Goal: Task Accomplishment & Management: Manage account settings

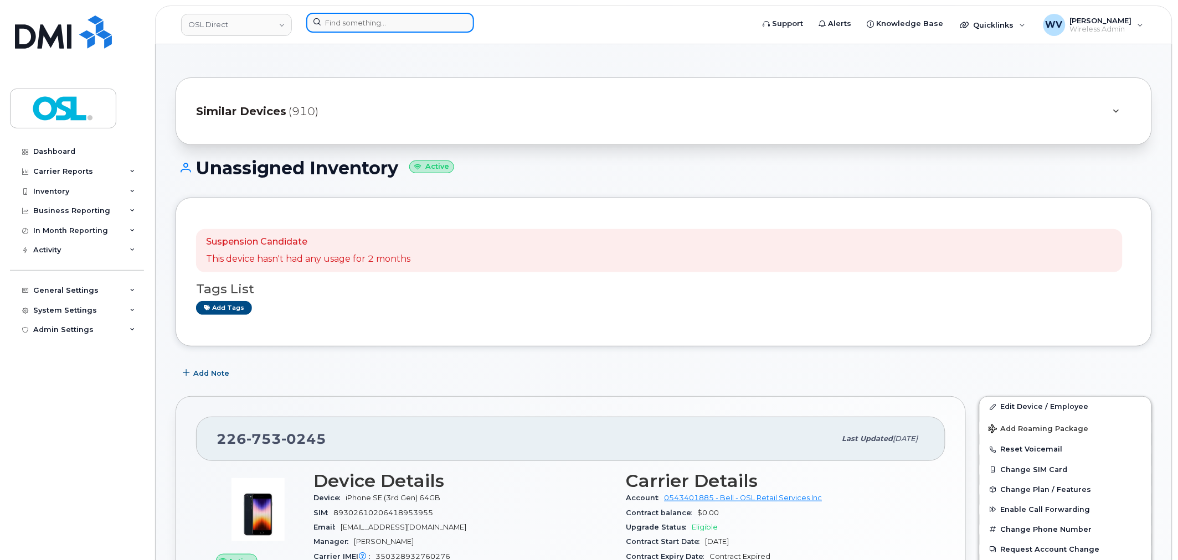
click at [351, 14] on input at bounding box center [390, 23] width 168 height 20
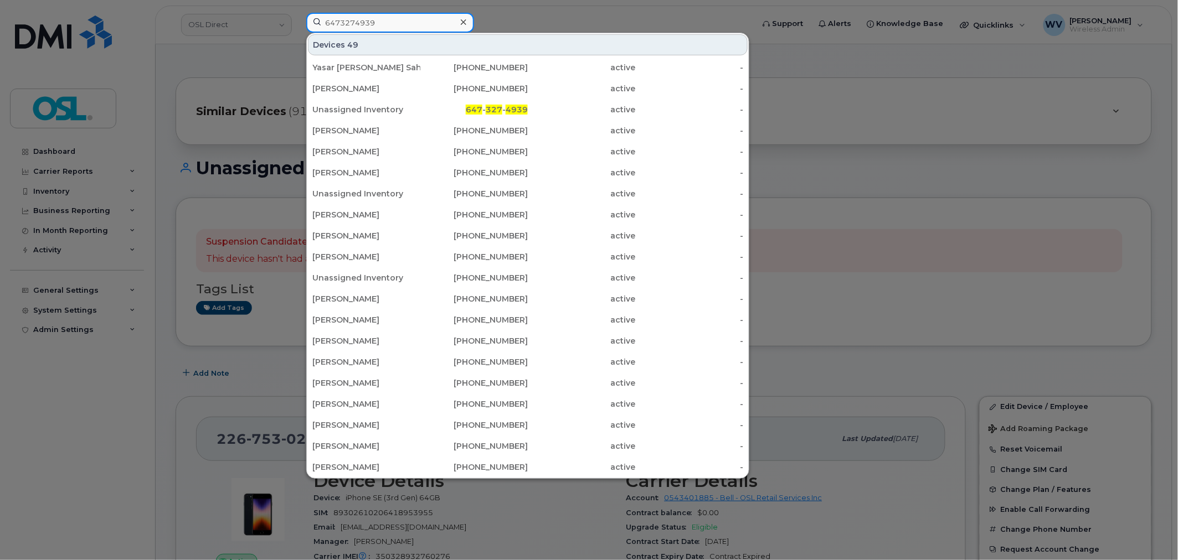
type input "6473274939"
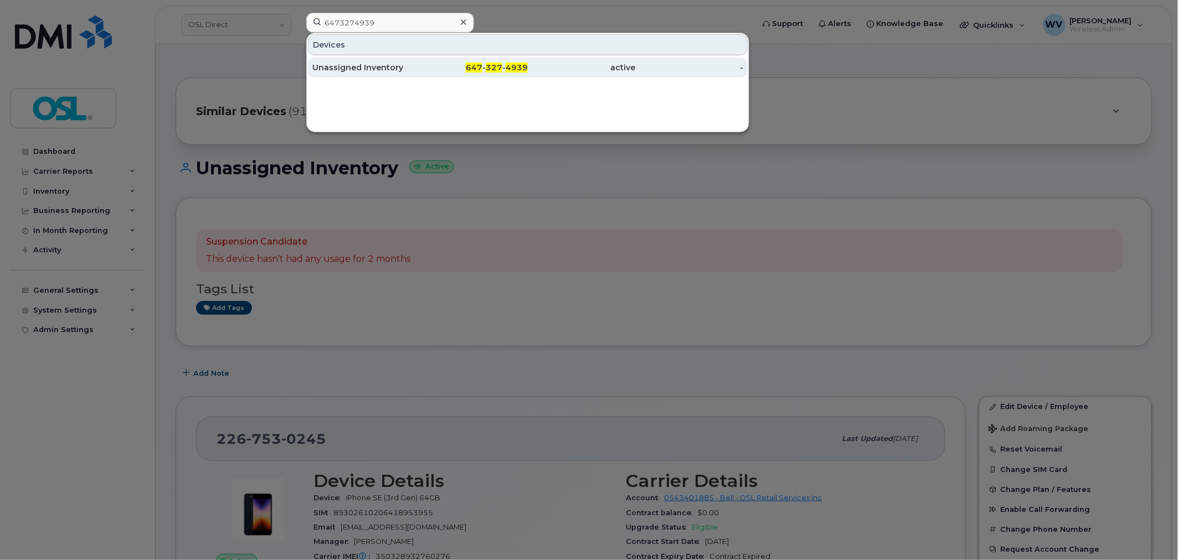
click at [415, 64] on div "Unassigned Inventory" at bounding box center [366, 67] width 108 height 11
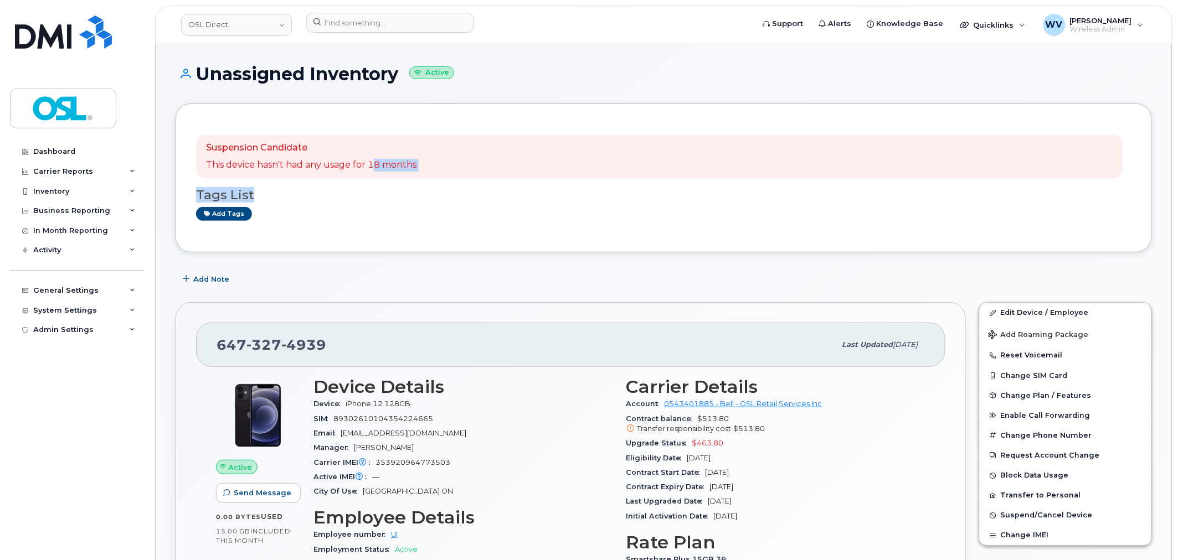
drag, startPoint x: 372, startPoint y: 165, endPoint x: 466, endPoint y: 178, distance: 95.1
click at [466, 178] on div "Suspension Candidate This device hasn't had any usage for 18 months Tags List A…" at bounding box center [663, 178] width 935 height 108
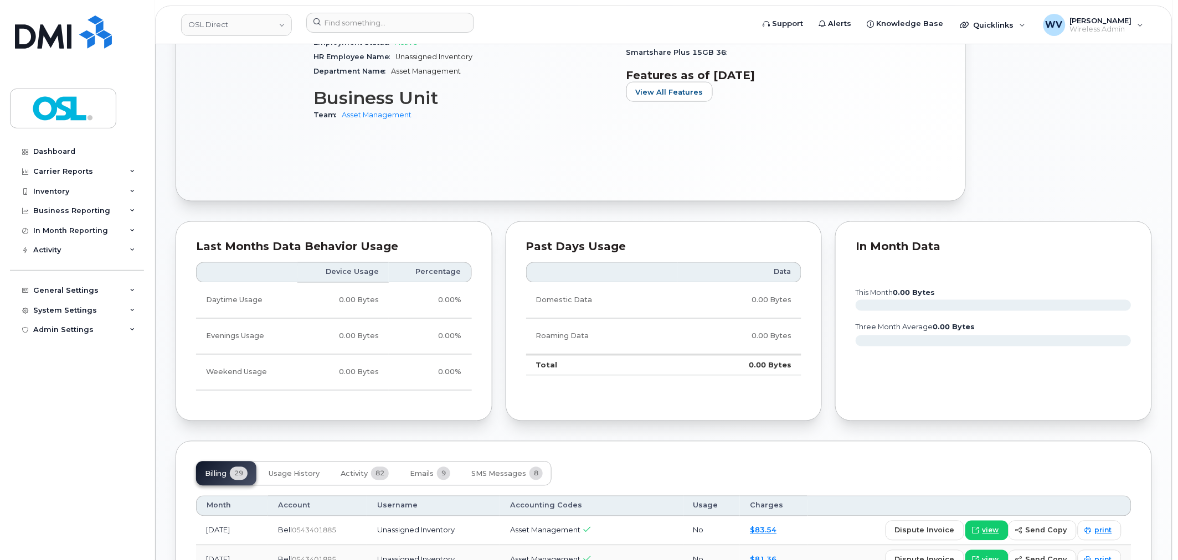
scroll to position [615, 0]
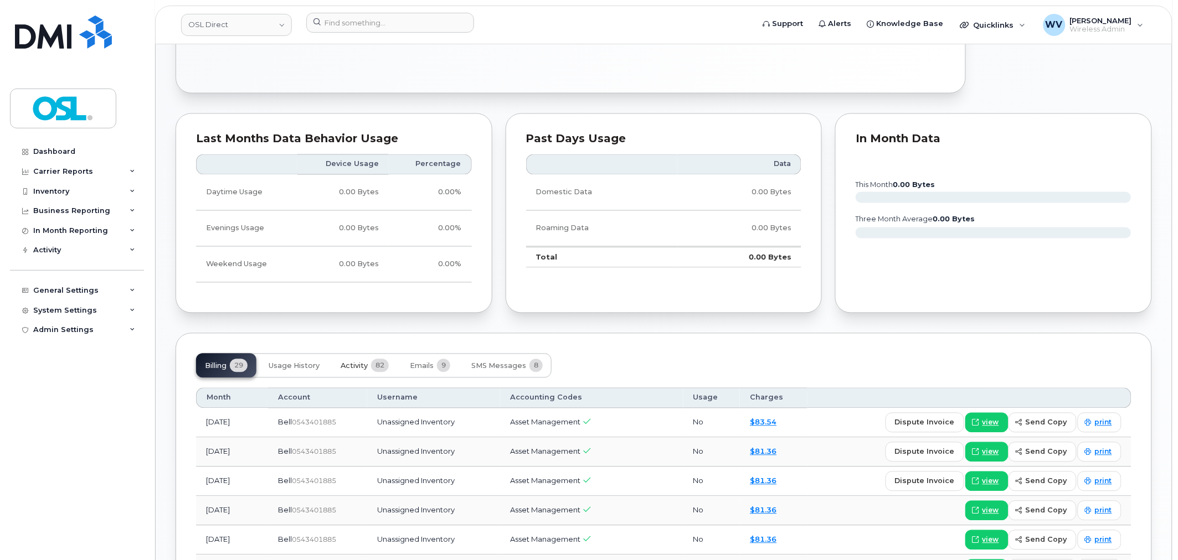
click at [362, 363] on span "Activity" at bounding box center [354, 366] width 27 height 9
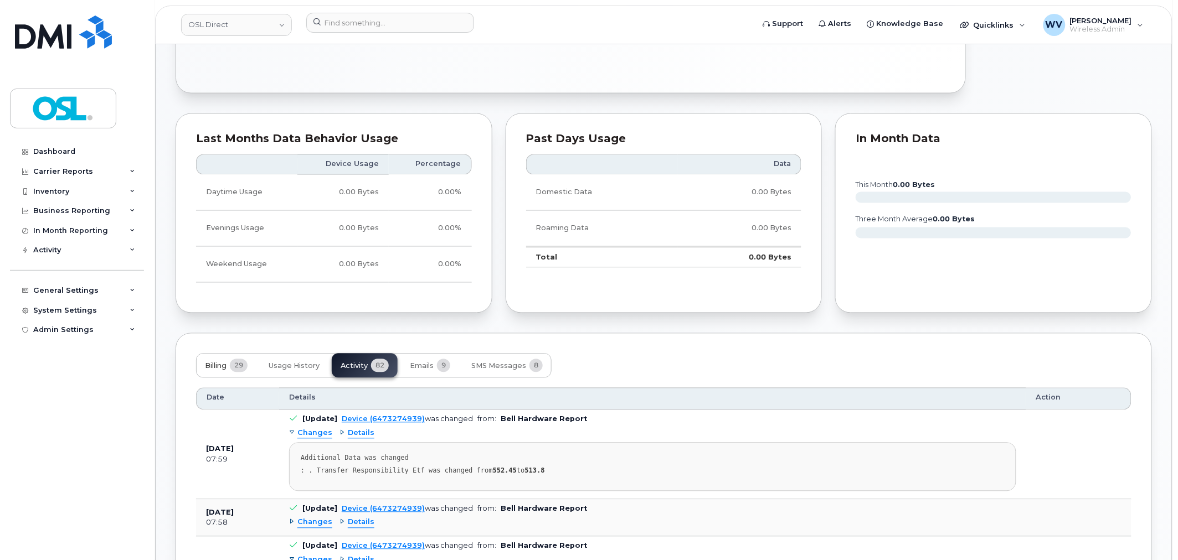
click at [203, 368] on button "Billing 29" at bounding box center [226, 366] width 60 height 24
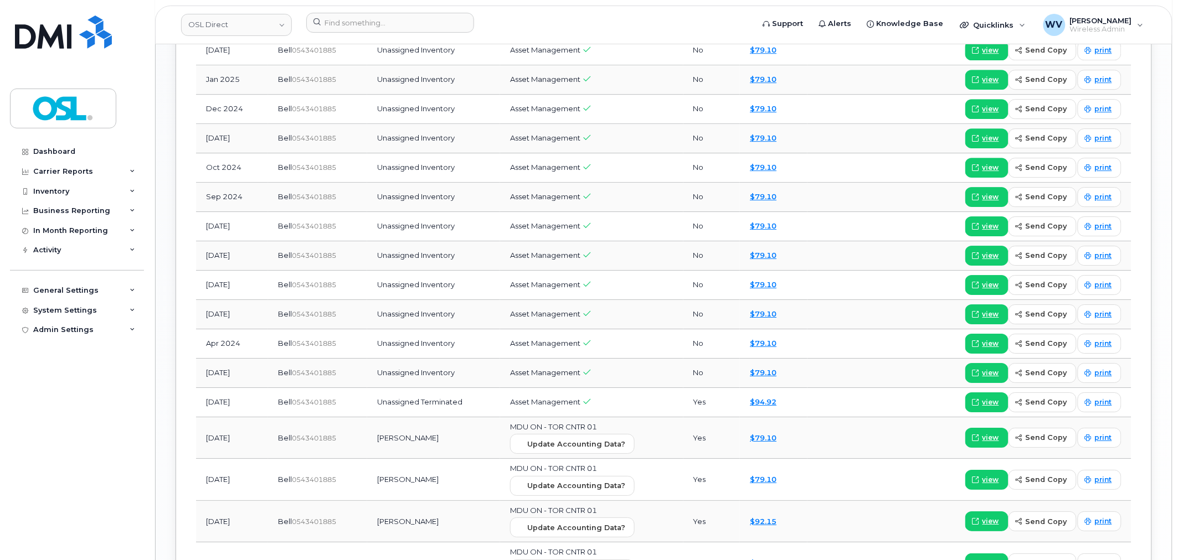
scroll to position [1169, 0]
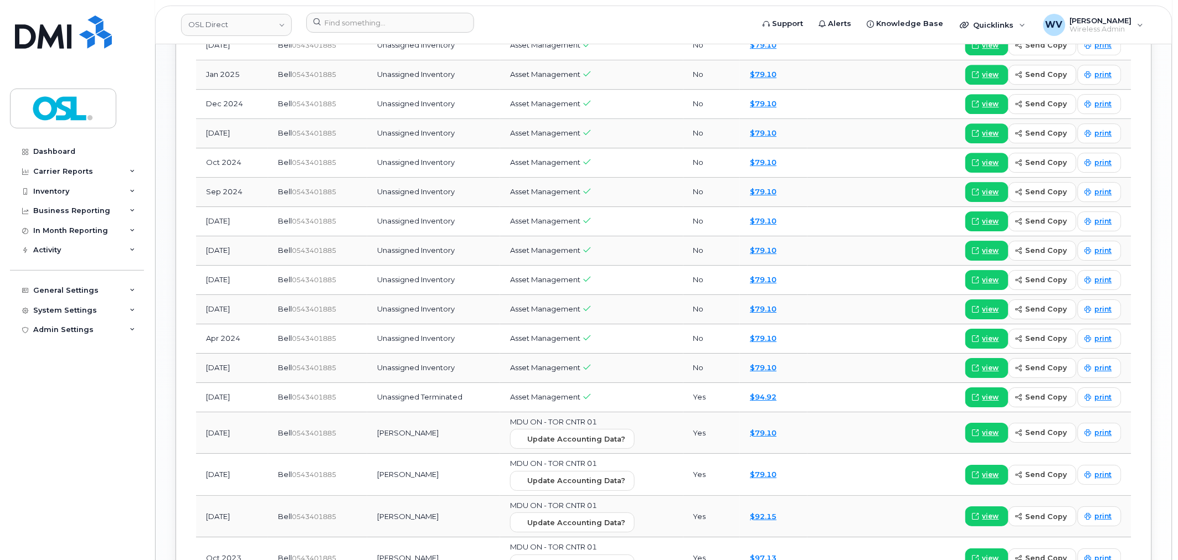
drag, startPoint x: 240, startPoint y: 440, endPoint x: 217, endPoint y: 439, distance: 22.7
click at [217, 439] on td "[DATE]" at bounding box center [232, 434] width 72 height 42
click at [214, 436] on td "[DATE]" at bounding box center [232, 434] width 72 height 42
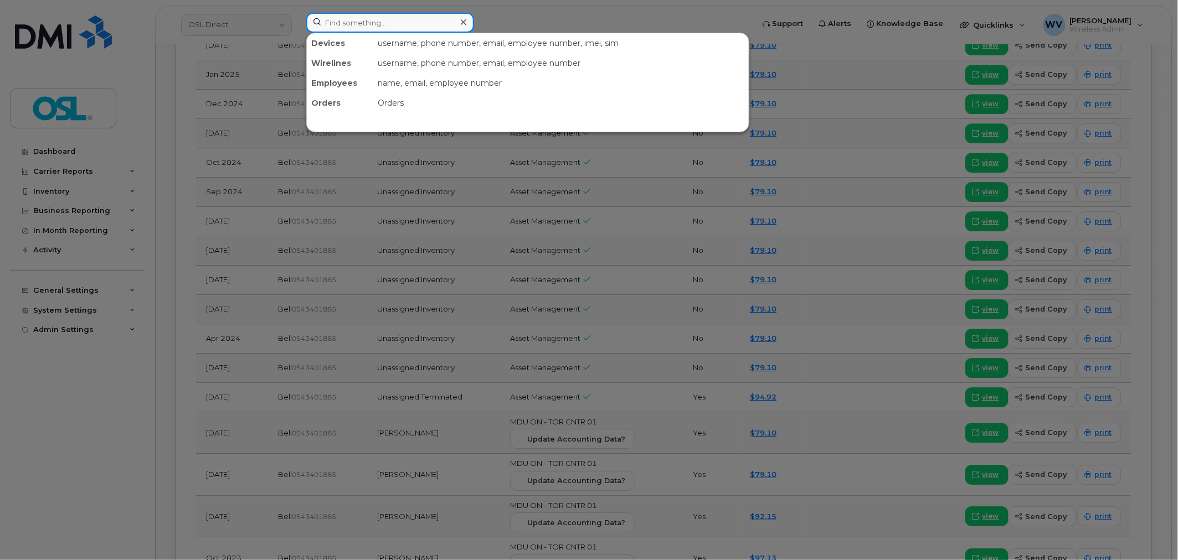
click at [436, 13] on input at bounding box center [390, 23] width 168 height 20
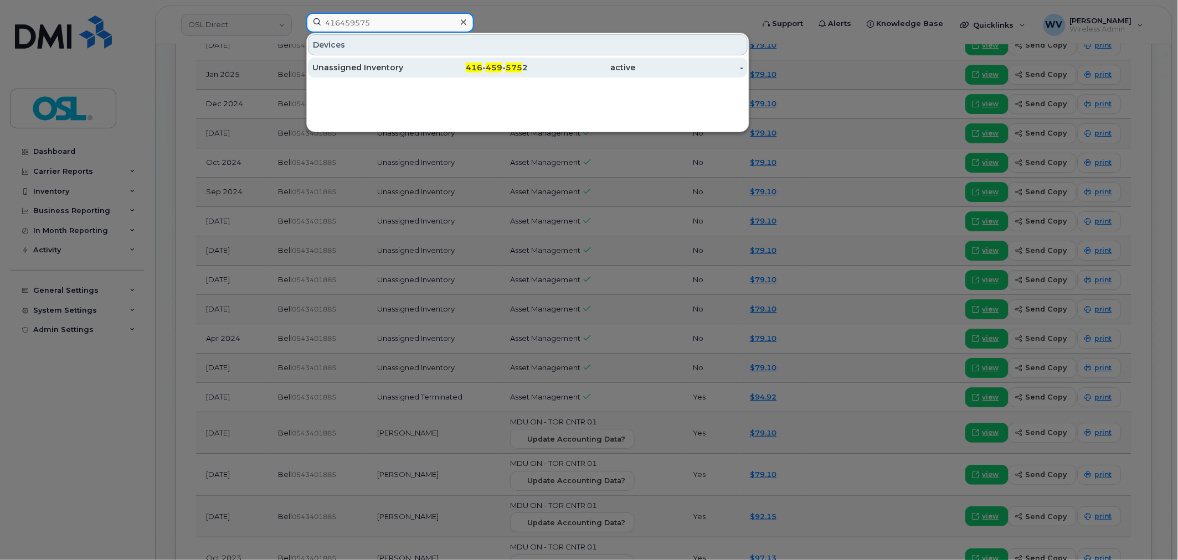
type input "416459575"
click at [461, 71] on div "416 - 459 - 575 2" at bounding box center [474, 67] width 108 height 11
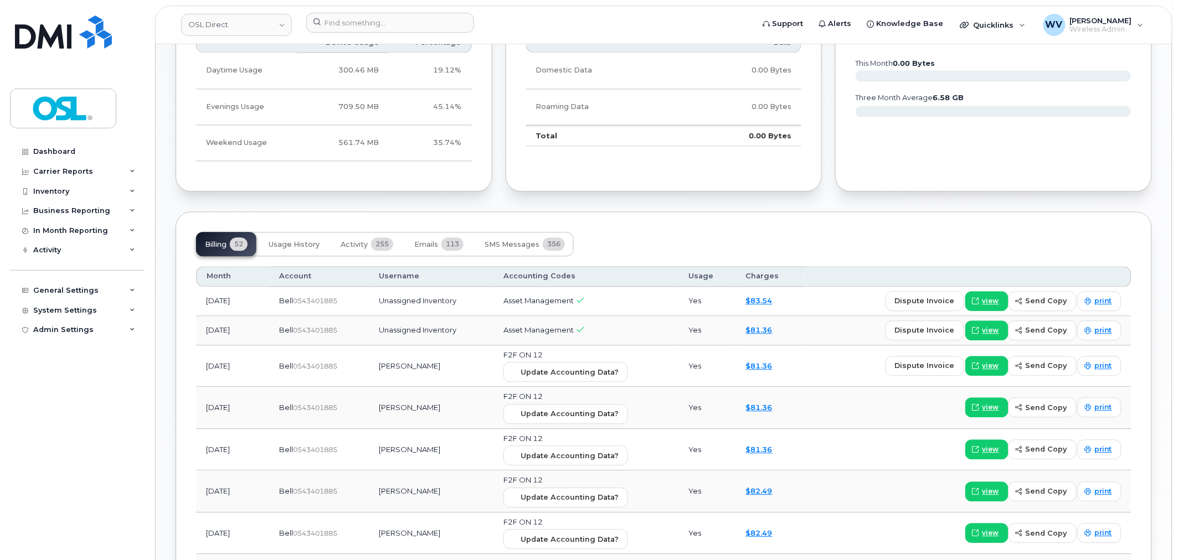
scroll to position [800, 0]
drag, startPoint x: 248, startPoint y: 366, endPoint x: 200, endPoint y: 367, distance: 47.6
click at [200, 367] on td "[DATE]" at bounding box center [232, 365] width 73 height 42
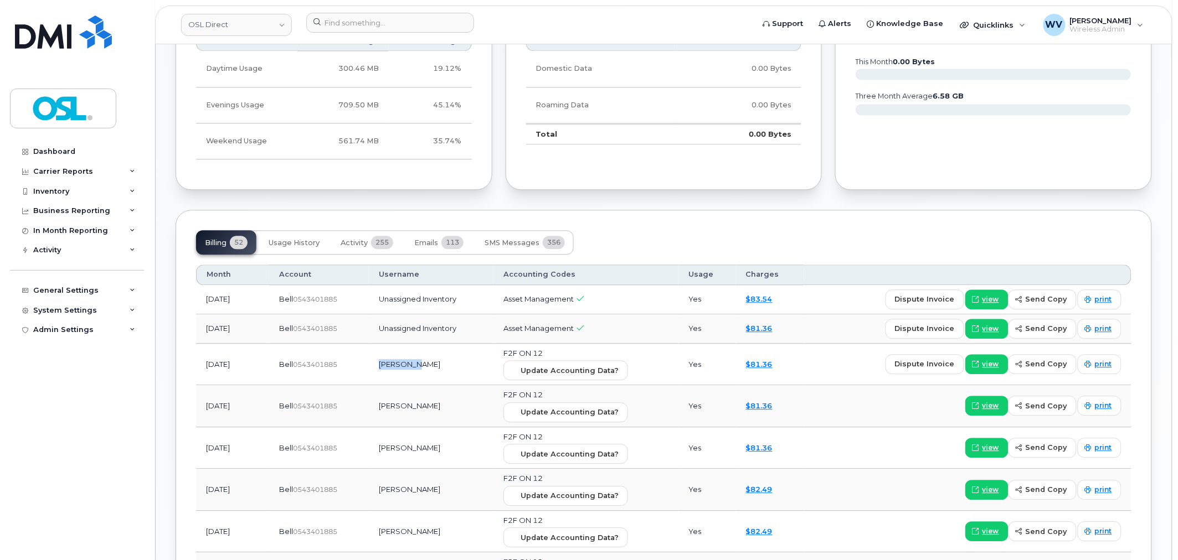
drag, startPoint x: 384, startPoint y: 363, endPoint x: 430, endPoint y: 374, distance: 47.2
click at [430, 374] on td "Basil Joy" at bounding box center [431, 365] width 125 height 42
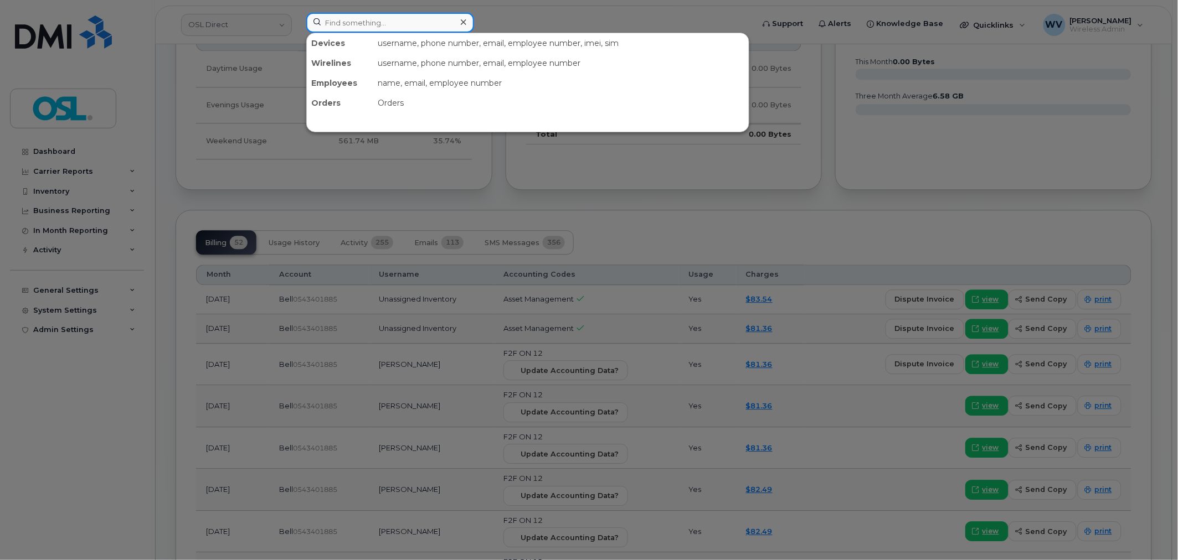
click at [423, 25] on input at bounding box center [390, 23] width 168 height 20
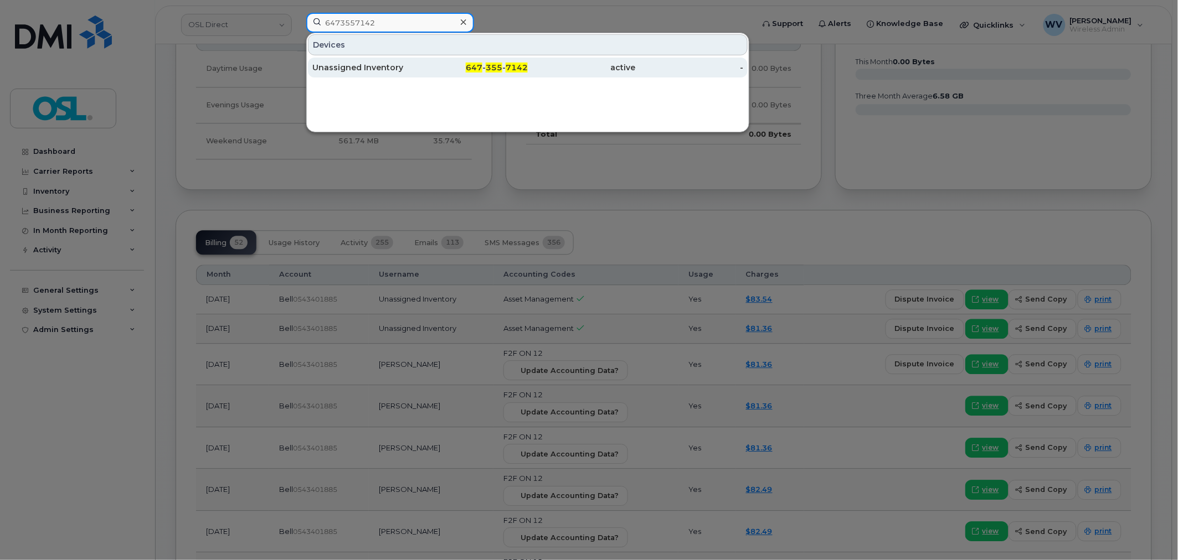
type input "6473557142"
click at [362, 78] on div "Unassigned Inventory" at bounding box center [366, 68] width 108 height 20
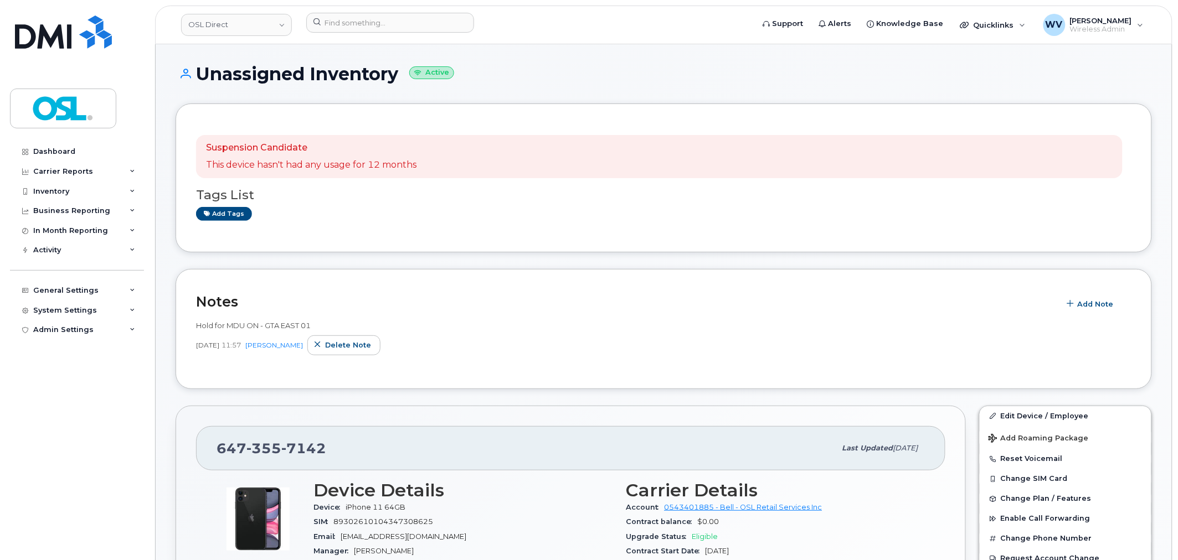
click at [317, 456] on span "7142" at bounding box center [303, 448] width 45 height 17
click at [312, 449] on span "7142" at bounding box center [303, 448] width 45 height 17
copy span "647 355 7142"
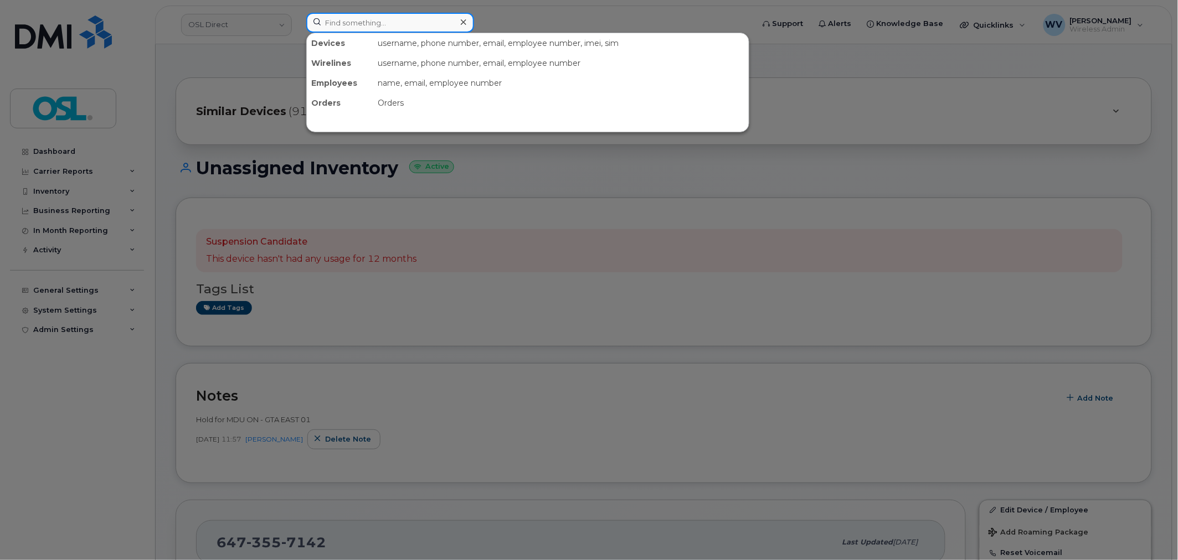
click at [336, 30] on input at bounding box center [390, 23] width 168 height 20
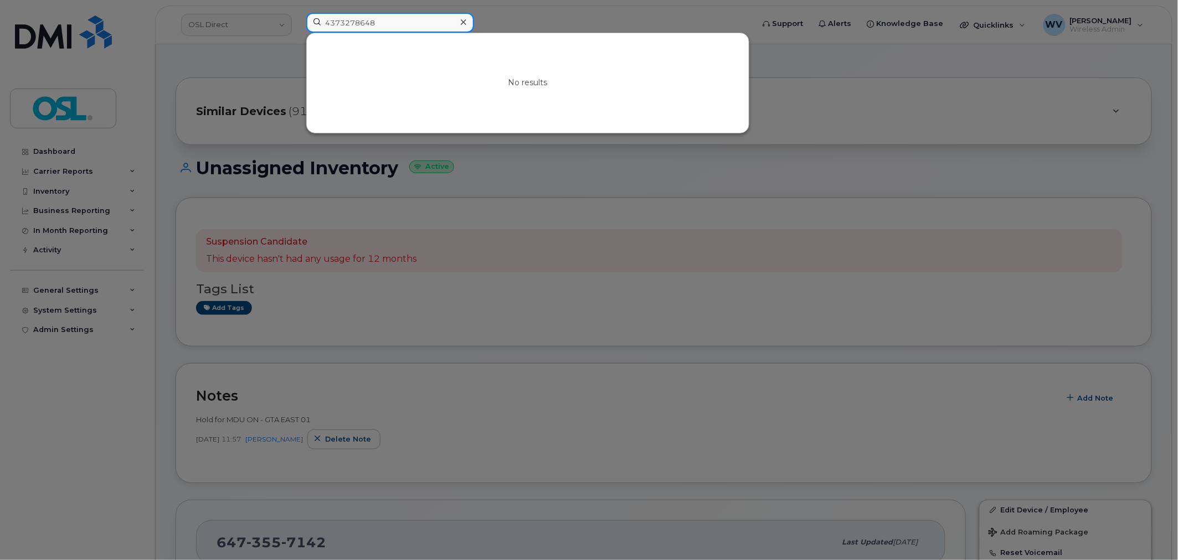
drag, startPoint x: 339, startPoint y: 22, endPoint x: 388, endPoint y: 26, distance: 49.4
click at [388, 26] on input "4373278648" at bounding box center [390, 23] width 168 height 20
click at [344, 20] on input "4373278648" at bounding box center [390, 23] width 168 height 20
click at [339, 25] on input "434278648" at bounding box center [390, 23] width 168 height 20
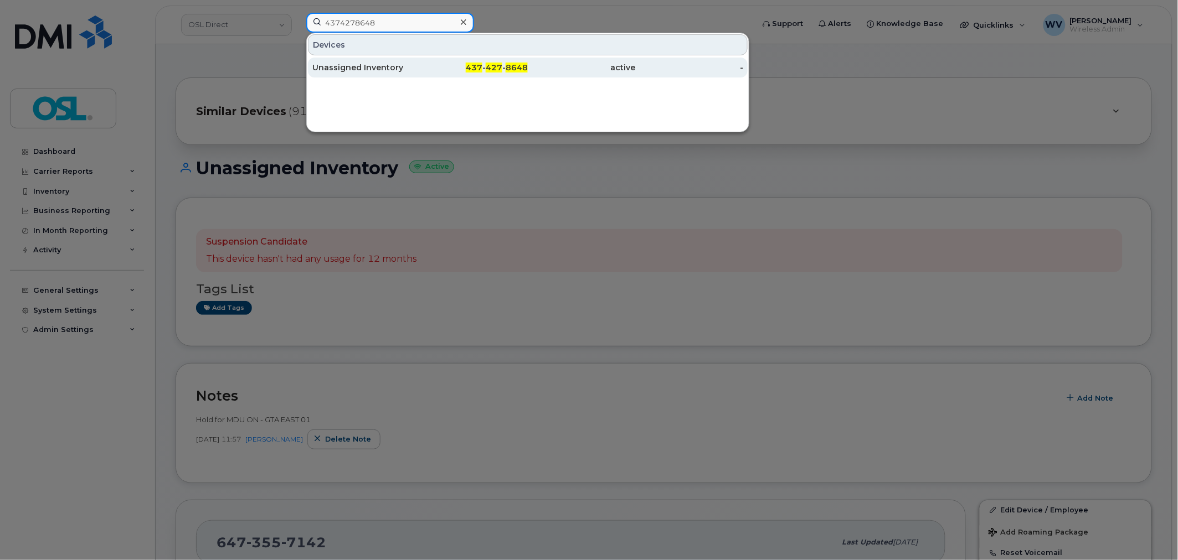
type input "4374278648"
click at [495, 69] on span "427" at bounding box center [494, 68] width 17 height 10
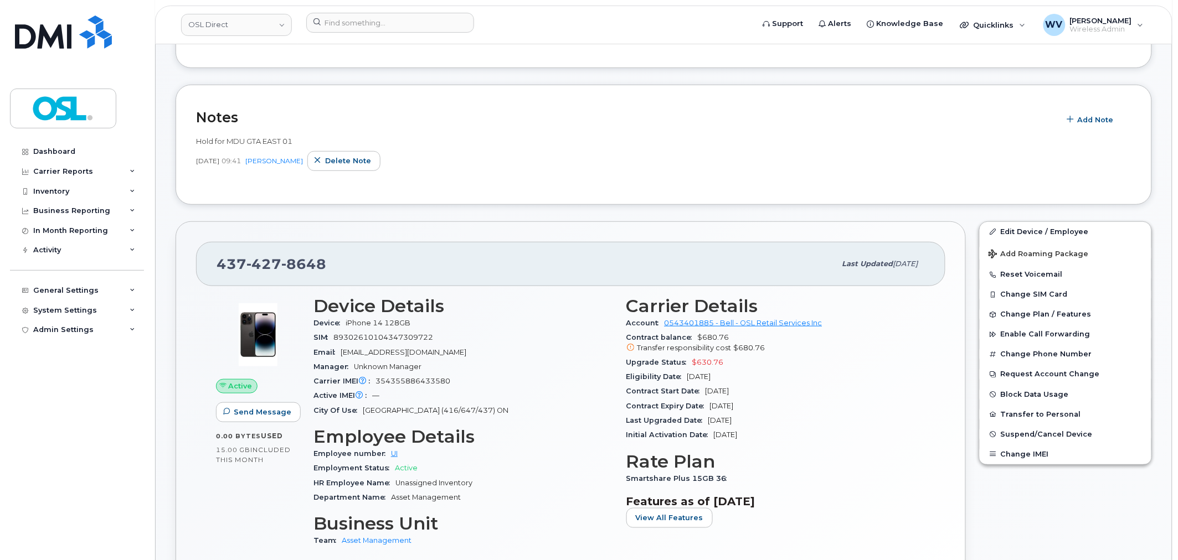
scroll to position [246, 0]
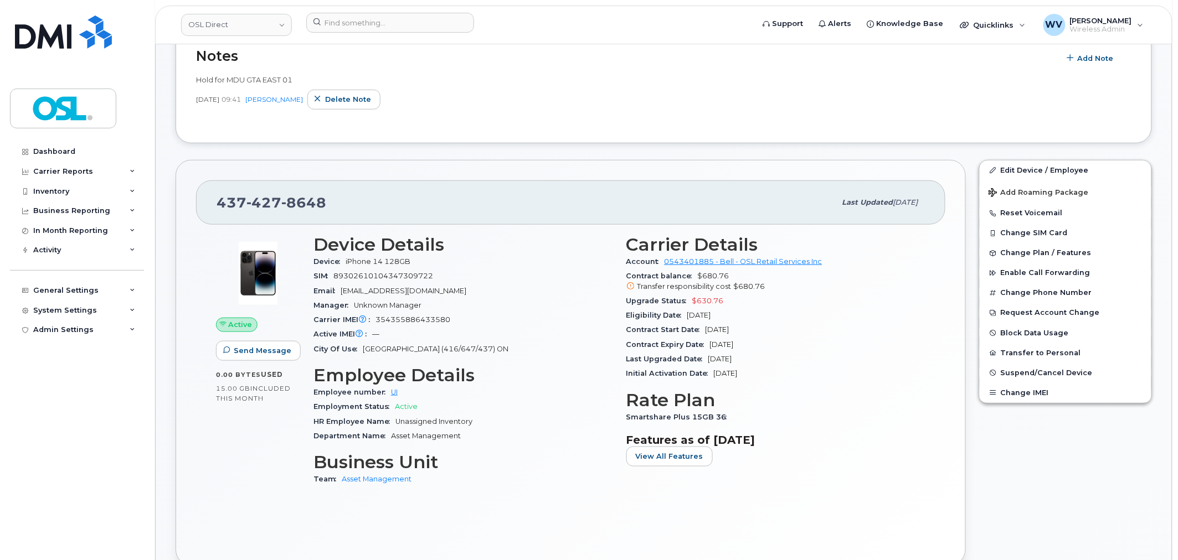
drag, startPoint x: 286, startPoint y: 181, endPoint x: 322, endPoint y: 214, distance: 48.2
click at [303, 202] on div "437 427 8648 Last updated Sep 03, 2025 Active Send Message 0.00 Bytes  used 15.…" at bounding box center [571, 363] width 790 height 406
drag, startPoint x: 316, startPoint y: 203, endPoint x: 219, endPoint y: 202, distance: 96.9
click at [219, 202] on div "437 427 8648" at bounding box center [526, 202] width 619 height 23
copy span "437 427 8648"
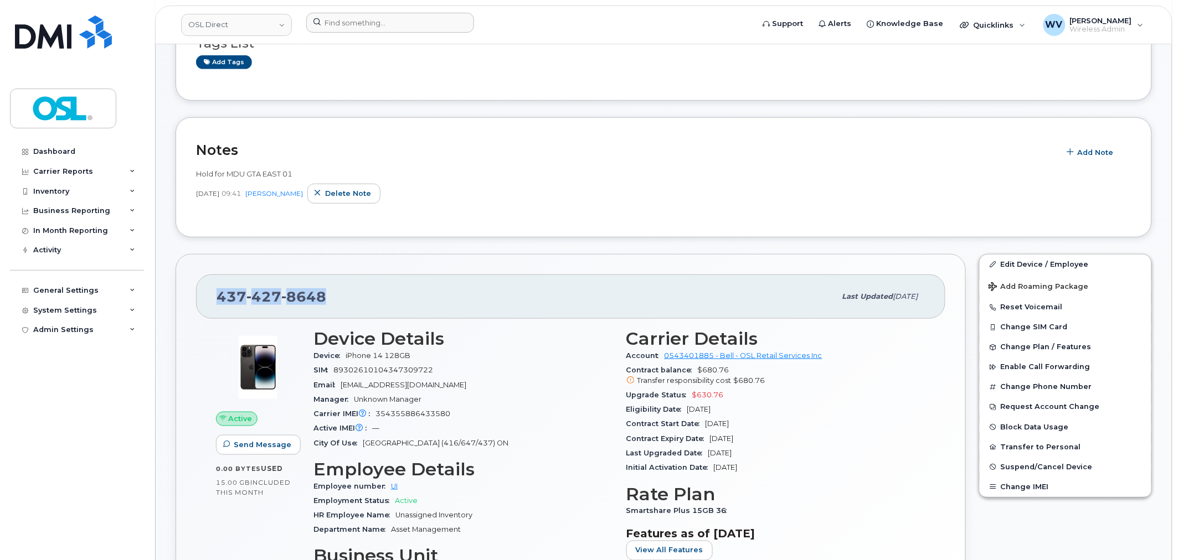
scroll to position [340, 0]
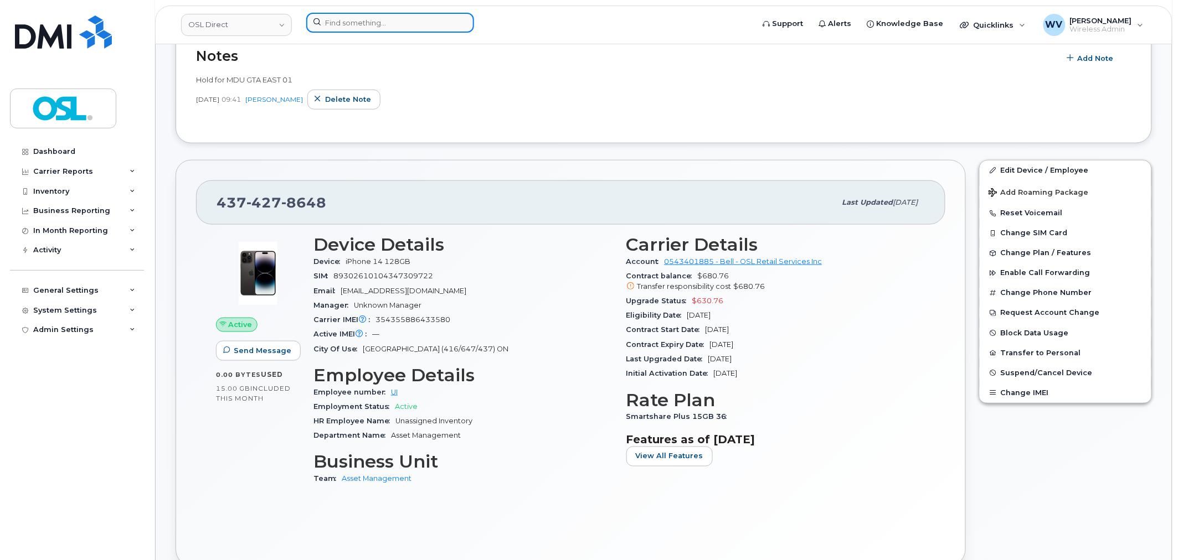
click at [377, 20] on input at bounding box center [390, 23] width 168 height 20
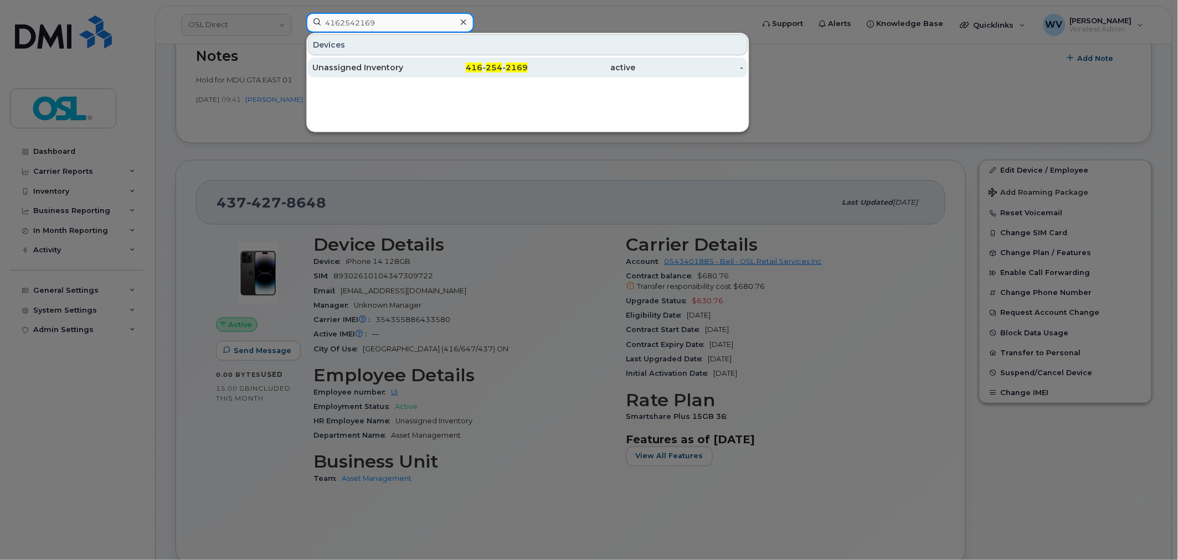
type input "4162542169"
click at [456, 74] on div "416 - 254 - 2169" at bounding box center [474, 68] width 108 height 20
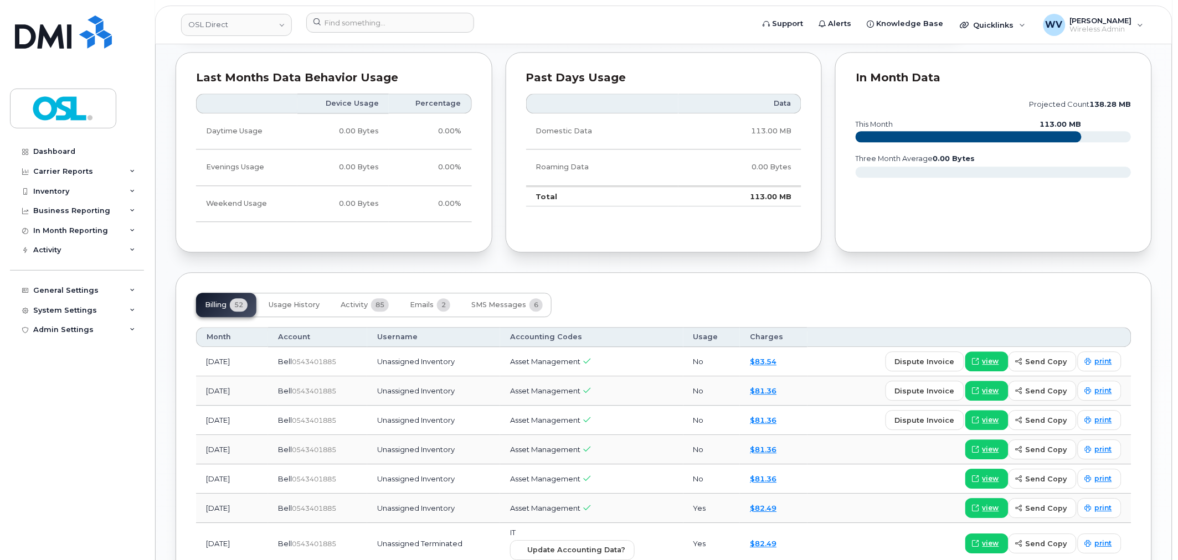
scroll to position [984, 0]
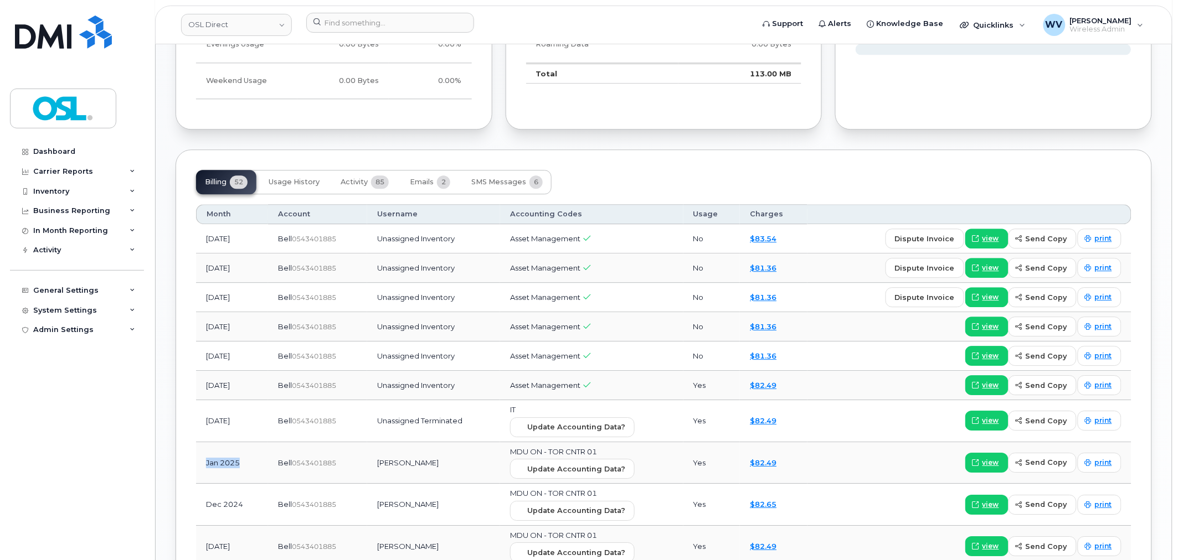
drag, startPoint x: 253, startPoint y: 462, endPoint x: 205, endPoint y: 467, distance: 47.9
click at [205, 467] on td "Jan 2025" at bounding box center [232, 463] width 72 height 42
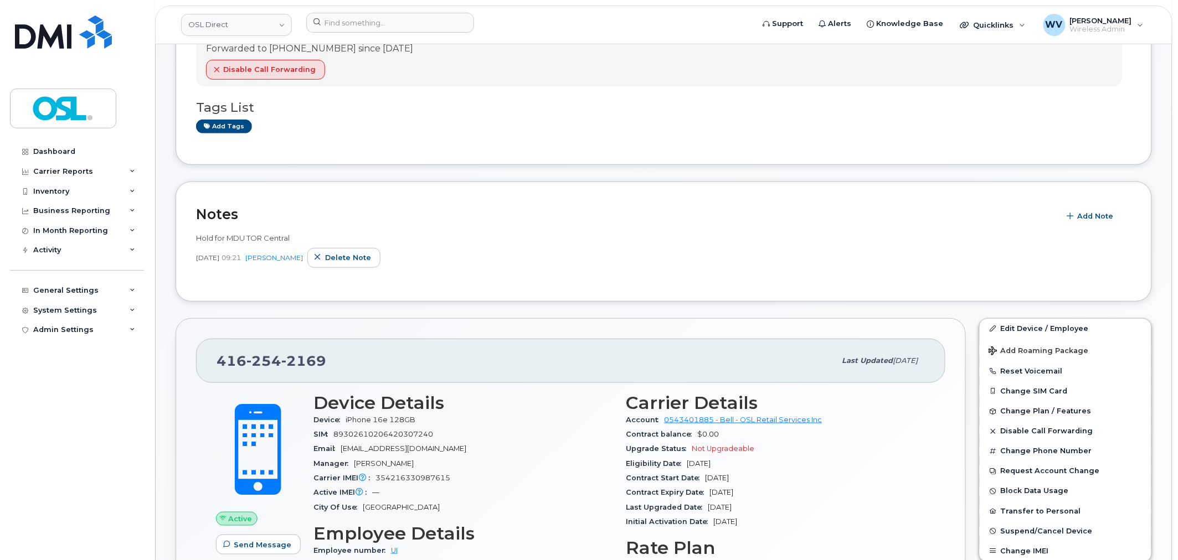
scroll to position [0, 0]
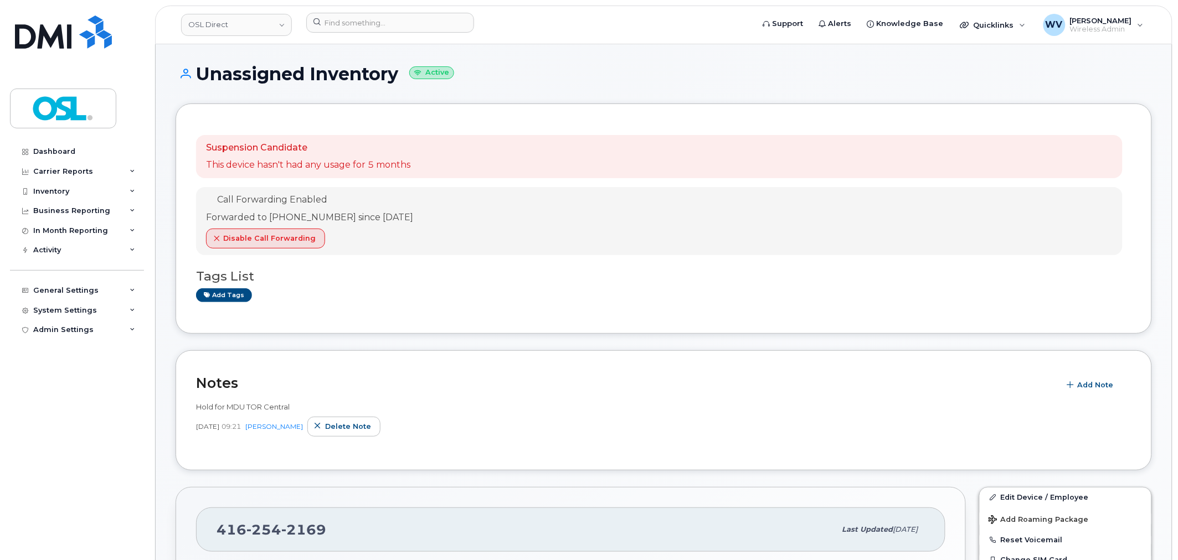
click at [518, 83] on h1 "Unassigned Inventory Active" at bounding box center [664, 73] width 976 height 19
click at [425, 18] on input at bounding box center [390, 23] width 168 height 20
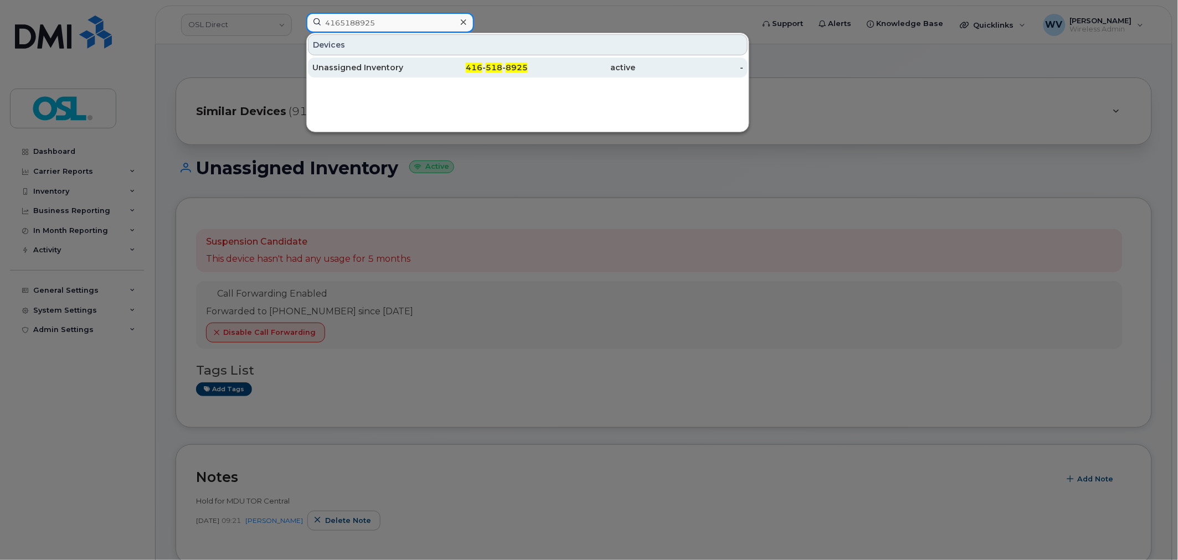
type input "4165188925"
click at [375, 69] on div "Unassigned Inventory" at bounding box center [366, 67] width 108 height 11
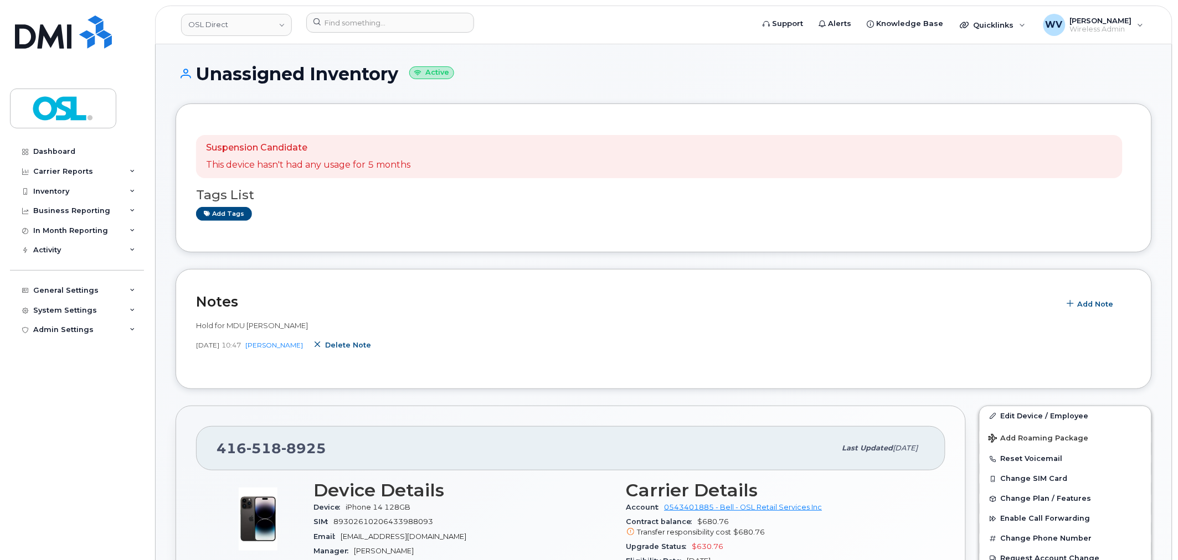
click at [323, 349] on span "button" at bounding box center [318, 345] width 11 height 11
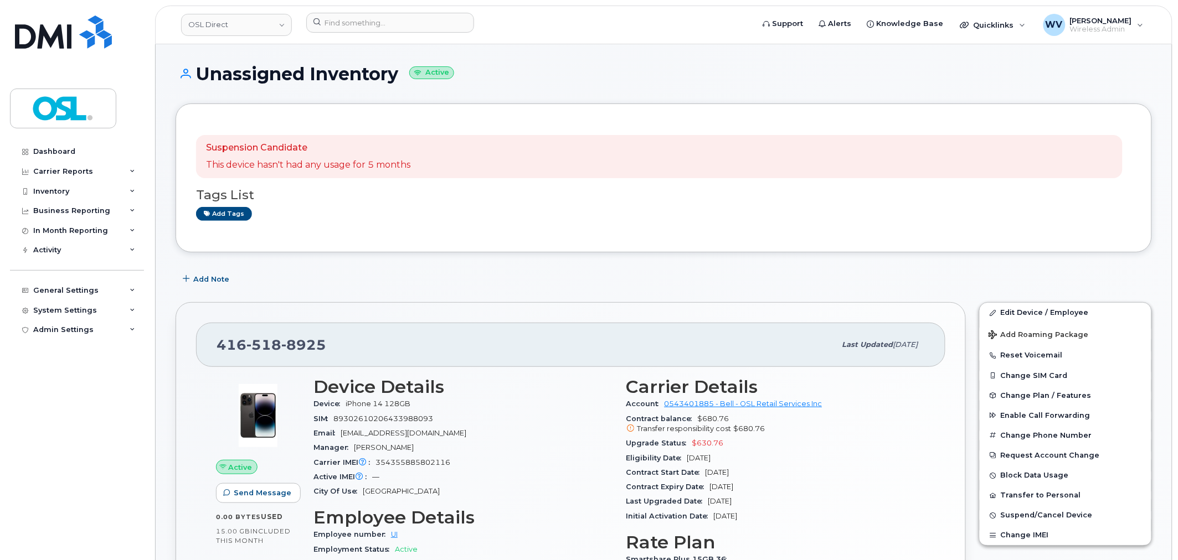
click at [290, 348] on span "8925" at bounding box center [303, 345] width 45 height 17
copy span "416 518 8925"
click at [356, 32] on div at bounding box center [526, 23] width 440 height 20
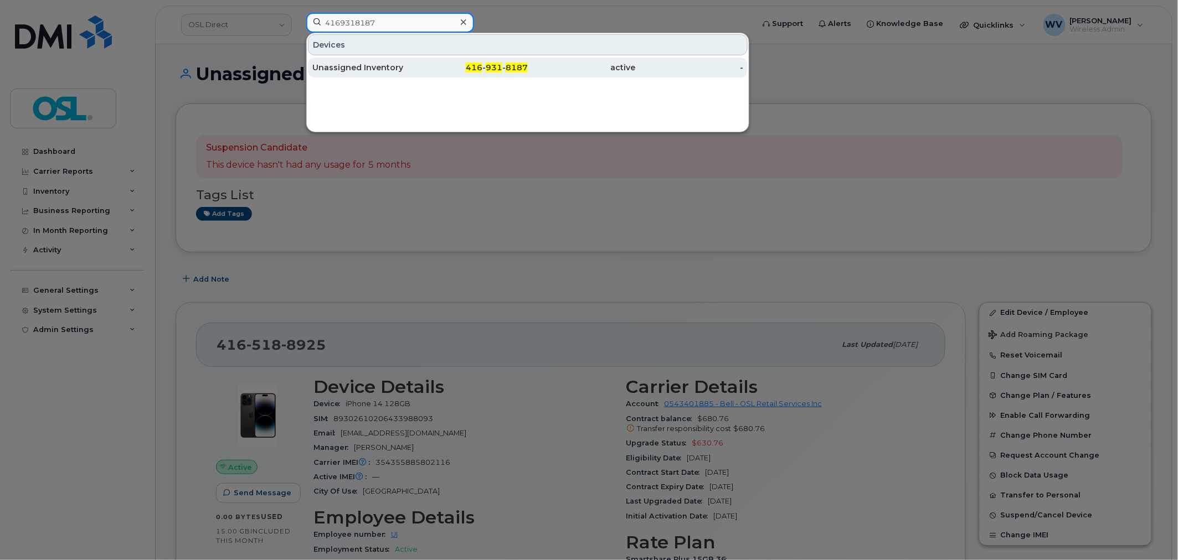
type input "4169318187"
click at [413, 71] on div "Unassigned Inventory" at bounding box center [366, 67] width 108 height 11
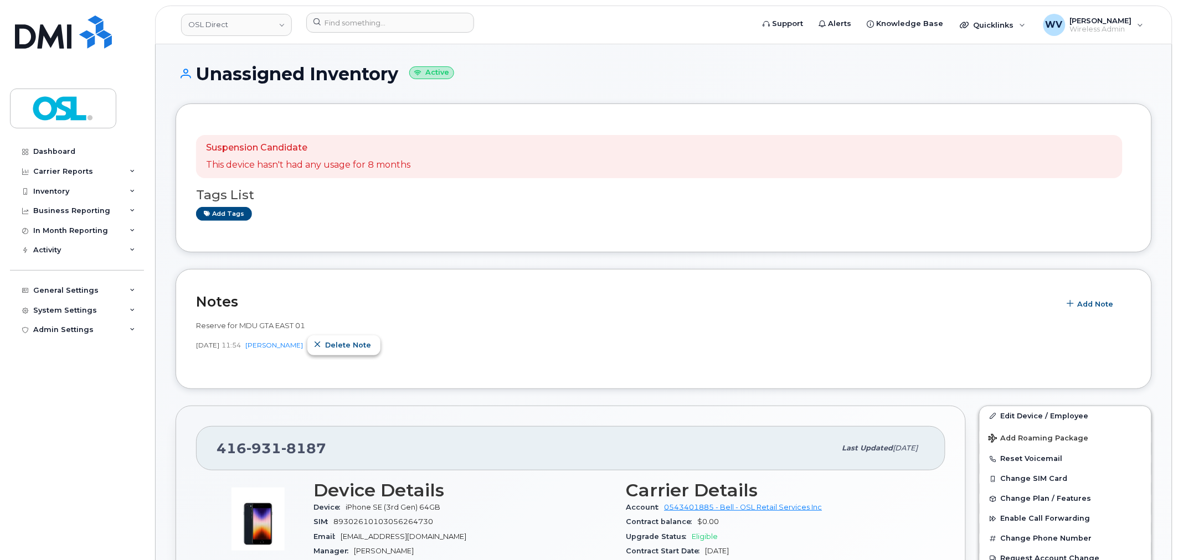
click at [363, 344] on span "Delete note" at bounding box center [348, 345] width 46 height 11
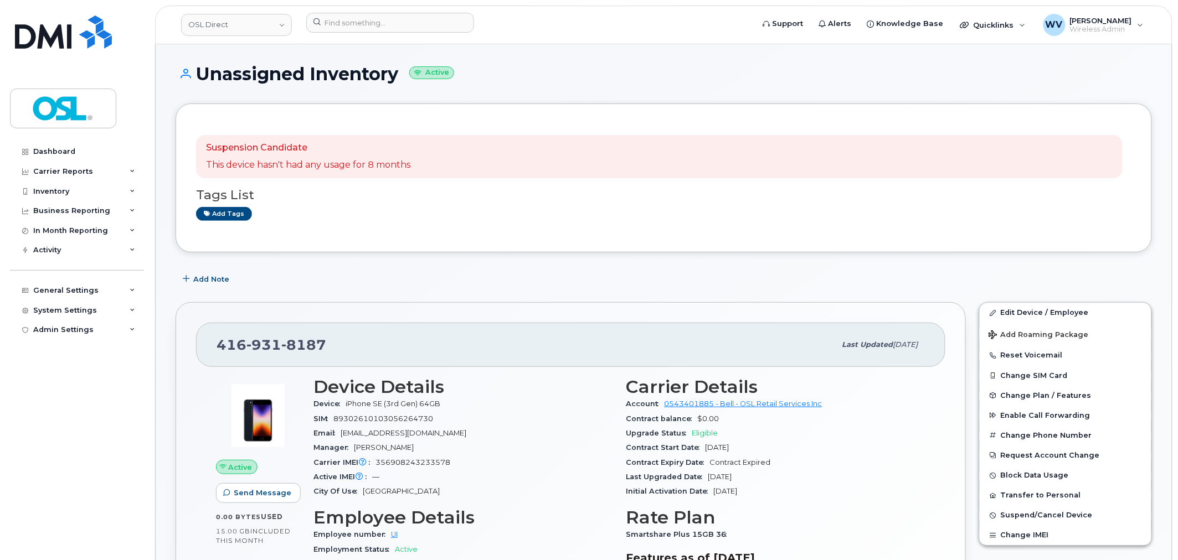
click at [296, 342] on span "8187" at bounding box center [303, 345] width 45 height 17
copy span "[PHONE_NUMBER]"
click at [424, 18] on input at bounding box center [390, 23] width 168 height 20
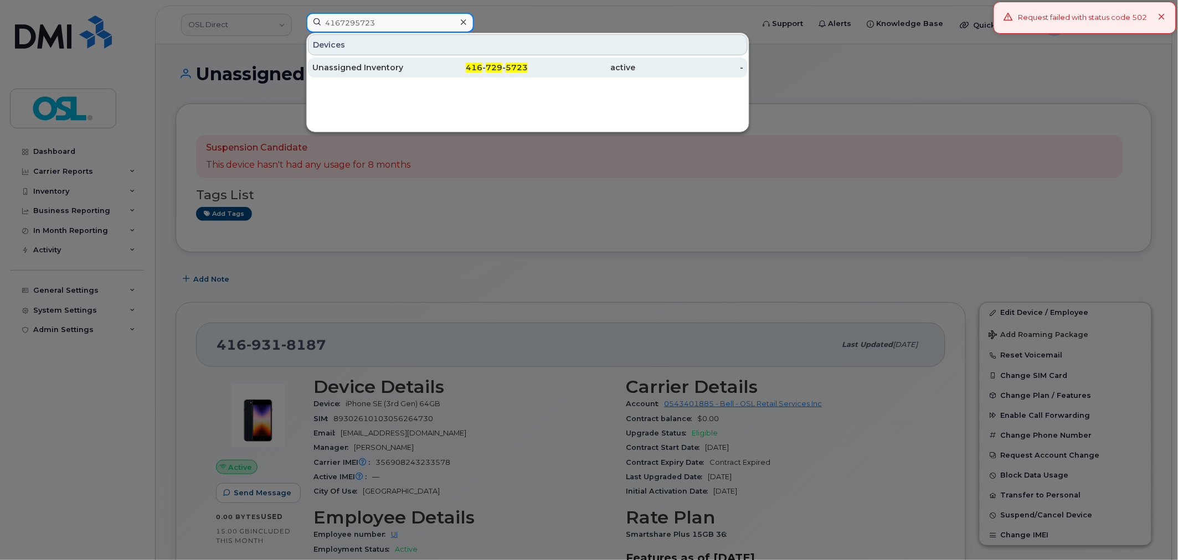
type input "4167295723"
click at [506, 71] on span "5723" at bounding box center [517, 68] width 22 height 10
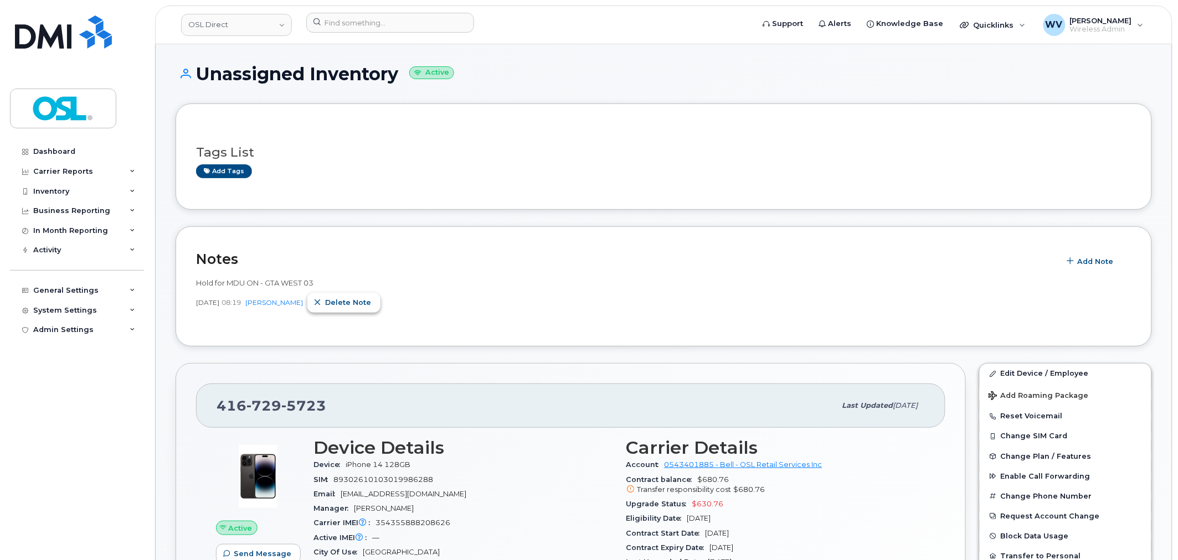
click at [351, 297] on button "Delete note" at bounding box center [343, 303] width 73 height 20
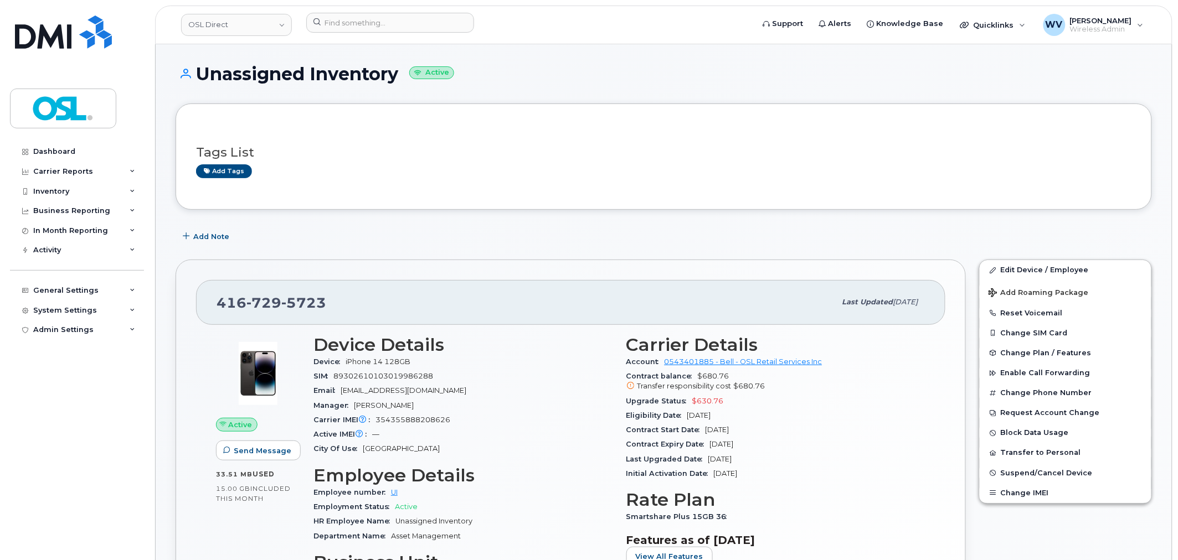
click at [264, 311] on div "416 729 5723" at bounding box center [526, 302] width 619 height 23
copy span "416 729 5723"
click at [374, 18] on input at bounding box center [390, 23] width 168 height 20
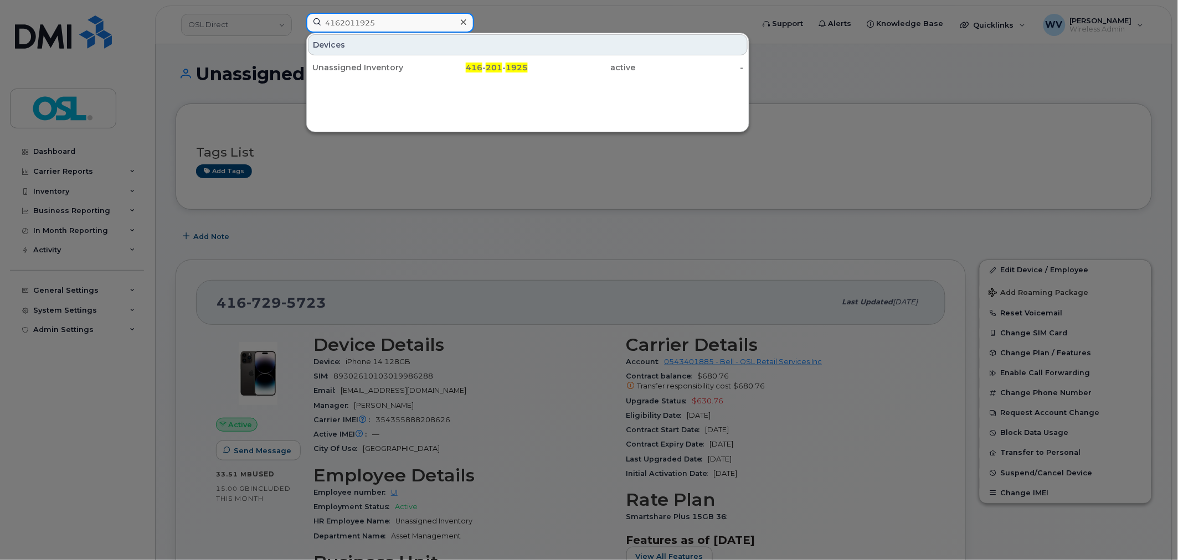
type input "4162011925"
click at [425, 53] on div "Devices" at bounding box center [528, 44] width 440 height 21
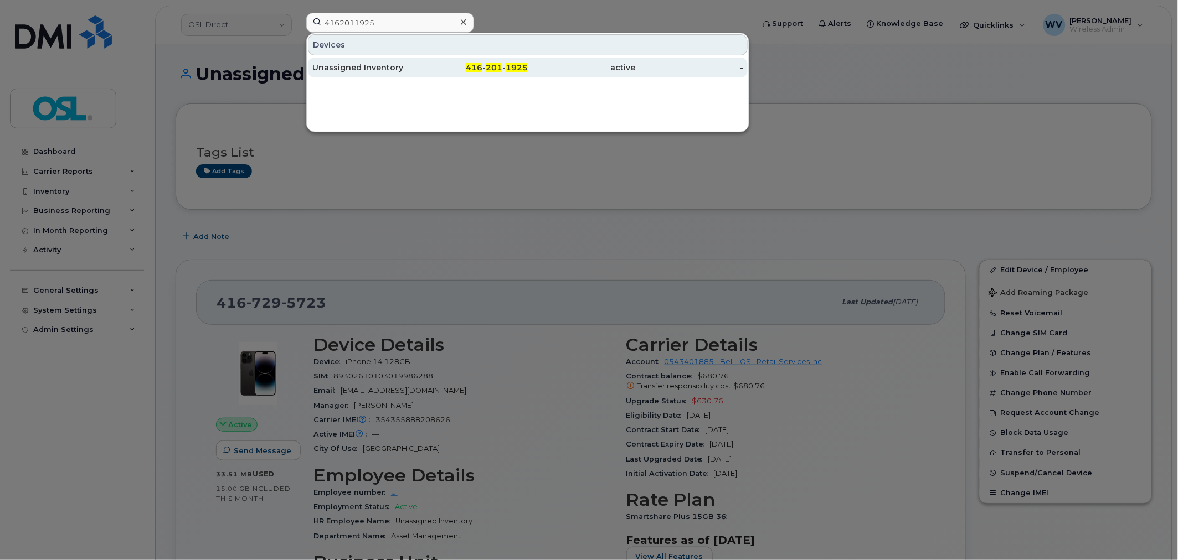
click at [431, 59] on div "416 - 201 - 1925" at bounding box center [474, 68] width 108 height 20
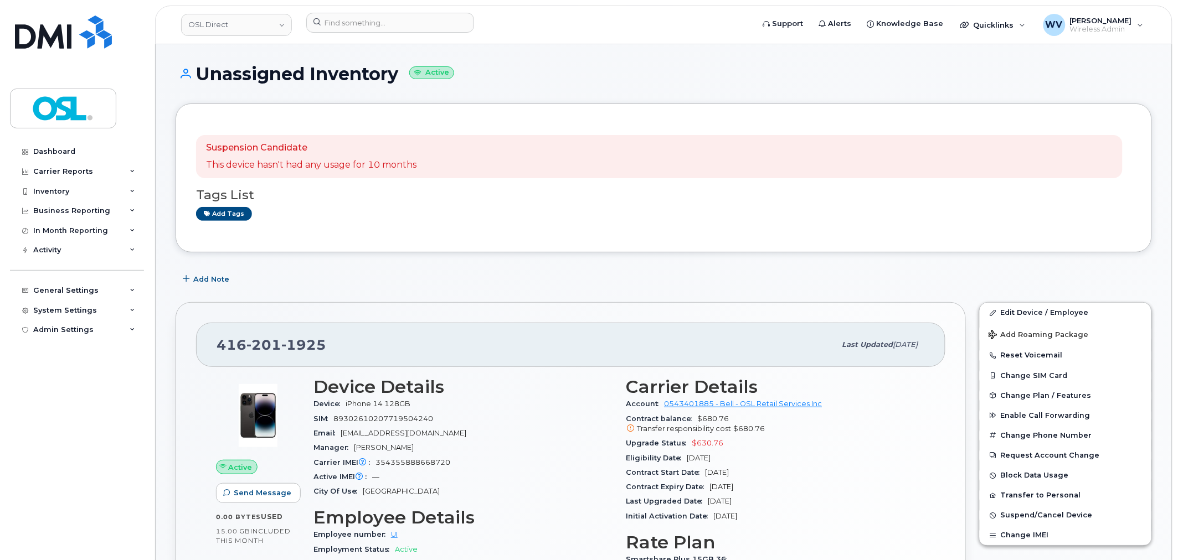
click at [303, 347] on span "1925" at bounding box center [303, 345] width 45 height 17
copy span "[PHONE_NUMBER]"
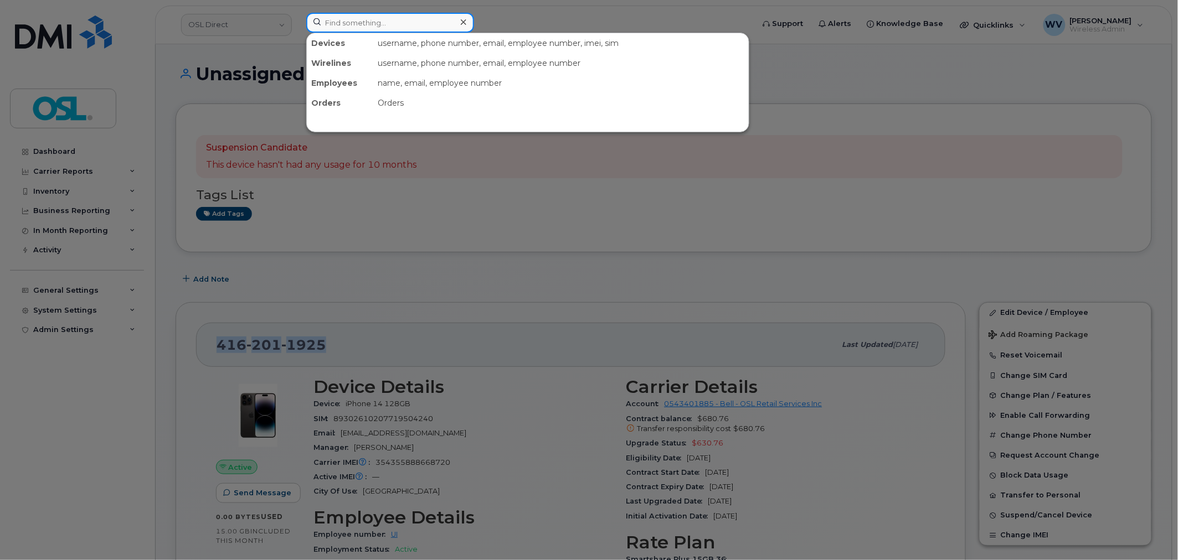
click at [362, 20] on input at bounding box center [390, 23] width 168 height 20
paste input "7057950123"
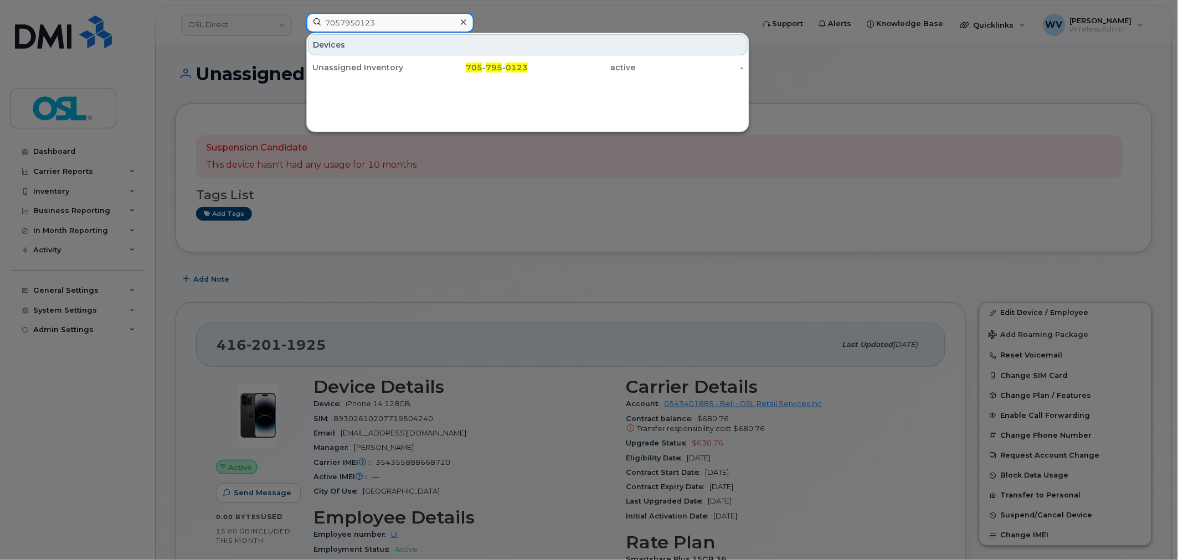
type input "7057950123"
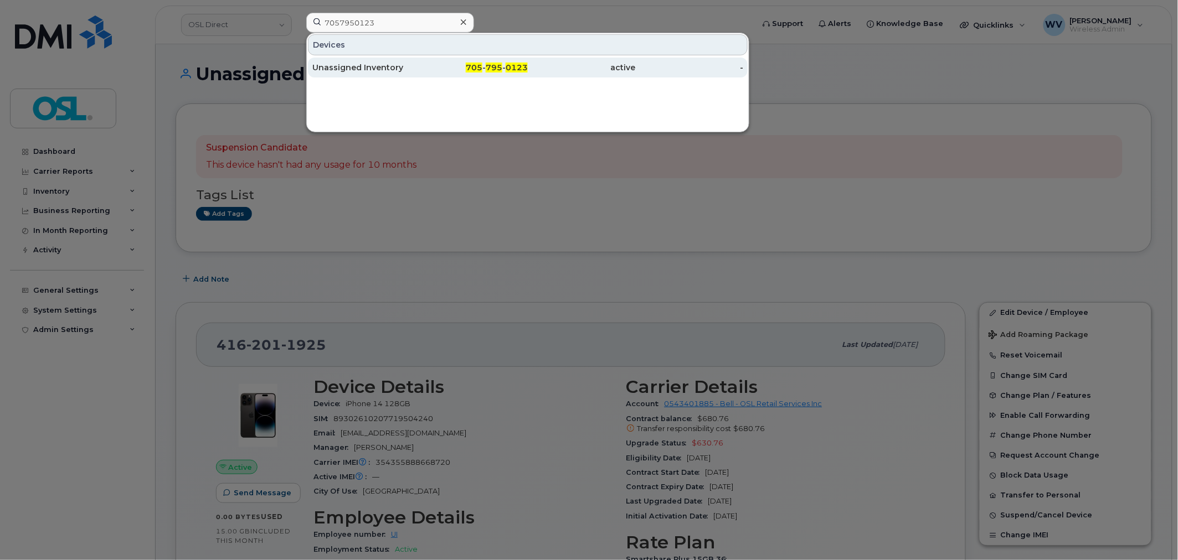
click at [383, 61] on div "Unassigned Inventory" at bounding box center [366, 68] width 108 height 20
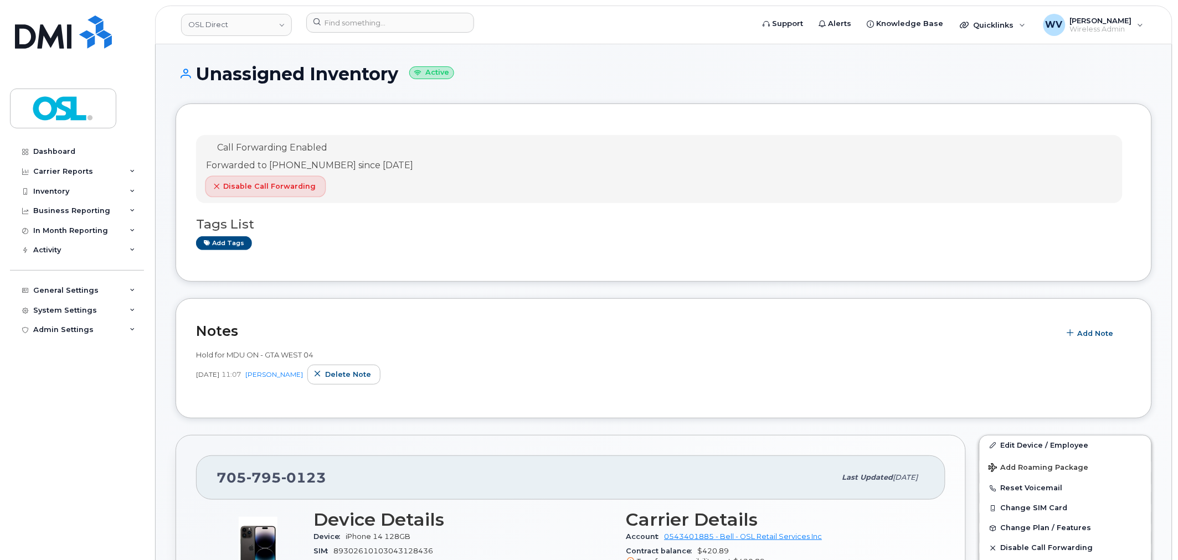
click at [291, 192] on span "Disable Call Forwarding" at bounding box center [269, 186] width 92 height 11
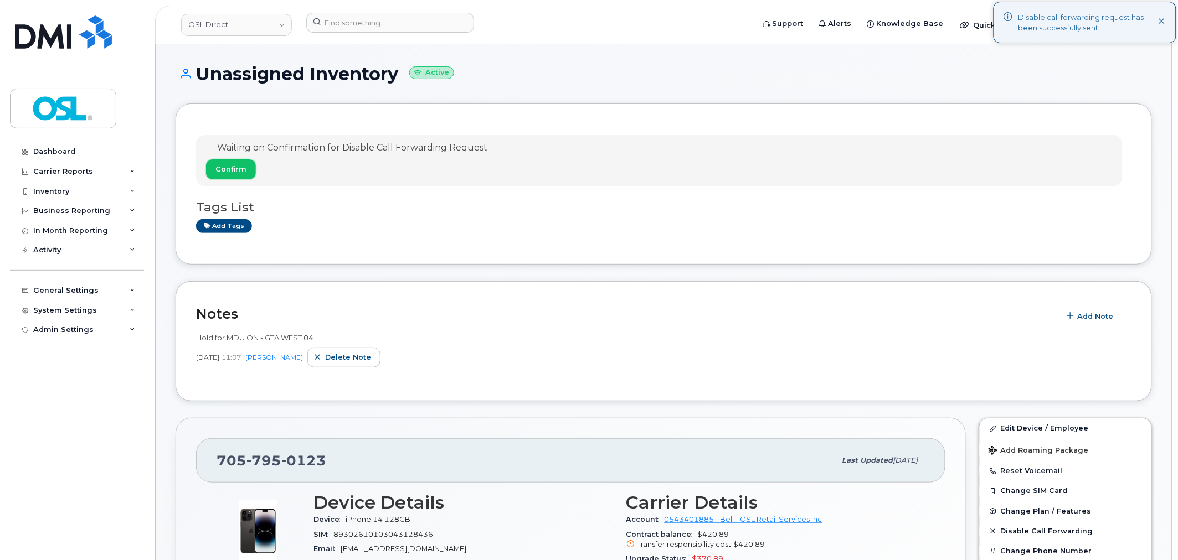
click at [239, 166] on span "Confirm" at bounding box center [230, 169] width 31 height 11
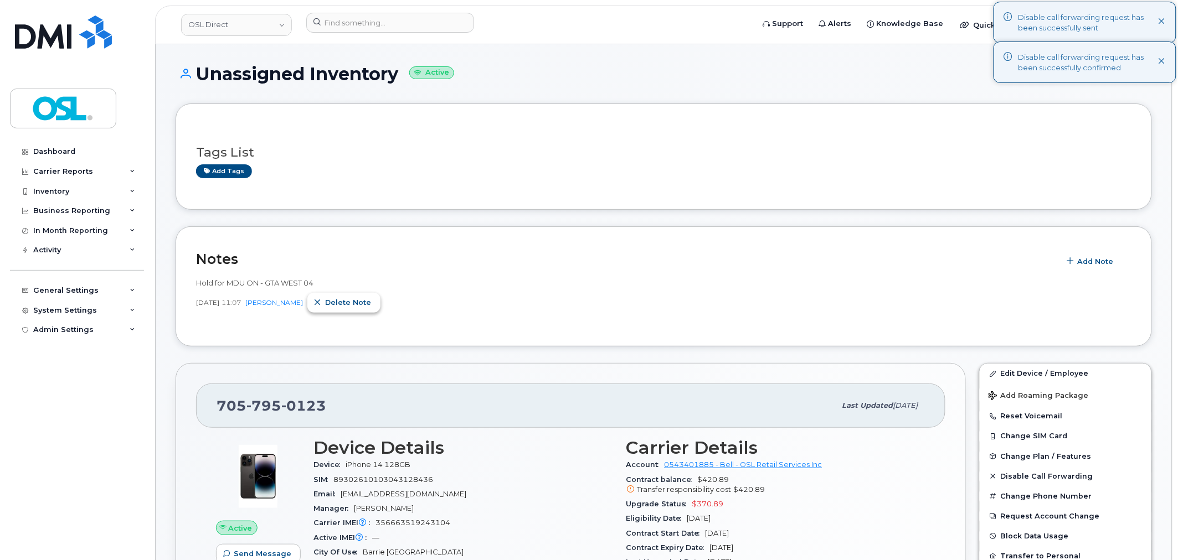
click at [352, 305] on span "Delete note" at bounding box center [348, 302] width 46 height 11
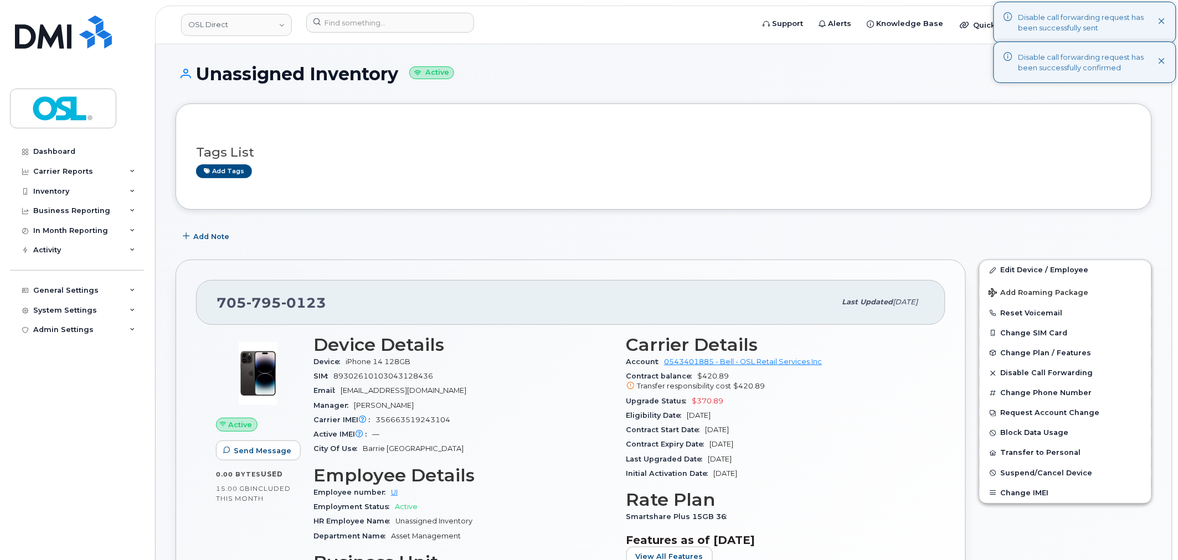
click at [294, 295] on span "0123" at bounding box center [303, 303] width 45 height 17
copy span "705 795 0123"
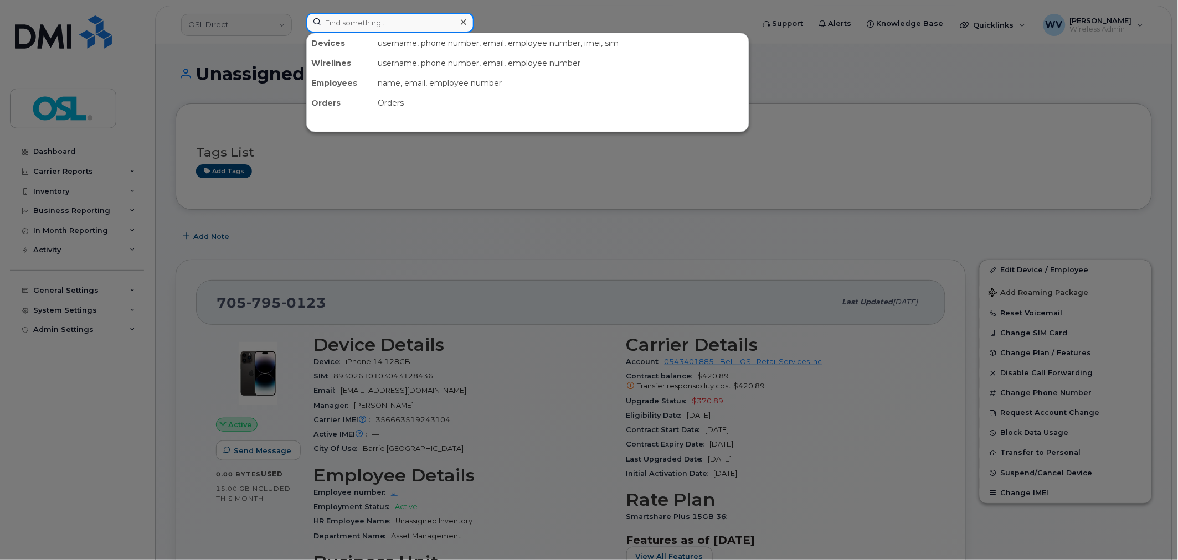
click at [420, 16] on input at bounding box center [390, 23] width 168 height 20
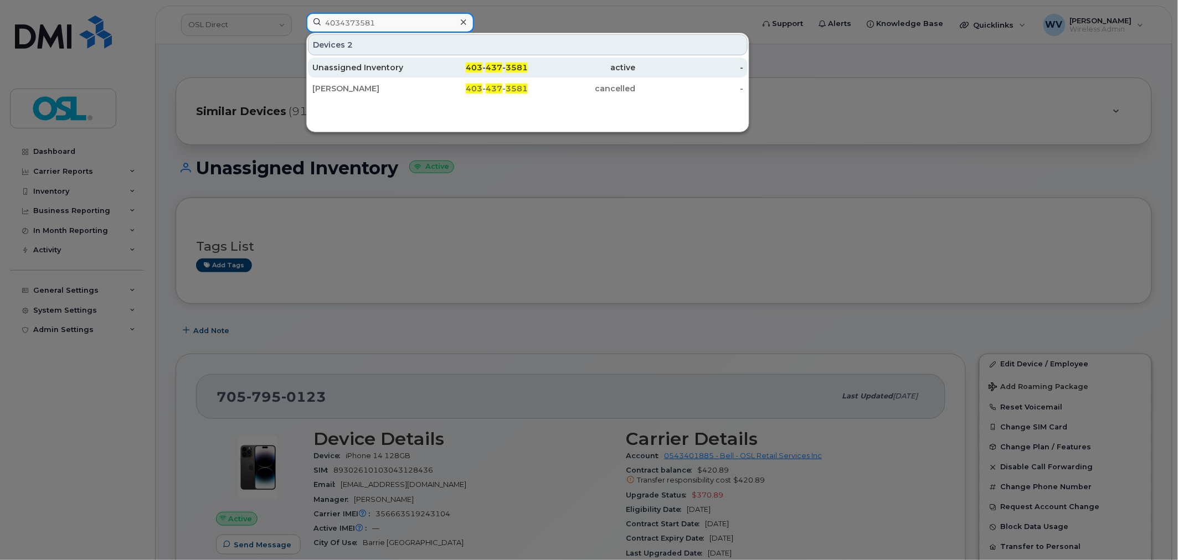
type input "4034373581"
click at [640, 73] on div "-" at bounding box center [690, 67] width 108 height 11
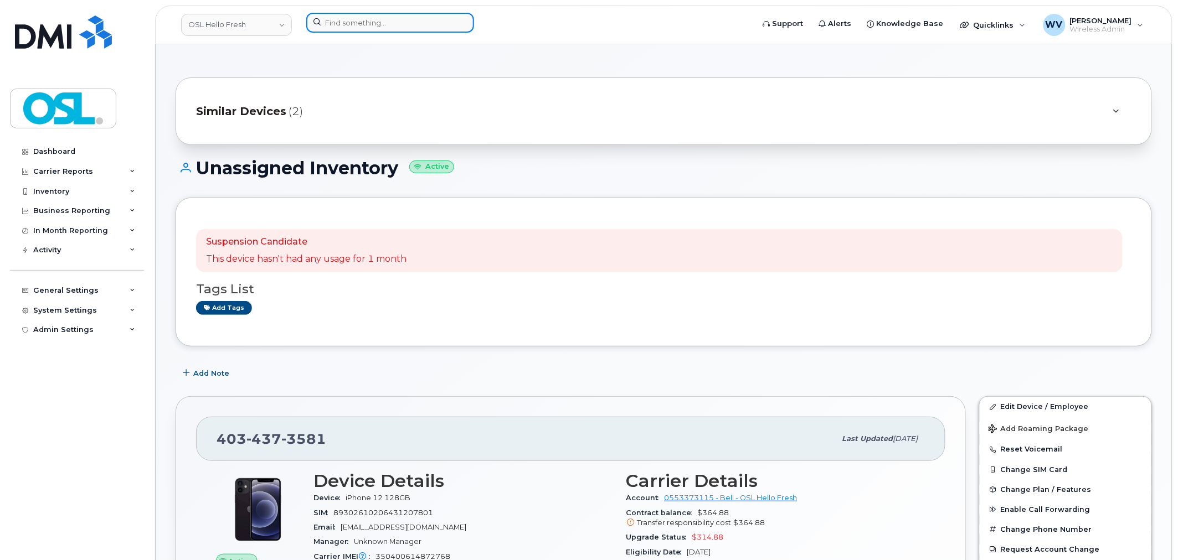
click at [346, 25] on input at bounding box center [390, 23] width 168 height 20
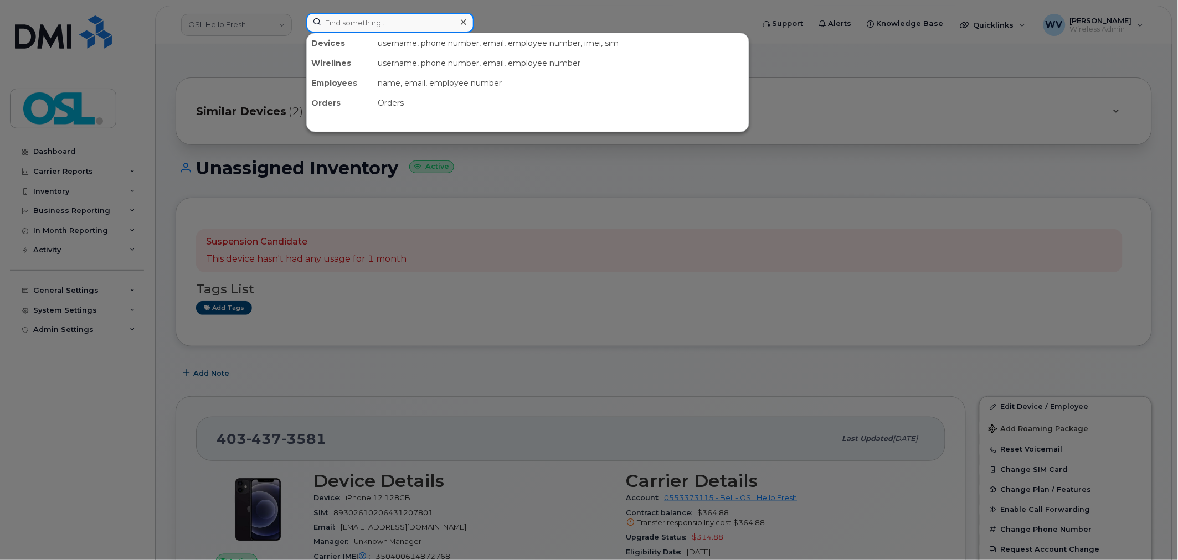
paste input "5142465783"
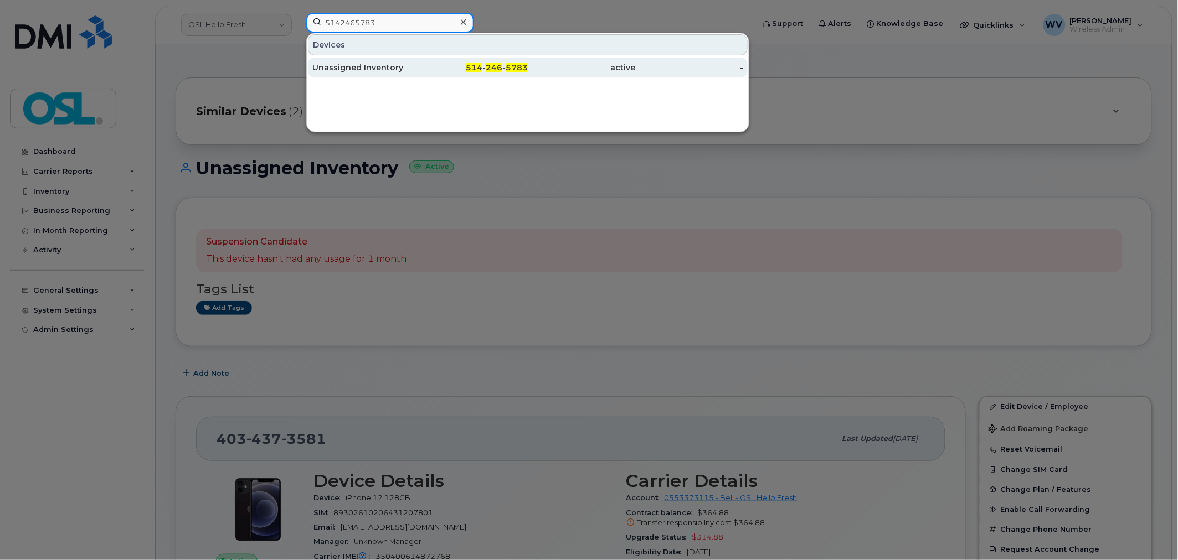
type input "5142465783"
click at [375, 59] on div "Unassigned Inventory" at bounding box center [366, 68] width 108 height 20
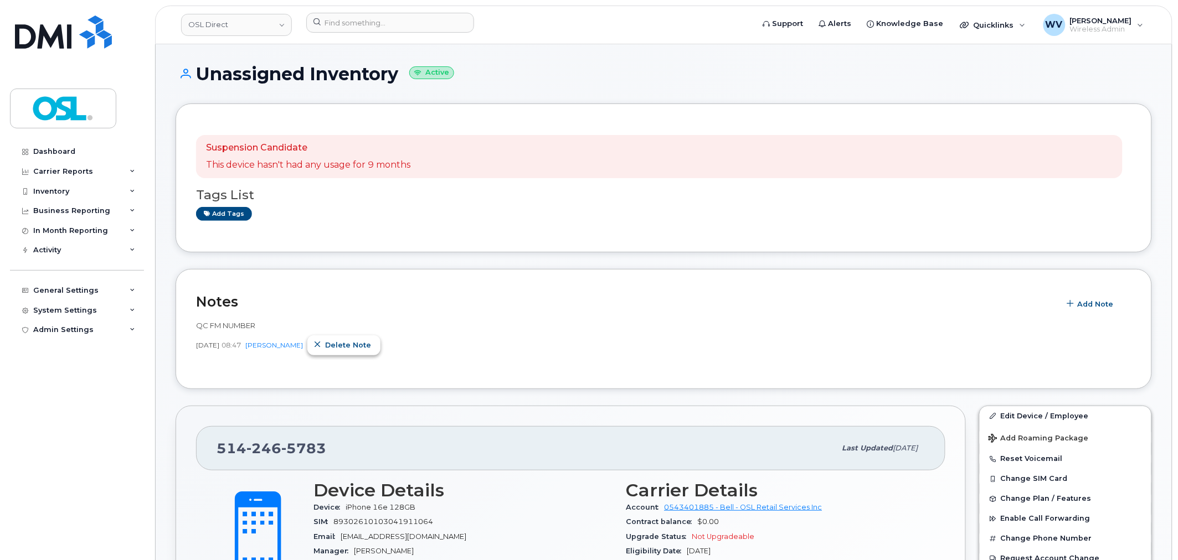
click at [345, 352] on button "Delete note" at bounding box center [343, 346] width 73 height 20
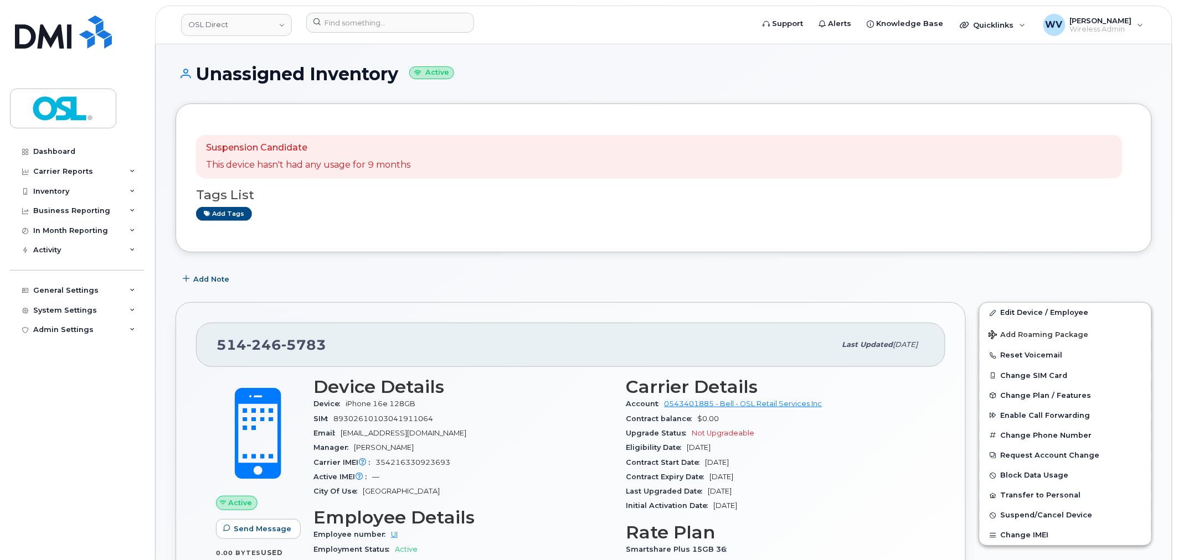
click at [274, 352] on span "246" at bounding box center [263, 345] width 35 height 17
click at [273, 352] on span "246" at bounding box center [263, 345] width 35 height 17
click at [274, 347] on span "246" at bounding box center [263, 345] width 35 height 17
click at [275, 347] on span "246" at bounding box center [263, 345] width 35 height 17
copy span "514 246 5783"
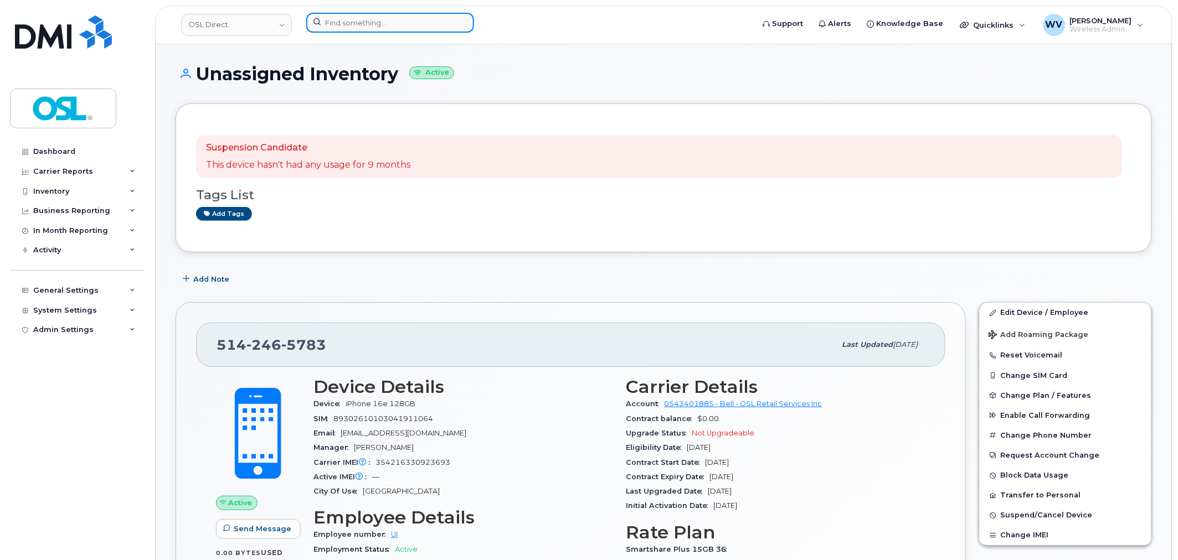
click at [364, 13] on input at bounding box center [390, 23] width 168 height 20
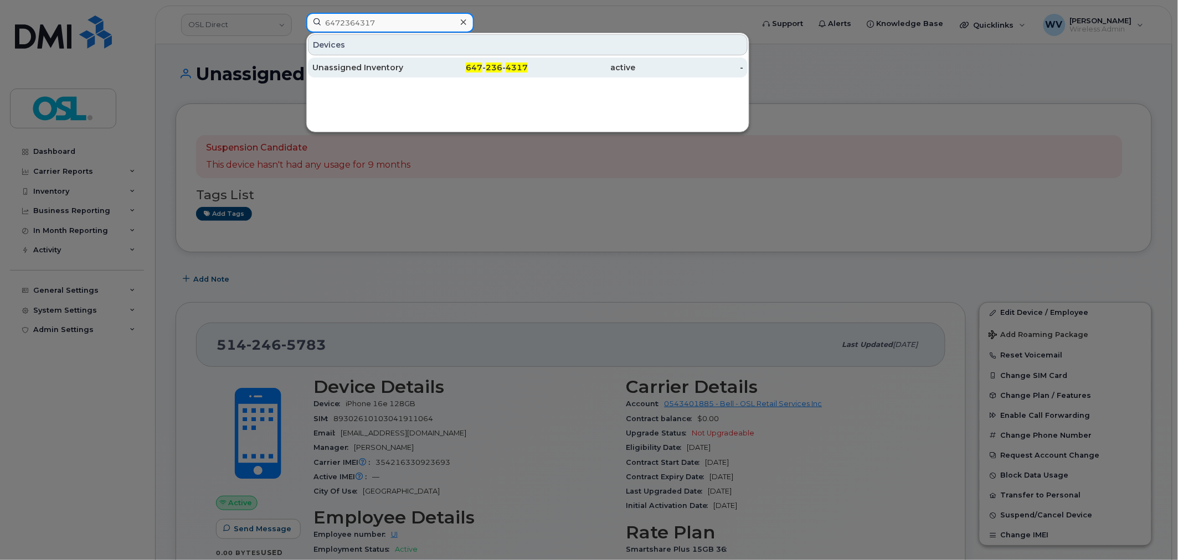
type input "6472364317"
click at [530, 59] on div "active" at bounding box center [582, 68] width 108 height 20
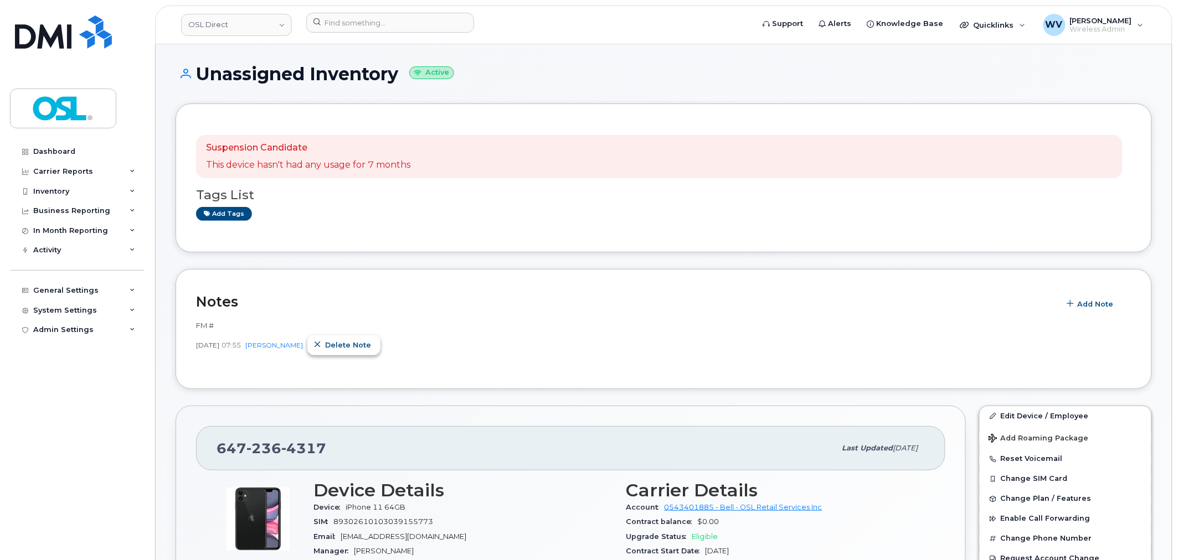
click at [342, 342] on span "Delete note" at bounding box center [348, 345] width 46 height 11
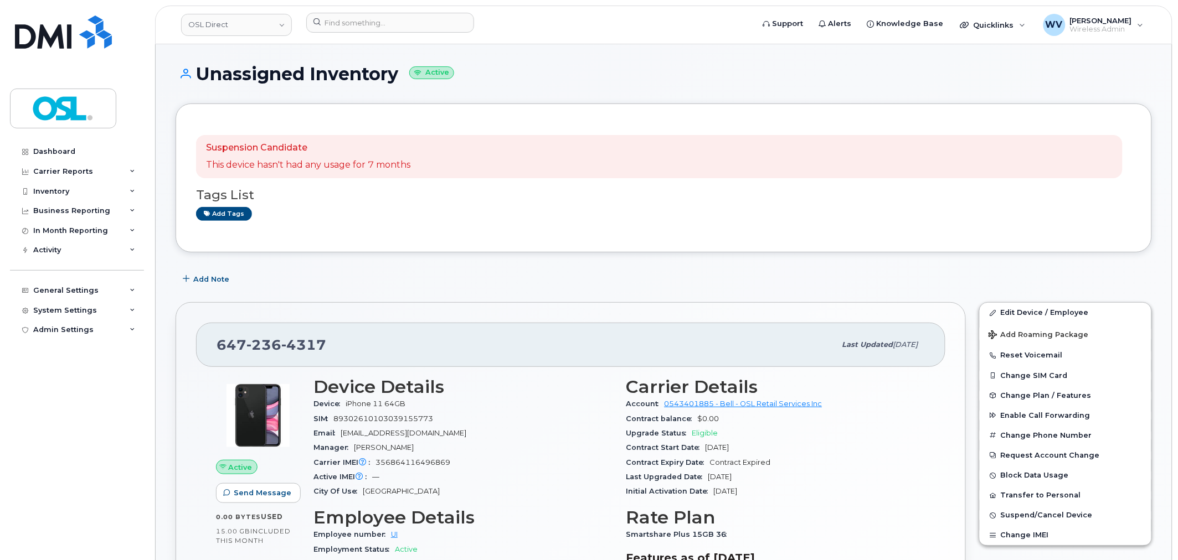
click at [316, 341] on span "4317" at bounding box center [303, 345] width 45 height 17
copy span "647 236 4317"
click at [399, 13] on input at bounding box center [390, 23] width 168 height 20
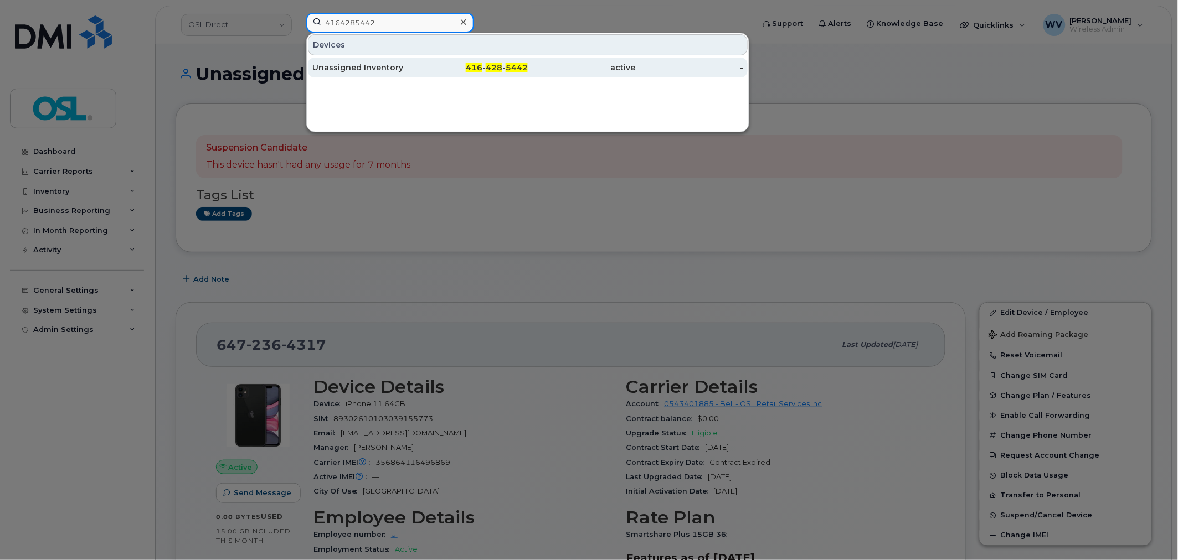
type input "4164285442"
click at [370, 70] on div "Unassigned Inventory" at bounding box center [366, 67] width 108 height 11
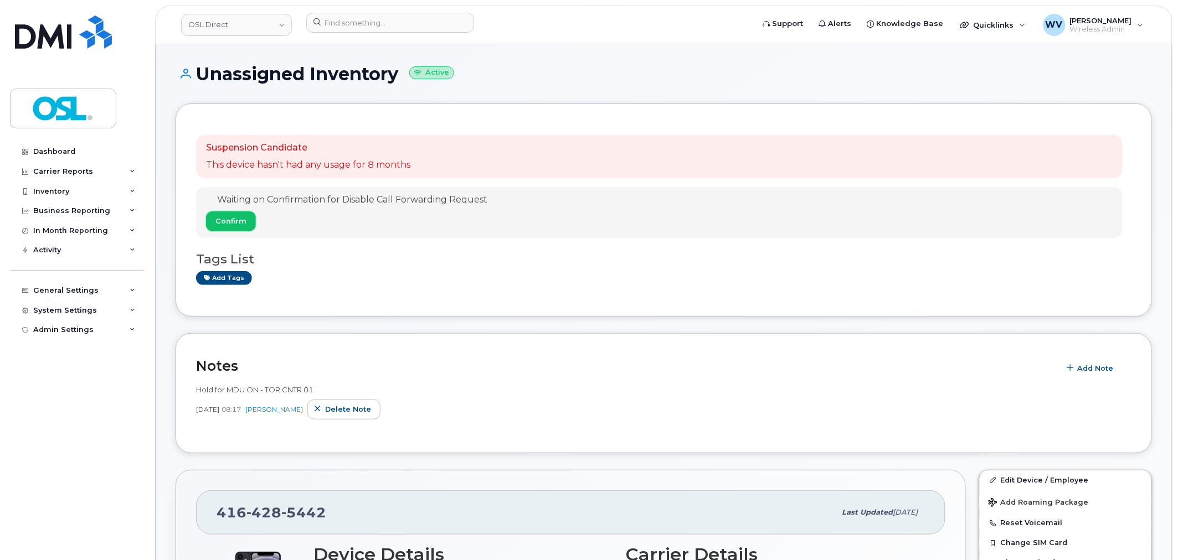
click at [247, 220] on button "Confirm" at bounding box center [231, 222] width 50 height 20
click at [355, 405] on span "Delete note" at bounding box center [348, 409] width 46 height 11
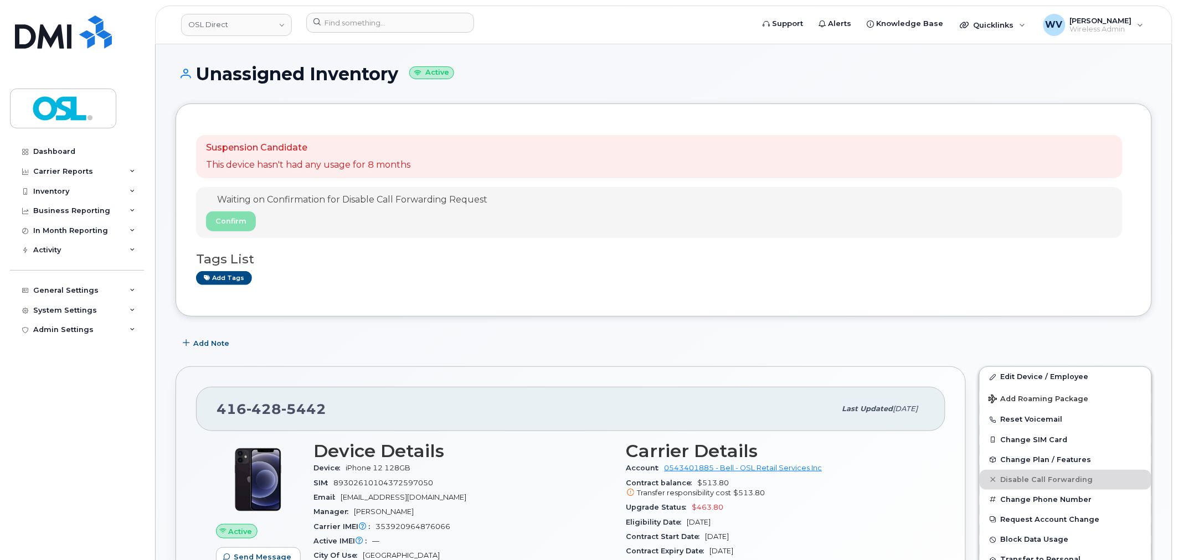
click at [316, 408] on span "5442" at bounding box center [303, 409] width 45 height 17
copy span "416 428 5442"
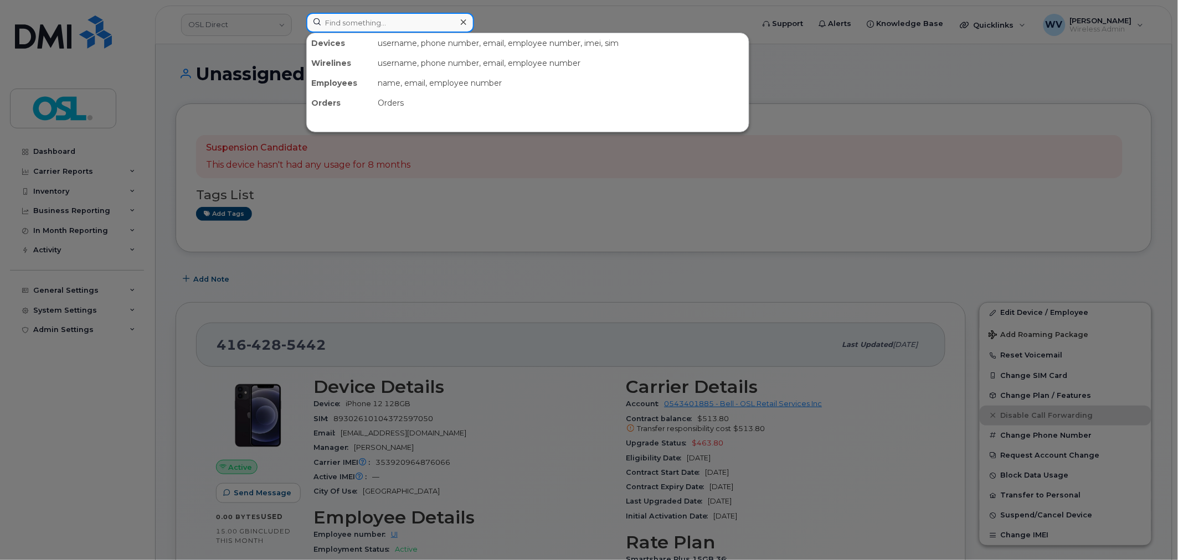
click at [338, 26] on input at bounding box center [390, 23] width 168 height 20
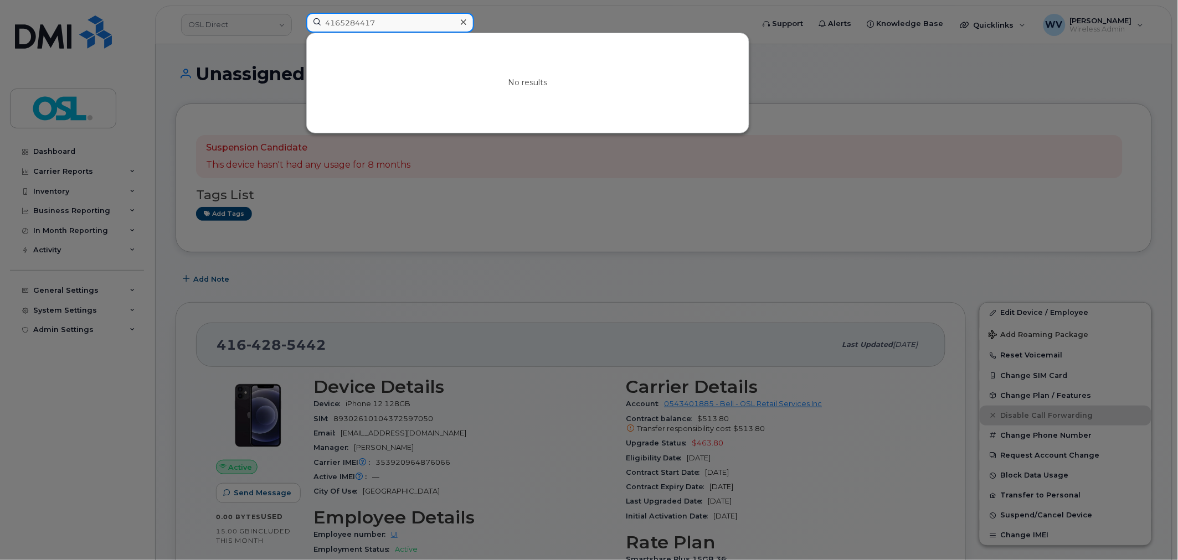
drag, startPoint x: 340, startPoint y: 24, endPoint x: 354, endPoint y: 25, distance: 14.4
click at [354, 25] on input "4165284417" at bounding box center [390, 23] width 168 height 20
drag, startPoint x: 360, startPoint y: 21, endPoint x: 399, endPoint y: 29, distance: 40.1
click at [399, 29] on input "4165284417" at bounding box center [390, 23] width 168 height 20
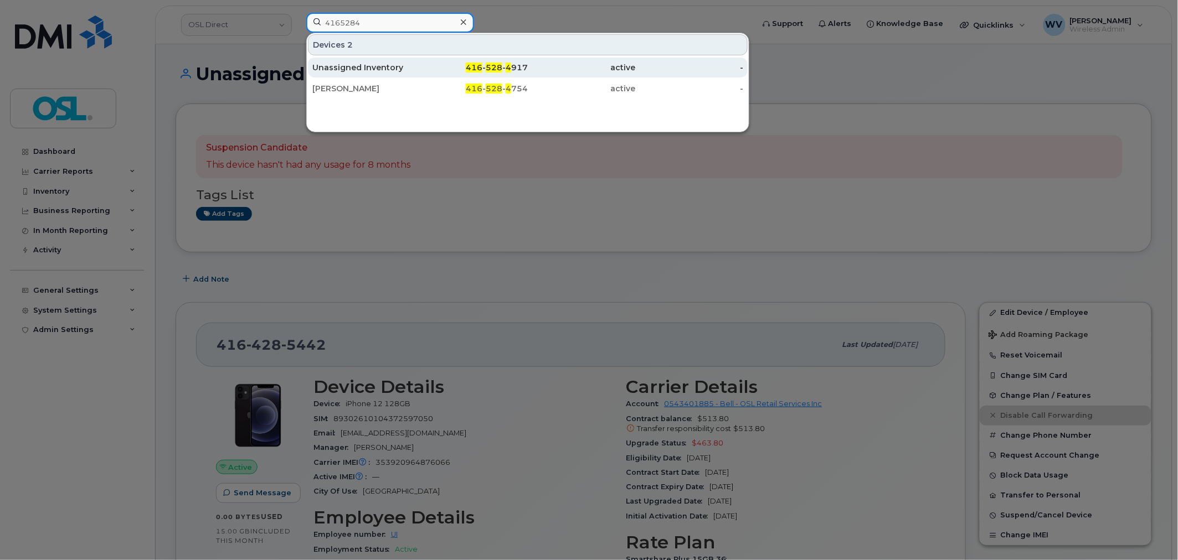
type input "4165284"
click at [422, 63] on div "416 - 528 - 4 917" at bounding box center [474, 67] width 108 height 11
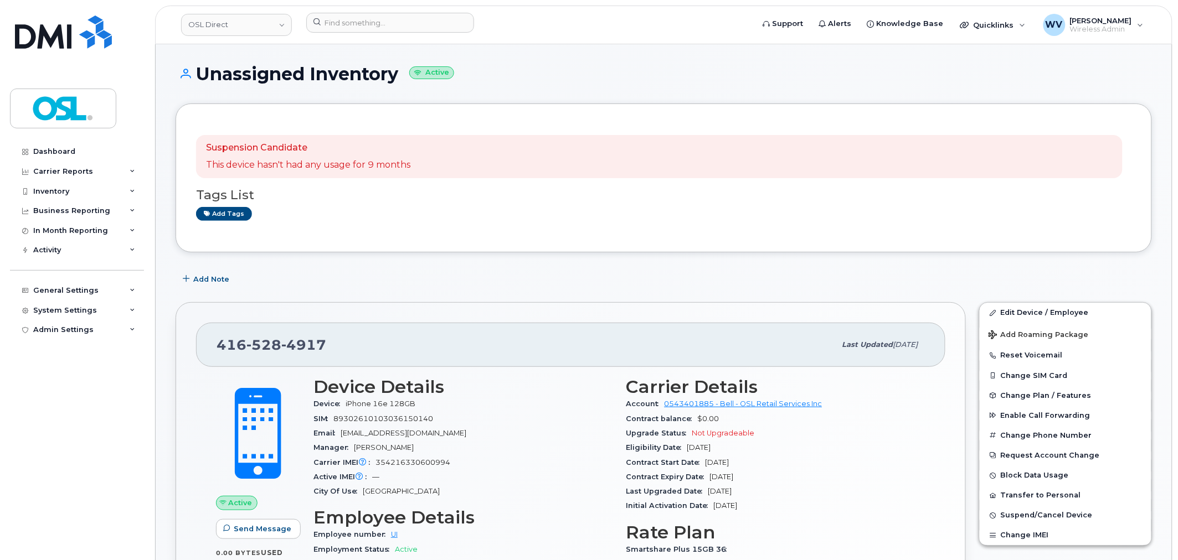
click at [312, 346] on span "4917" at bounding box center [303, 345] width 45 height 17
copy span "[PHONE_NUMBER]"
click at [369, 34] on div at bounding box center [526, 25] width 458 height 24
click at [369, 27] on input at bounding box center [390, 23] width 168 height 20
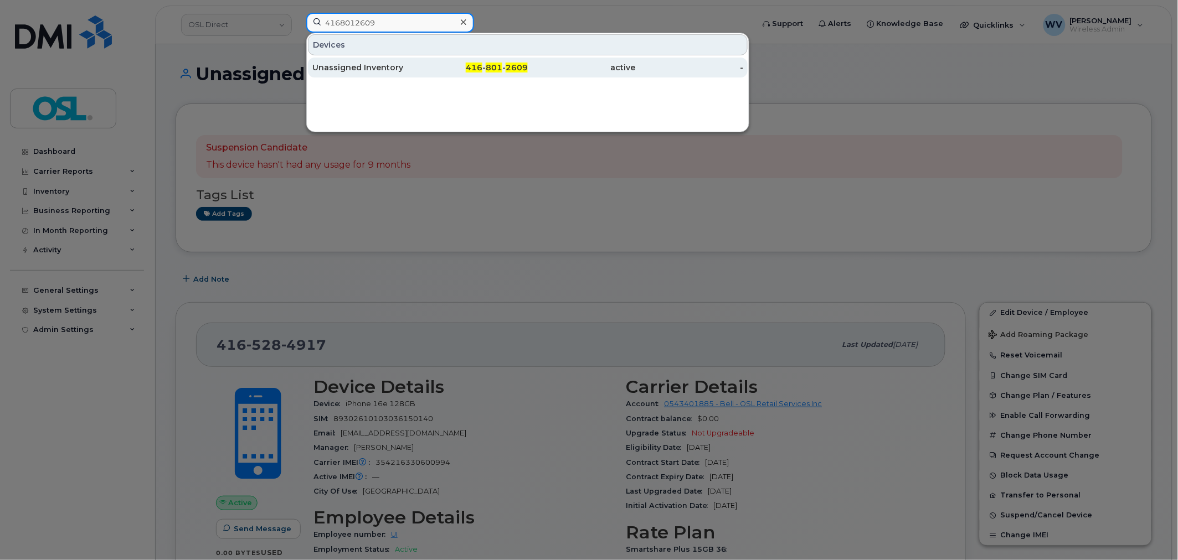
type input "4168012609"
click at [395, 67] on div "Unassigned Inventory" at bounding box center [366, 67] width 108 height 11
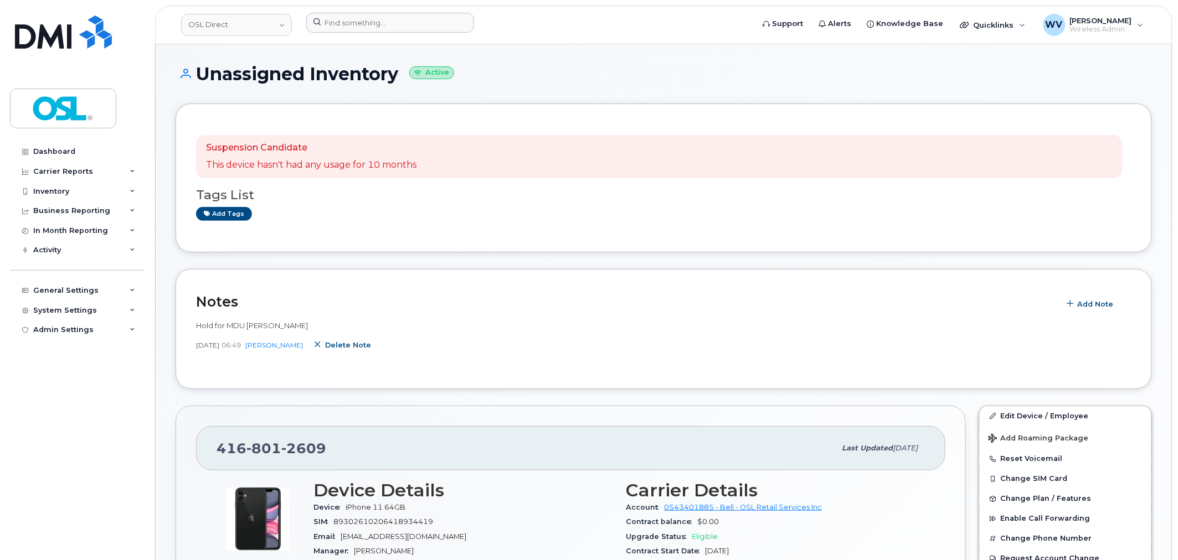
click at [352, 353] on button "Delete note" at bounding box center [343, 346] width 73 height 20
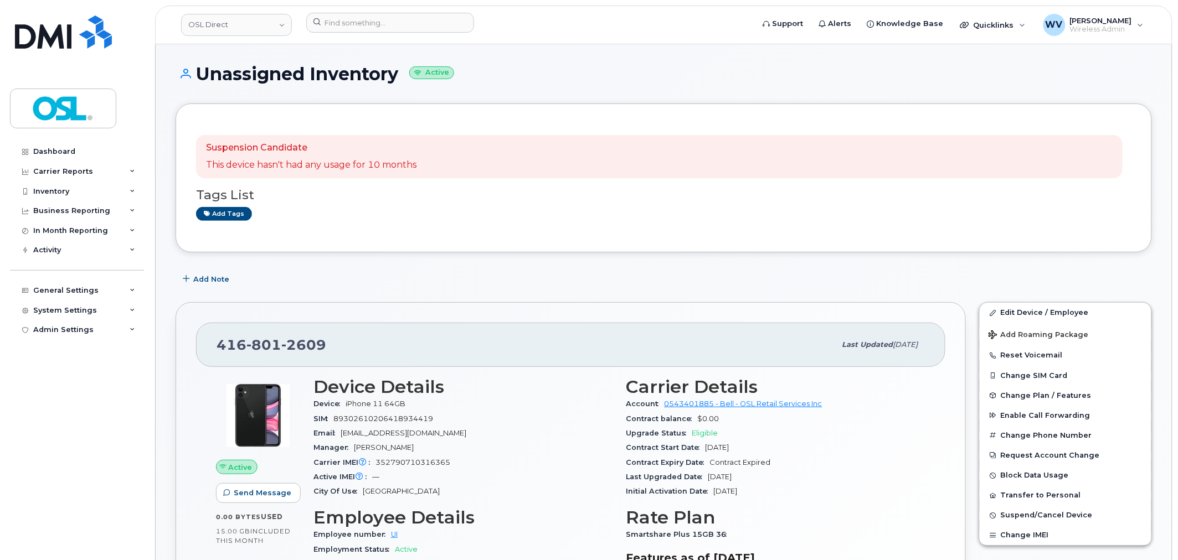
drag, startPoint x: 289, startPoint y: 307, endPoint x: 292, endPoint y: 326, distance: 18.5
click at [291, 311] on div "[PHONE_NUMBER] Last updated [DATE] Active Send Message 0.00 Bytes  used 15.00 G…" at bounding box center [571, 505] width 790 height 406
click at [291, 349] on span "2609" at bounding box center [303, 345] width 45 height 17
click at [292, 349] on span "2609" at bounding box center [303, 345] width 45 height 17
click at [366, 21] on input at bounding box center [390, 23] width 168 height 20
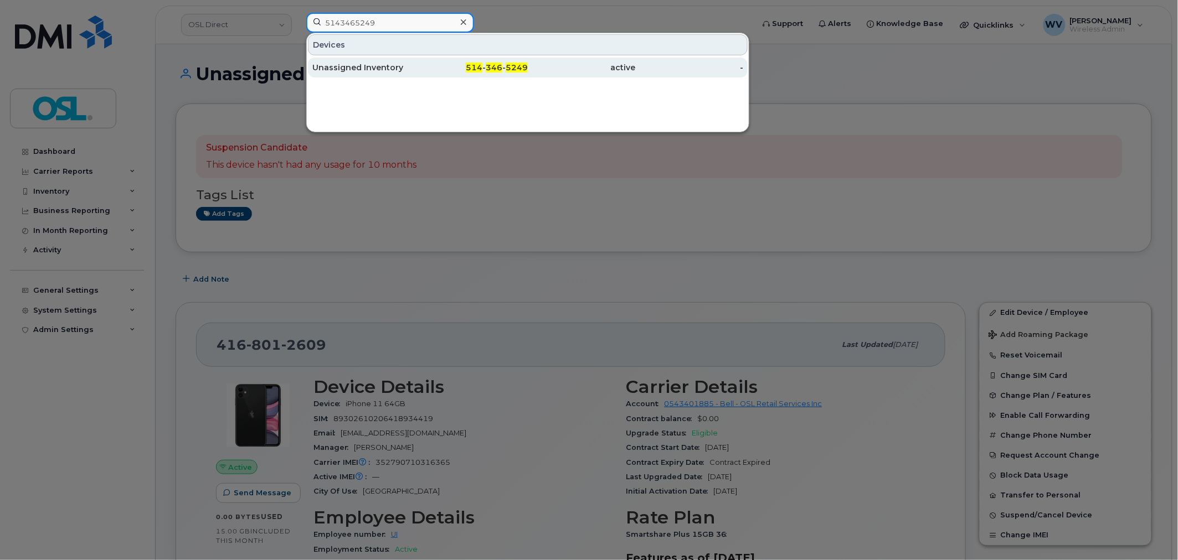
type input "5143465249"
click at [433, 70] on div "514 - 346 - 5249" at bounding box center [474, 67] width 108 height 11
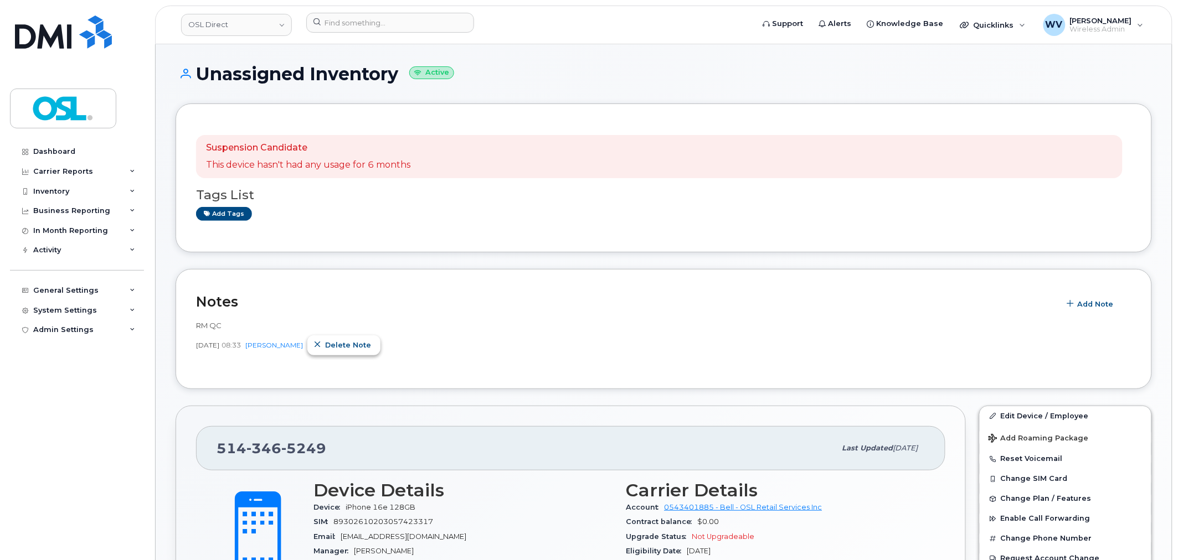
click at [363, 341] on span "Delete note" at bounding box center [348, 345] width 46 height 11
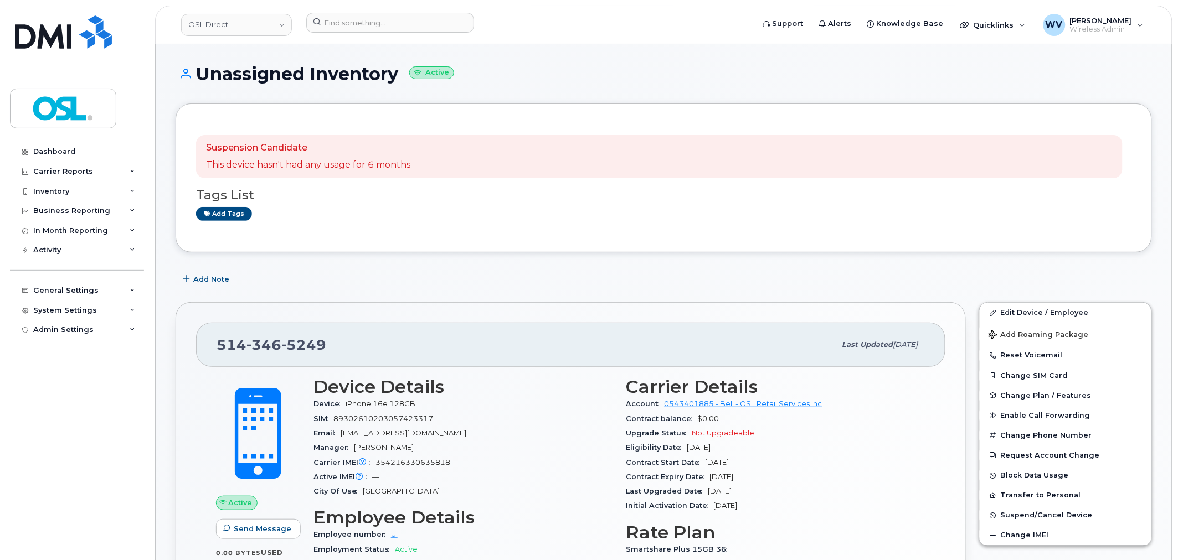
click at [253, 312] on div "[PHONE_NUMBER] Last updated [DATE] Active Send Message 0.00 Bytes  used 15.00 G…" at bounding box center [571, 505] width 790 height 406
click at [255, 342] on span "346" at bounding box center [263, 345] width 35 height 17
copy span "[PHONE_NUMBER]"
click at [371, 37] on header "OSL Direct Support Alerts Knowledge Base Quicklinks Suspend / Cancel Device Cha…" at bounding box center [663, 25] width 1017 height 39
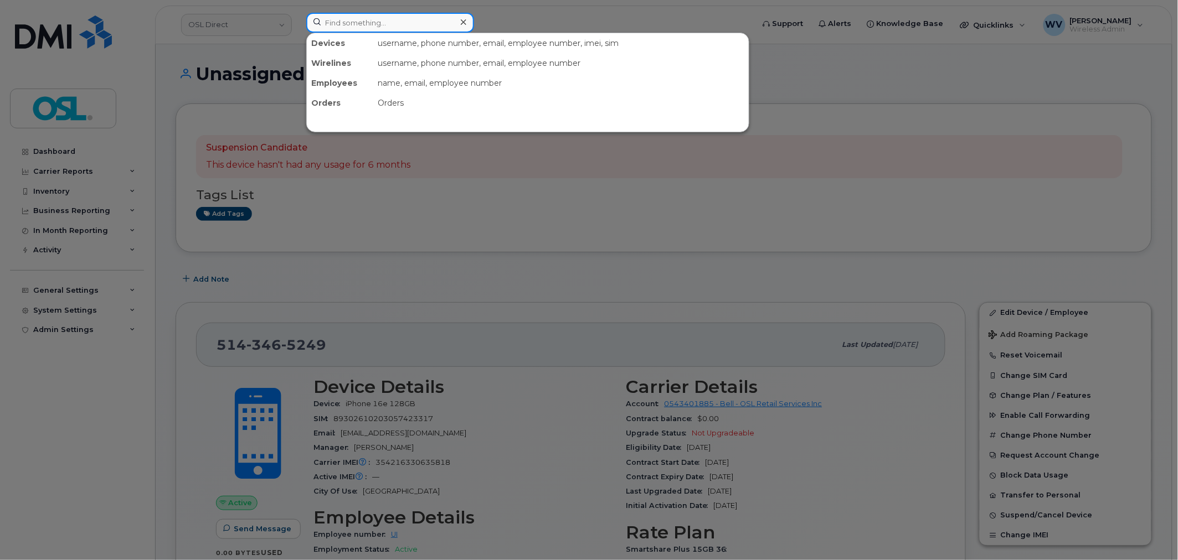
click at [371, 29] on input at bounding box center [390, 23] width 168 height 20
paste input "4382708460"
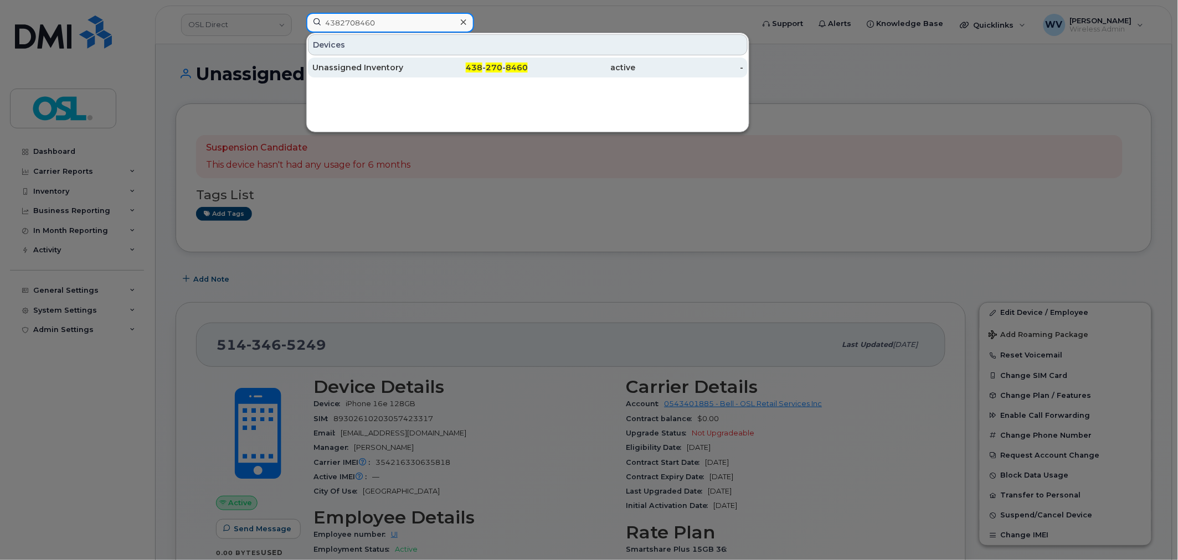
type input "4382708460"
click at [411, 78] on div "Unassigned Inventory" at bounding box center [366, 68] width 108 height 20
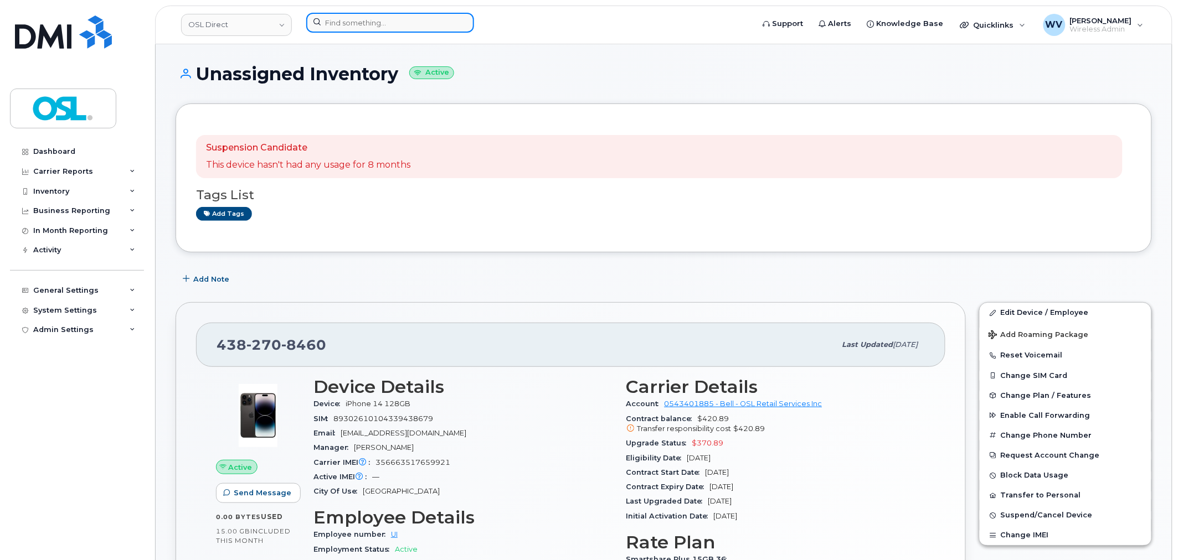
click at [378, 20] on input at bounding box center [390, 23] width 168 height 20
paste input "6472335644"
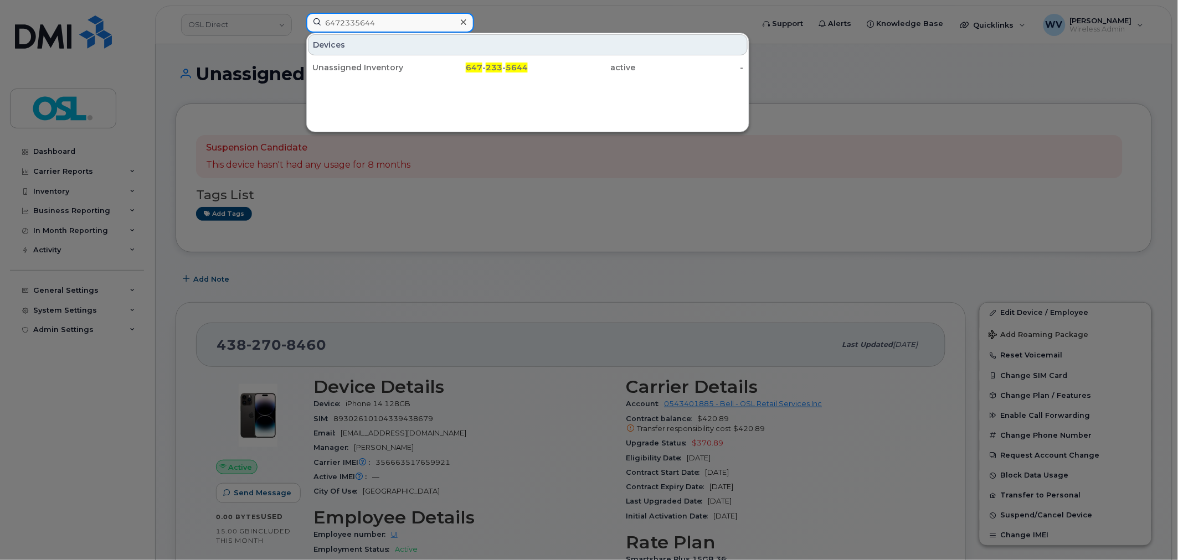
type input "6472335644"
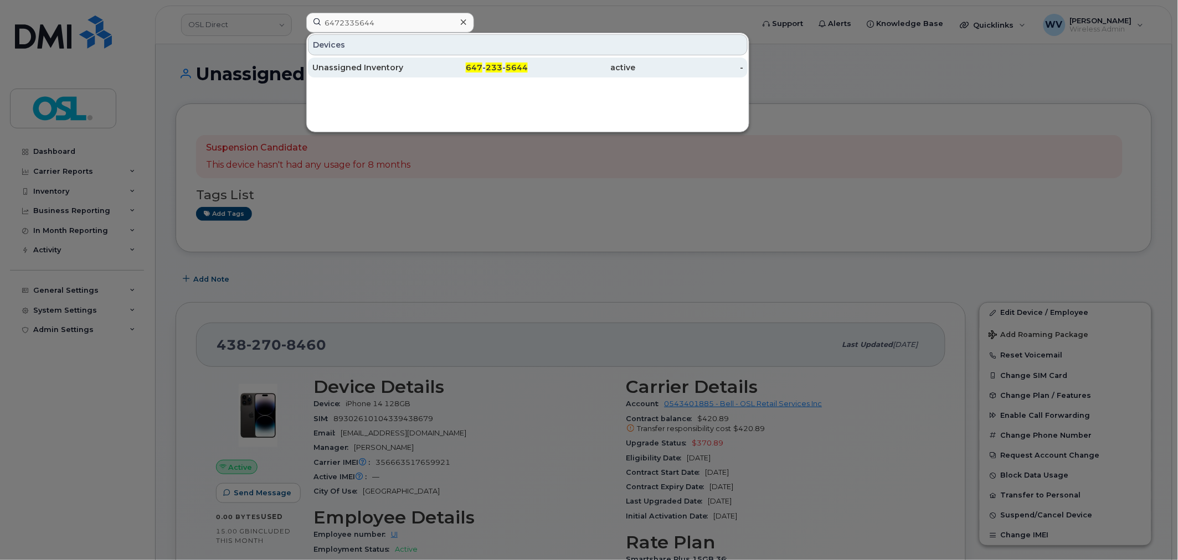
click at [438, 61] on div "647 - 233 - 5644" at bounding box center [474, 68] width 108 height 20
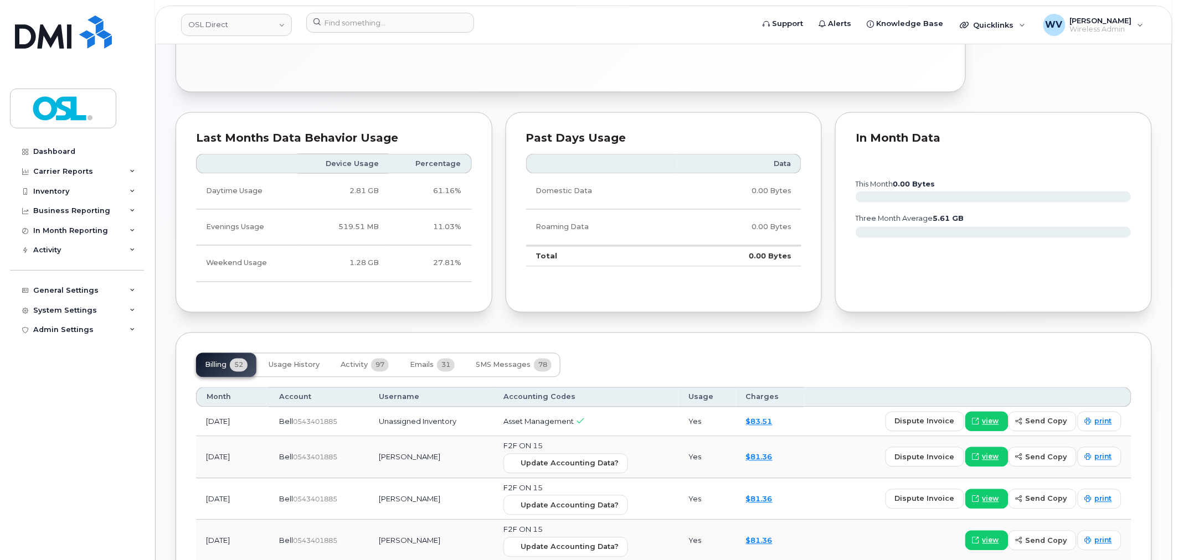
scroll to position [554, 0]
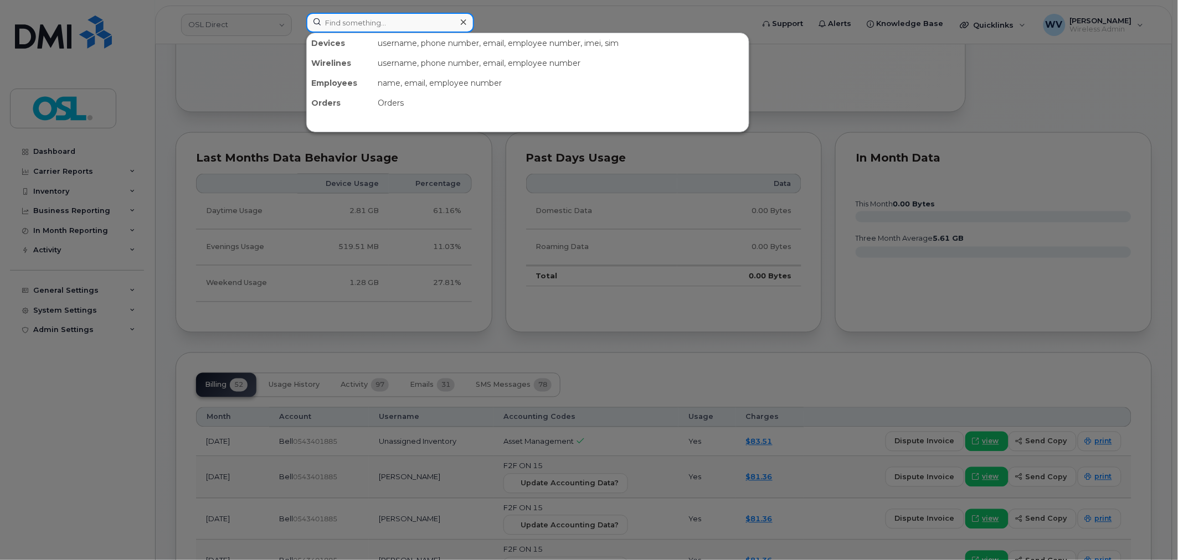
click at [446, 25] on input at bounding box center [390, 23] width 168 height 20
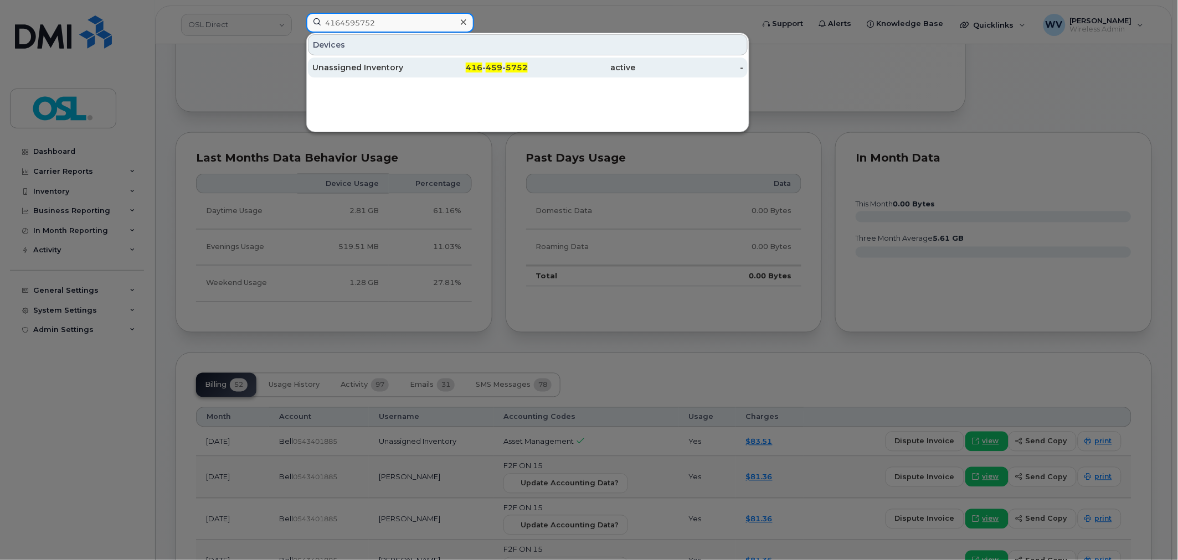
type input "4164595752"
click at [556, 60] on div "active" at bounding box center [582, 68] width 108 height 20
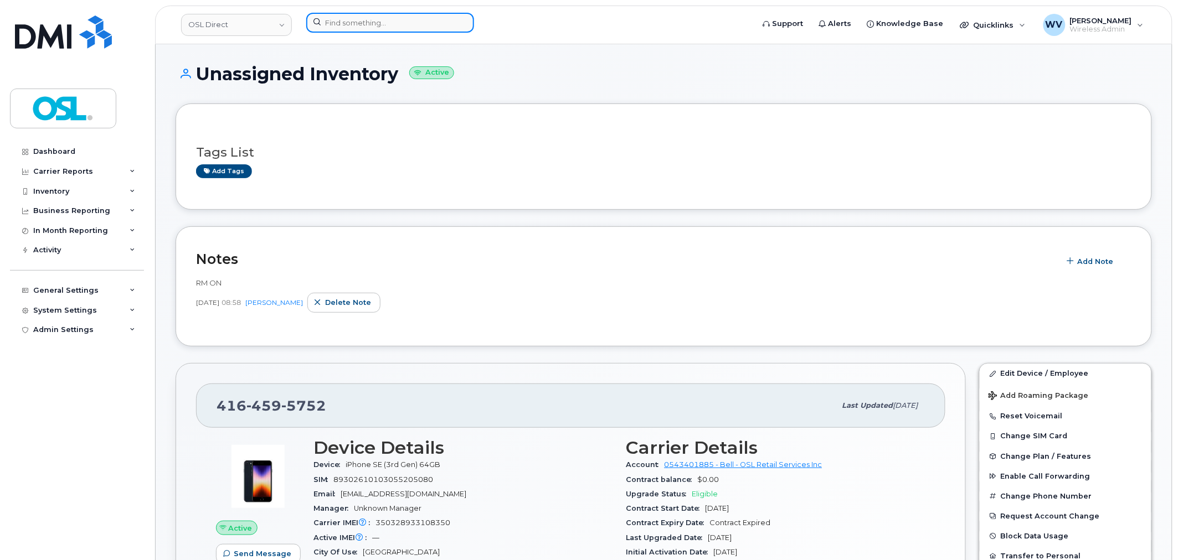
click at [361, 15] on input at bounding box center [390, 23] width 168 height 20
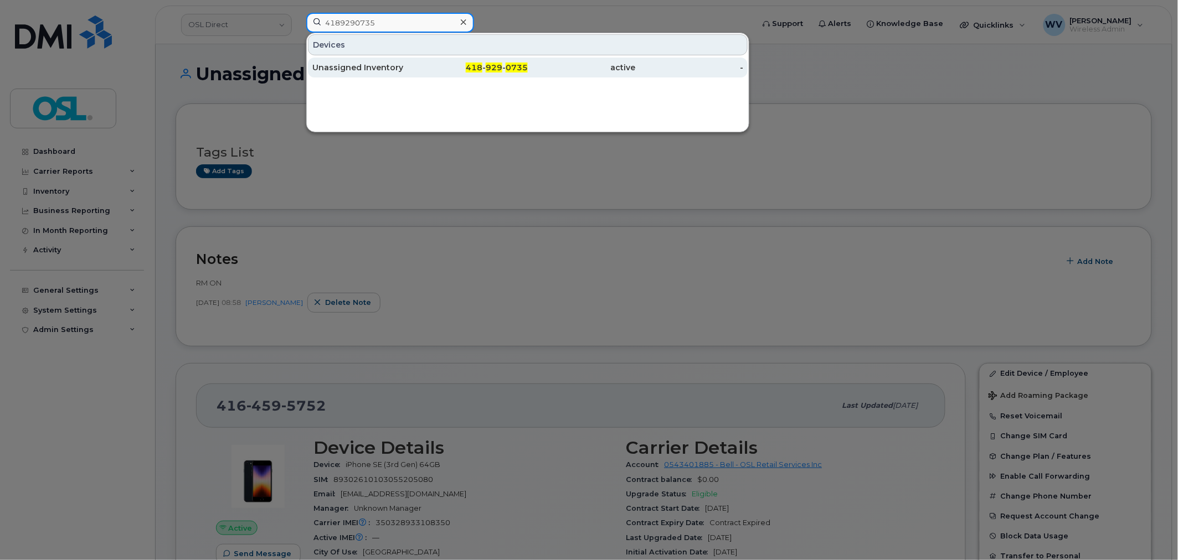
type input "4189290735"
click at [416, 64] on div "Unassigned Inventory" at bounding box center [366, 67] width 108 height 11
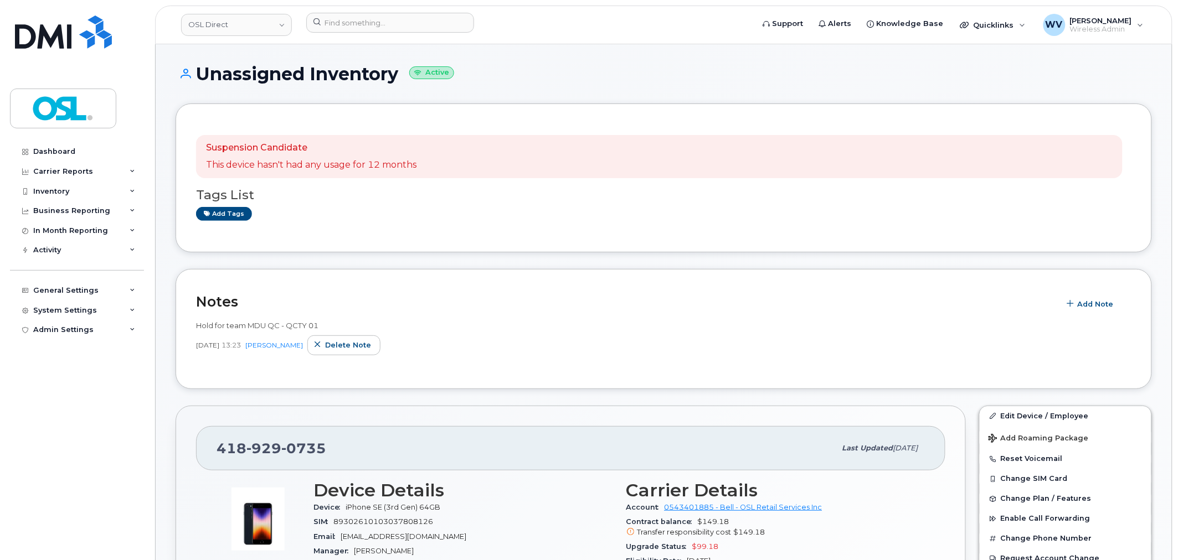
click at [300, 450] on span "0735" at bounding box center [303, 448] width 45 height 17
copy span "418 929 0735"
click at [343, 349] on span "Delete note" at bounding box center [348, 345] width 46 height 11
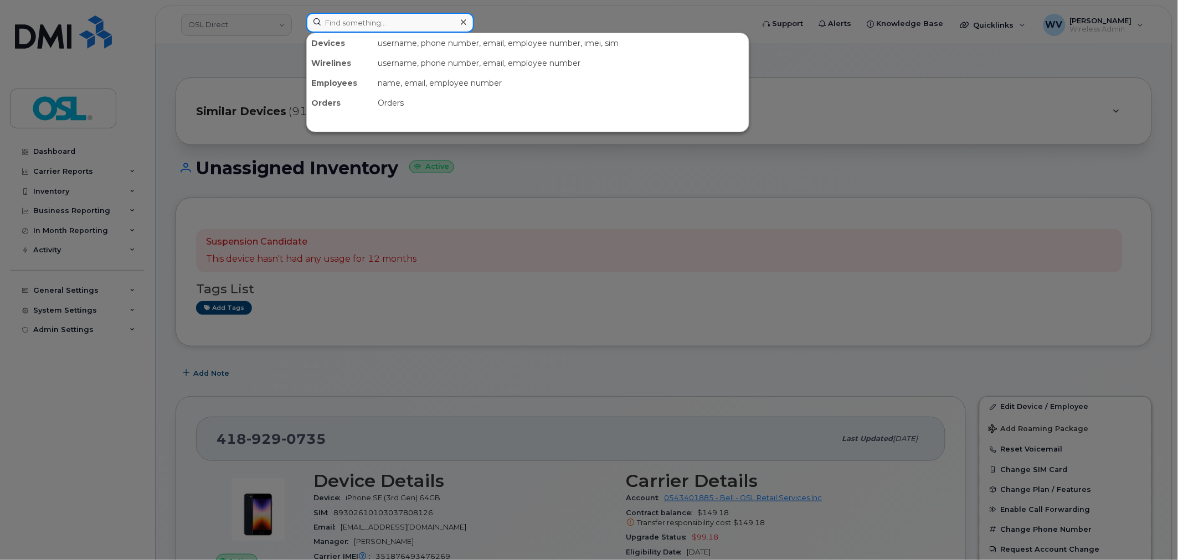
click at [432, 28] on input at bounding box center [390, 23] width 168 height 20
type input "p"
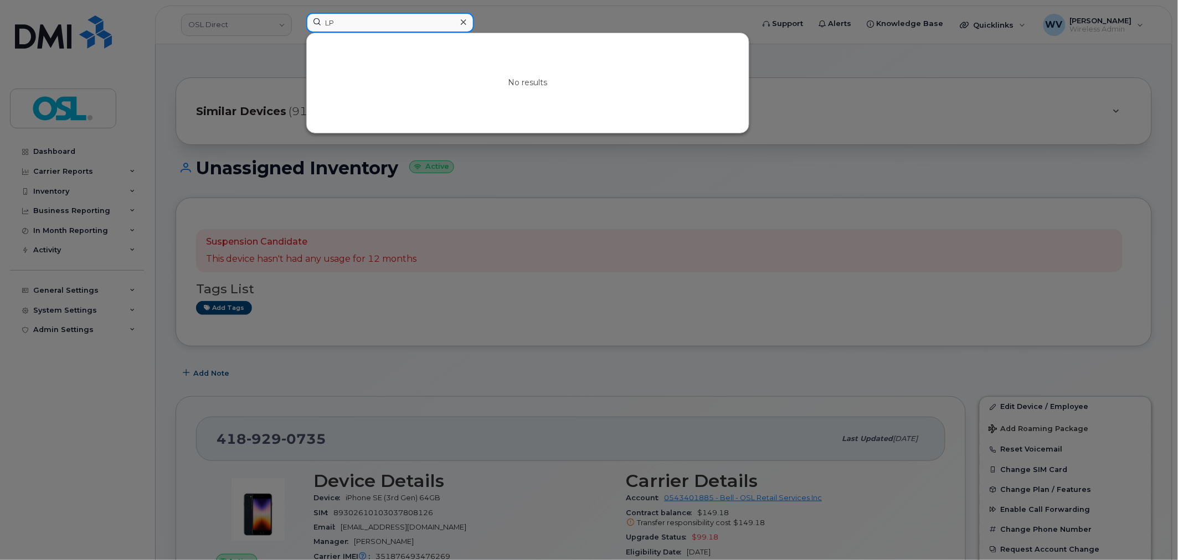
type input "L"
click at [358, 27] on input at bounding box center [390, 23] width 168 height 20
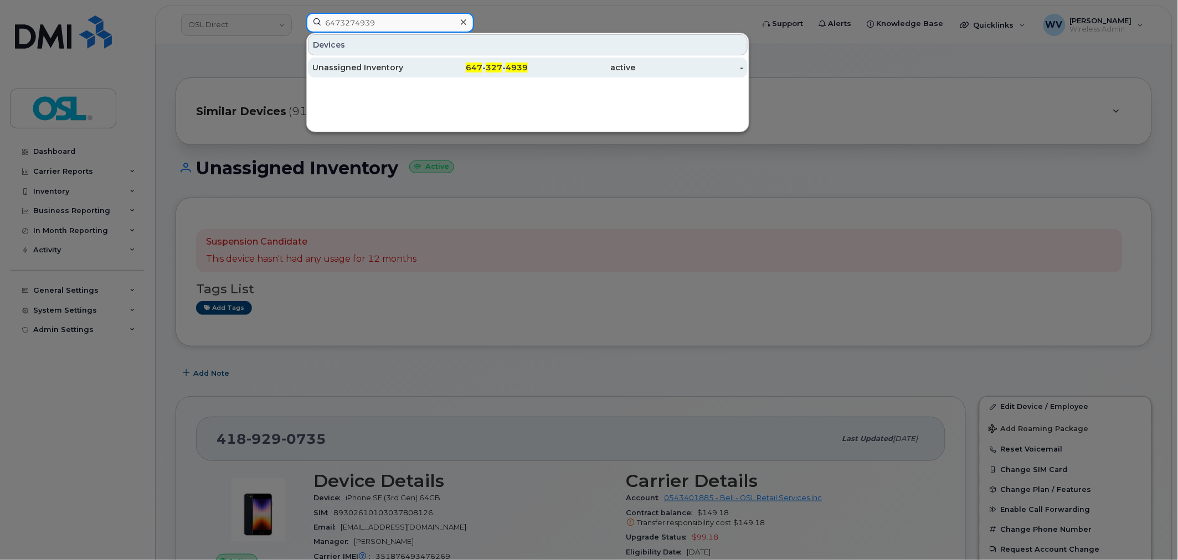
type input "6473274939"
click at [429, 62] on div "647 - 327 - 4939" at bounding box center [474, 68] width 108 height 20
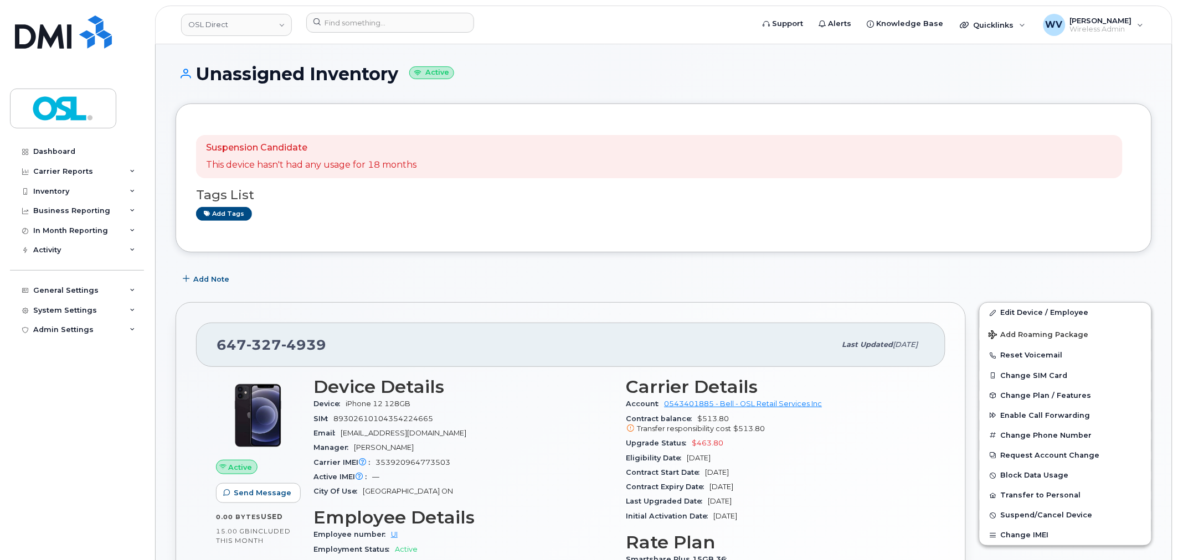
click at [308, 346] on span "4939" at bounding box center [303, 345] width 45 height 17
copy span "[PHONE_NUMBER]"
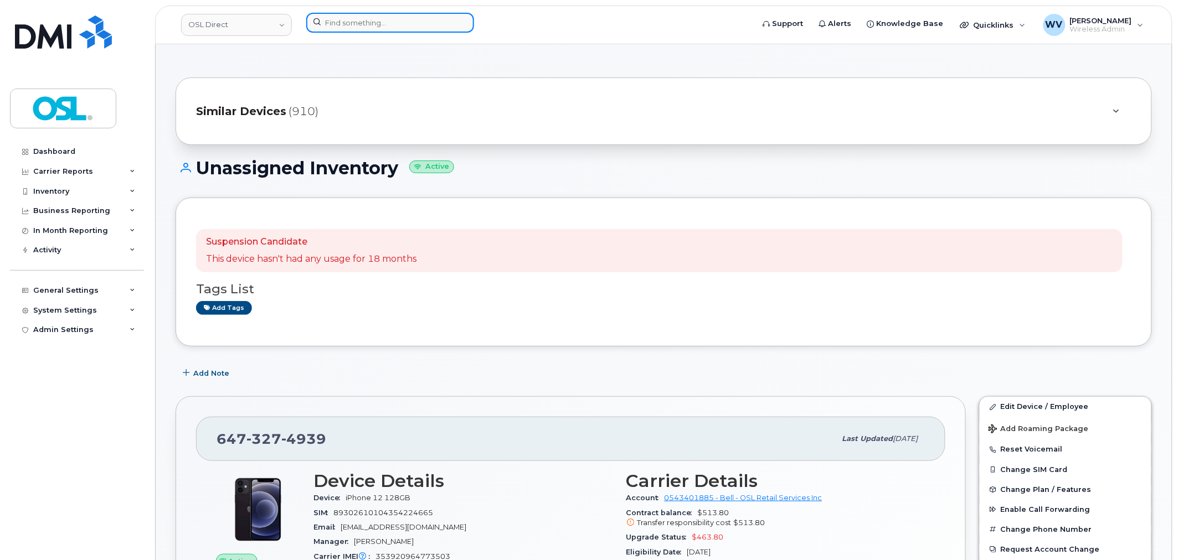
click at [362, 22] on input at bounding box center [390, 23] width 168 height 20
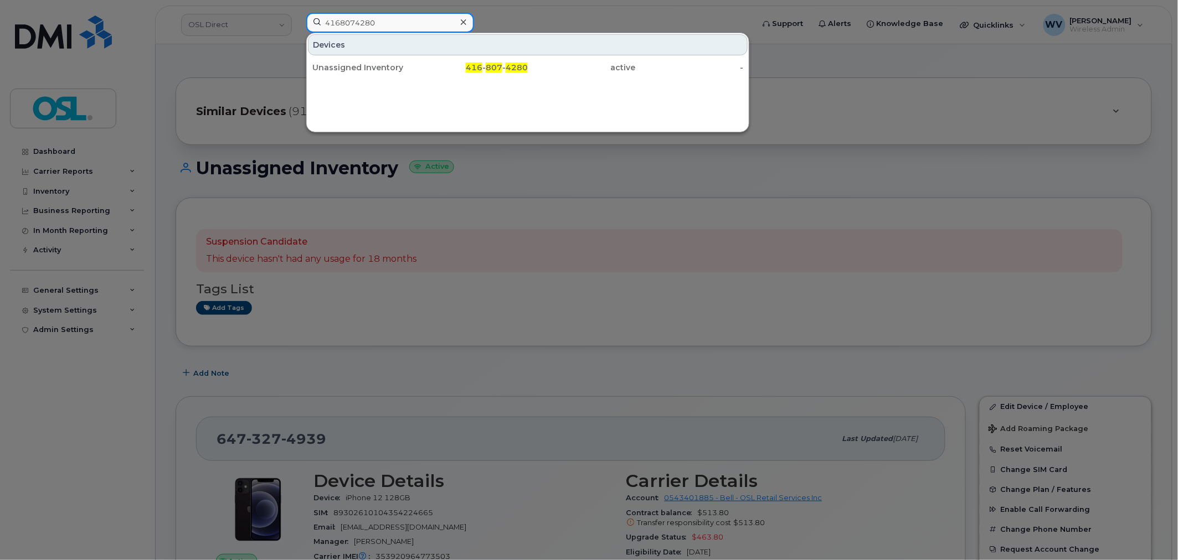
type input "4168074280"
click at [424, 89] on div "Devices Unassigned Inventory 416 - 807 - 4280 active -" at bounding box center [527, 83] width 443 height 100
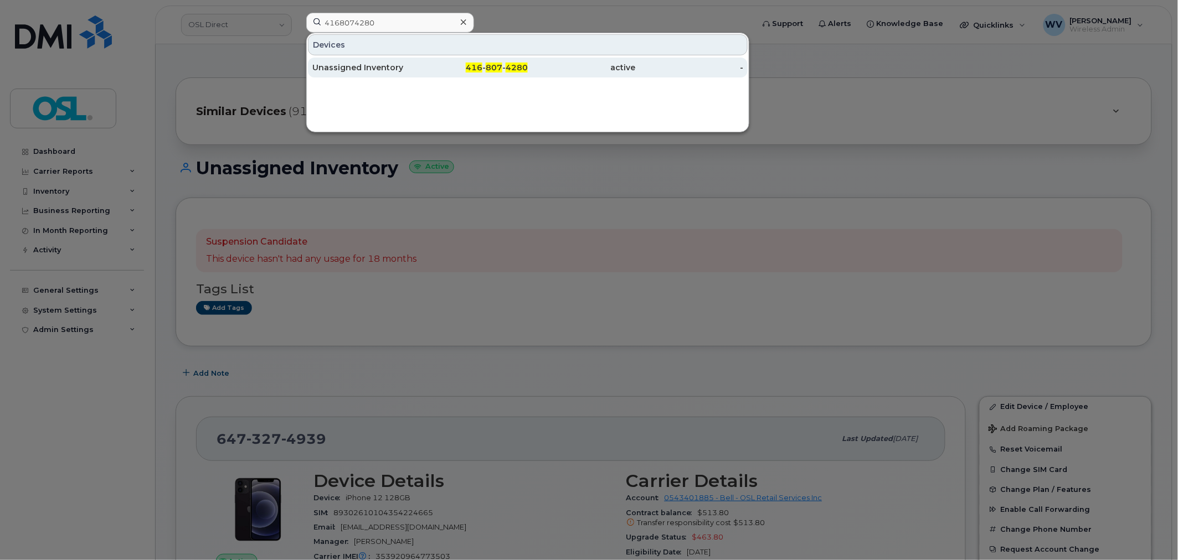
click at [423, 71] on div "416 - 807 - 4280" at bounding box center [474, 67] width 108 height 11
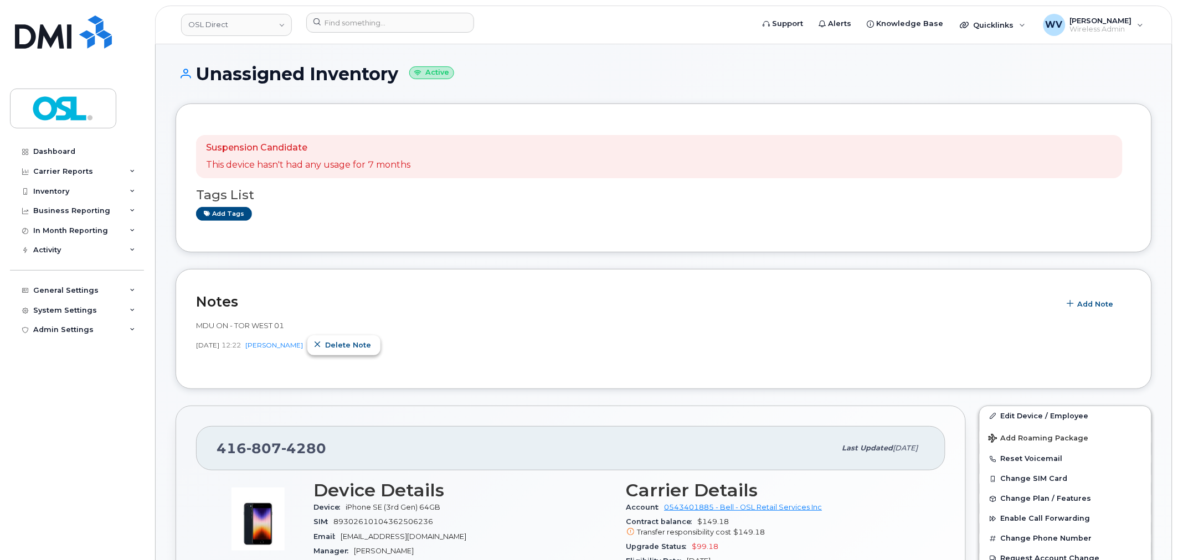
click at [367, 338] on button "Delete note" at bounding box center [343, 346] width 73 height 20
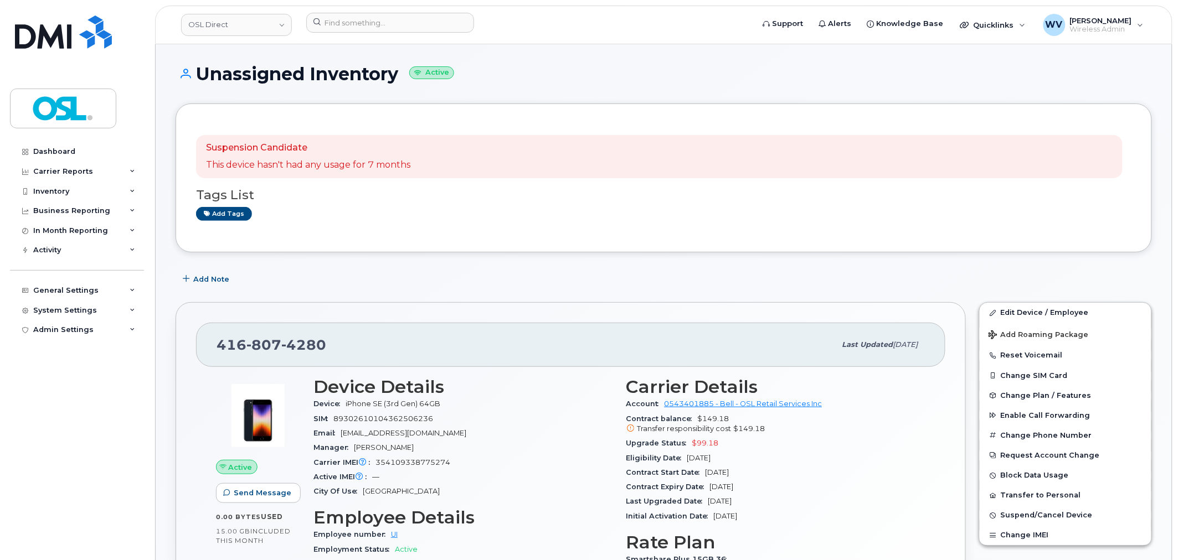
click at [278, 337] on span "807" at bounding box center [263, 345] width 35 height 17
copy span "[PHONE_NUMBER]"
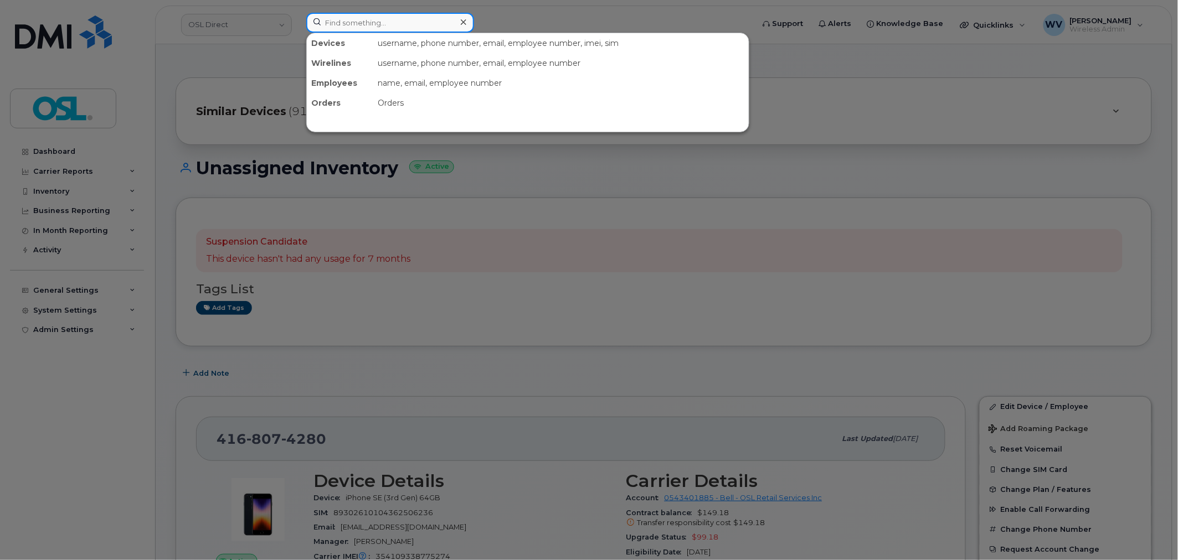
click at [394, 24] on input at bounding box center [390, 23] width 168 height 20
click at [373, 14] on input at bounding box center [390, 23] width 168 height 20
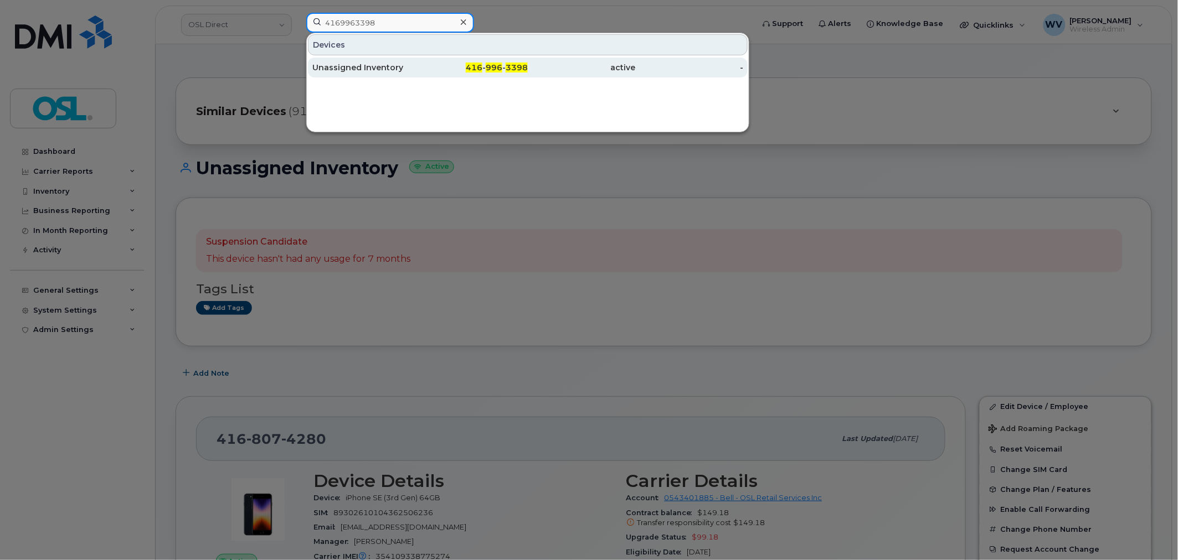
type input "4169963398"
click at [399, 63] on div "Unassigned Inventory" at bounding box center [366, 67] width 108 height 11
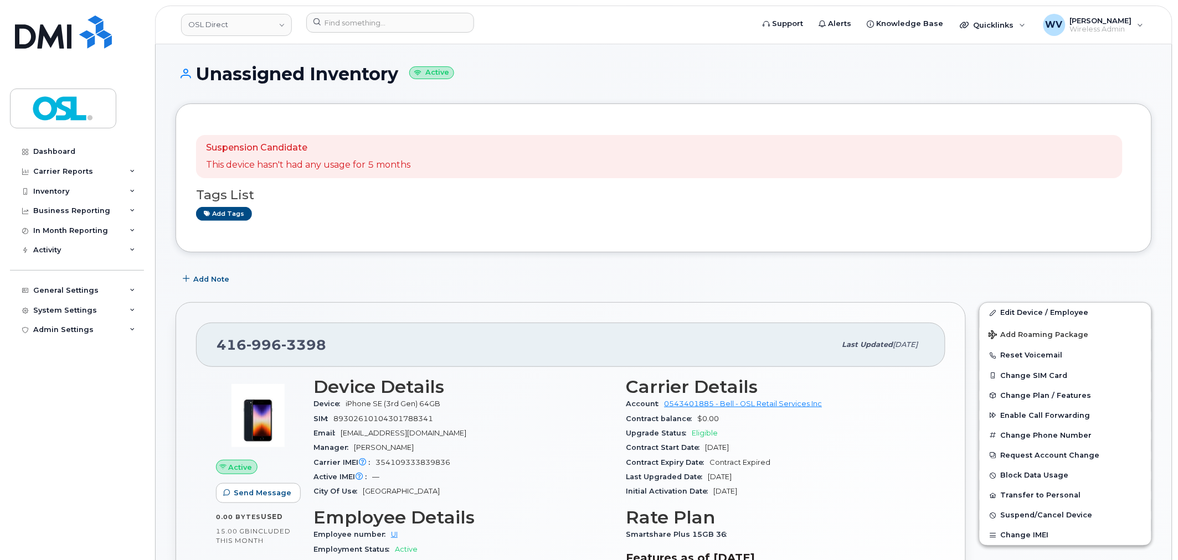
click at [274, 346] on span "996" at bounding box center [263, 345] width 35 height 17
copy span "[PHONE_NUMBER]"
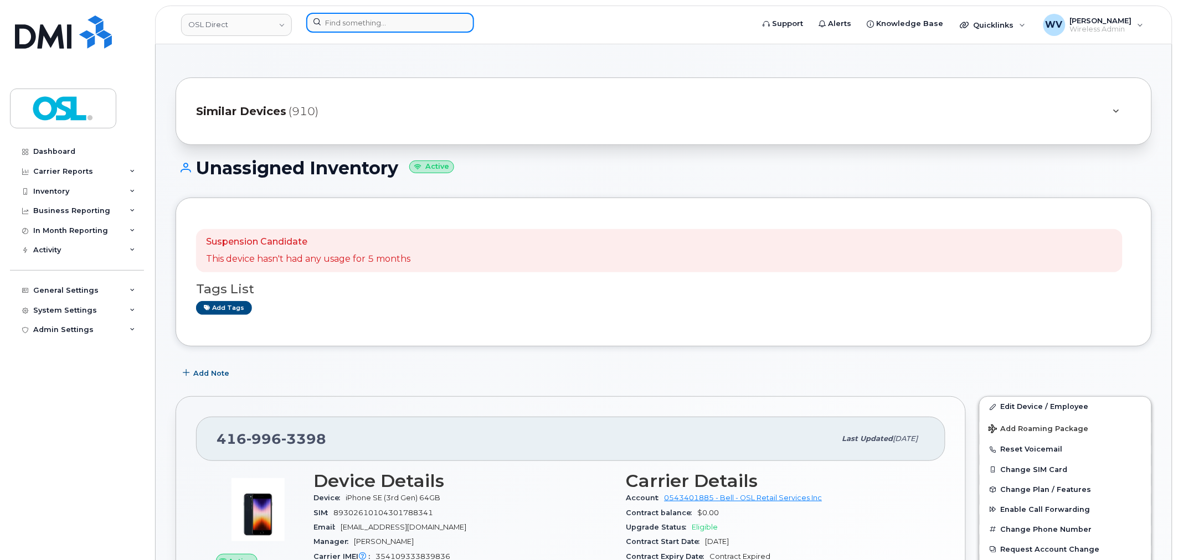
click at [365, 23] on input at bounding box center [390, 23] width 168 height 20
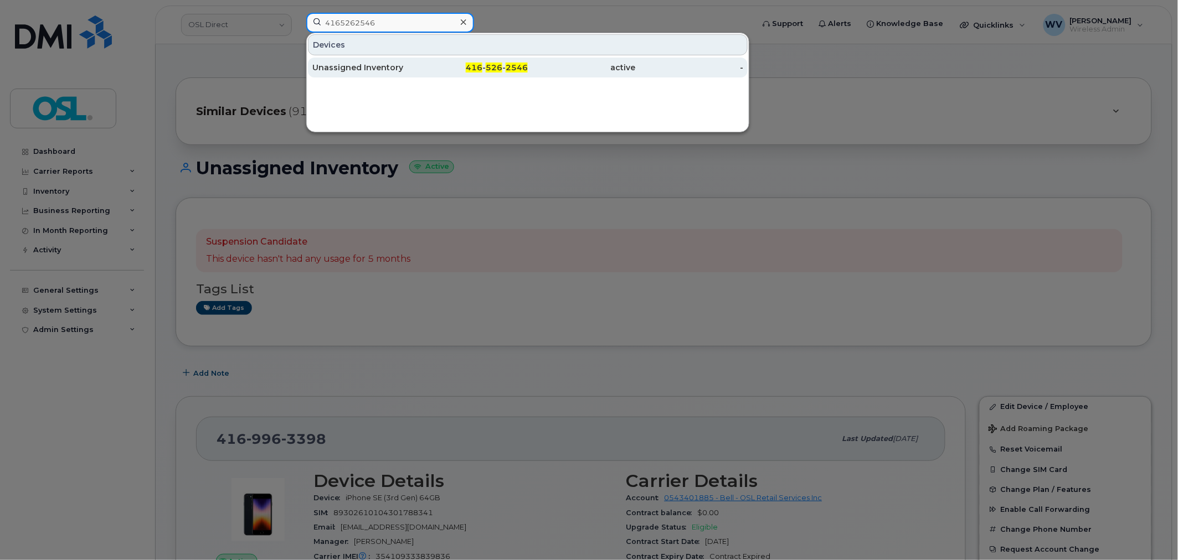
type input "4165262546"
click at [455, 74] on div "416 - 526 - 2546" at bounding box center [474, 68] width 108 height 20
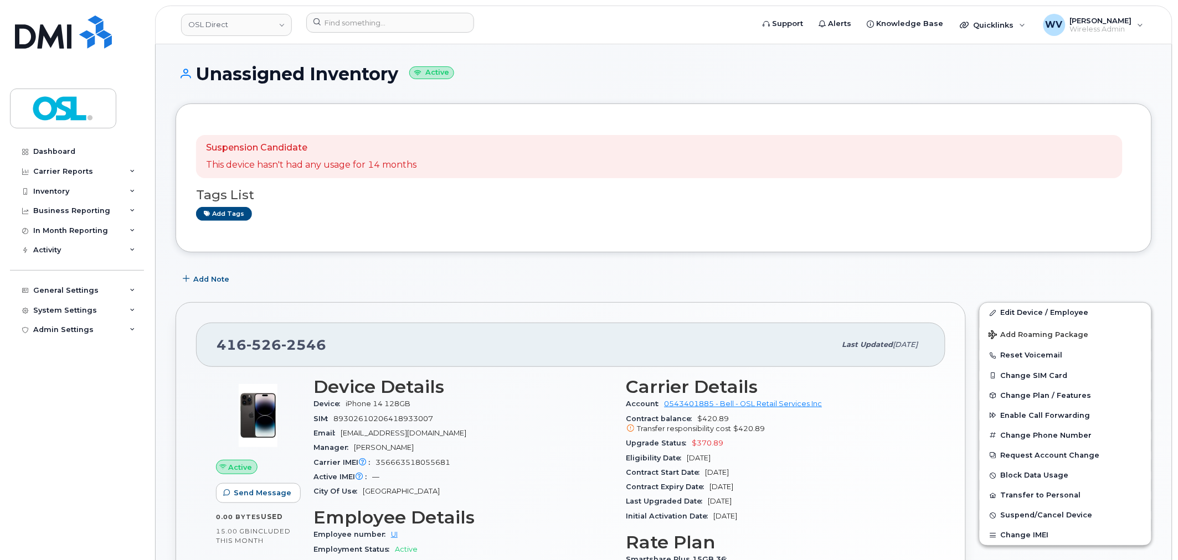
click at [321, 337] on span "2546" at bounding box center [303, 345] width 45 height 17
click at [318, 349] on span "2546" at bounding box center [303, 345] width 45 height 17
copy span "416 526 2546"
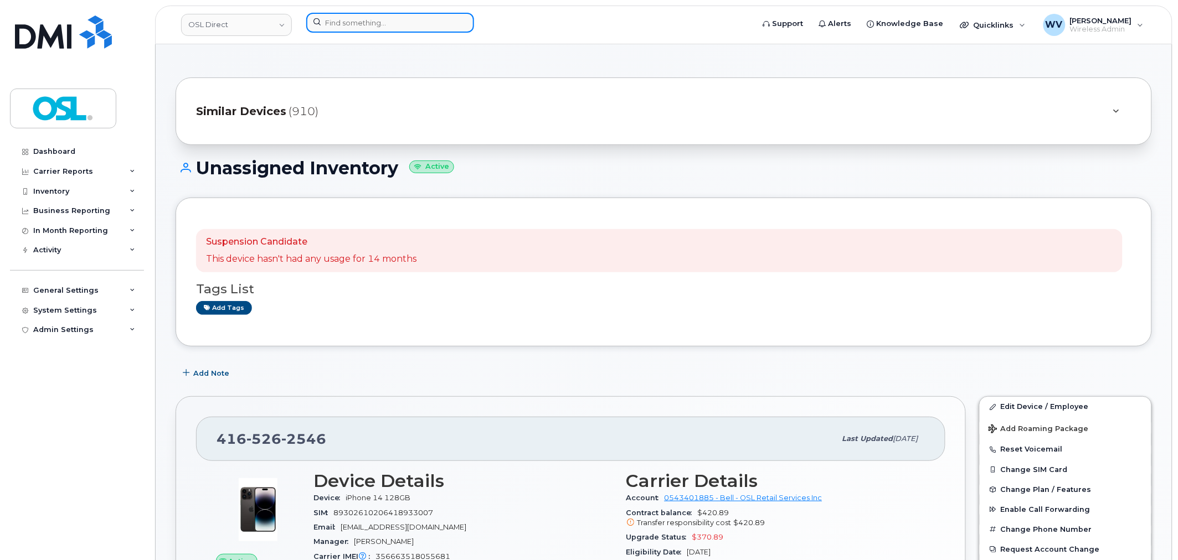
click at [349, 16] on input at bounding box center [390, 23] width 168 height 20
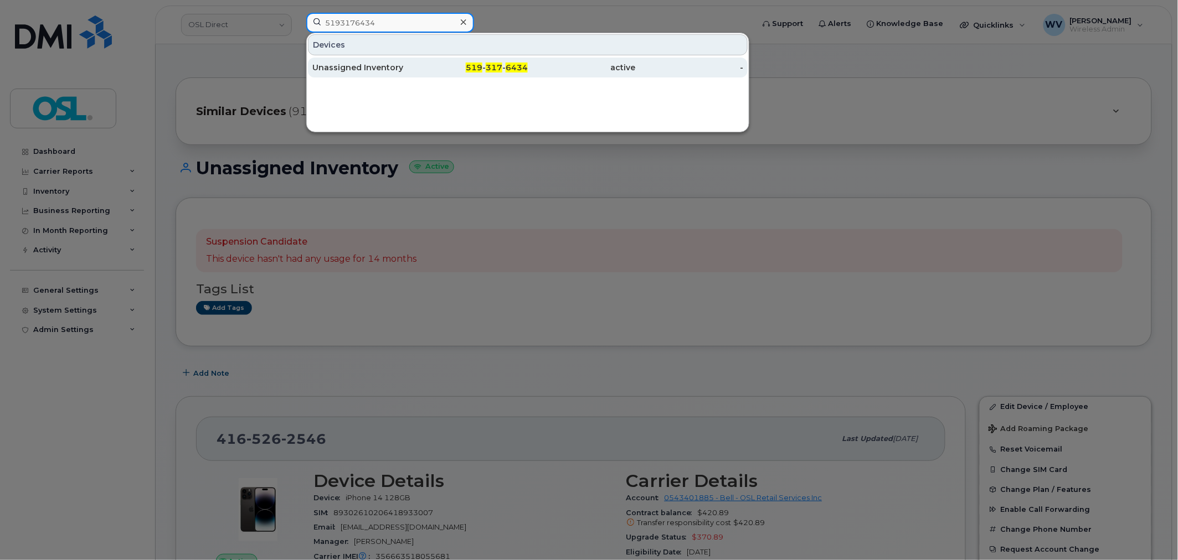
type input "5193176434"
click at [419, 74] on link "Unassigned Inventory 519 - 317 - 6434 active -" at bounding box center [528, 68] width 440 height 20
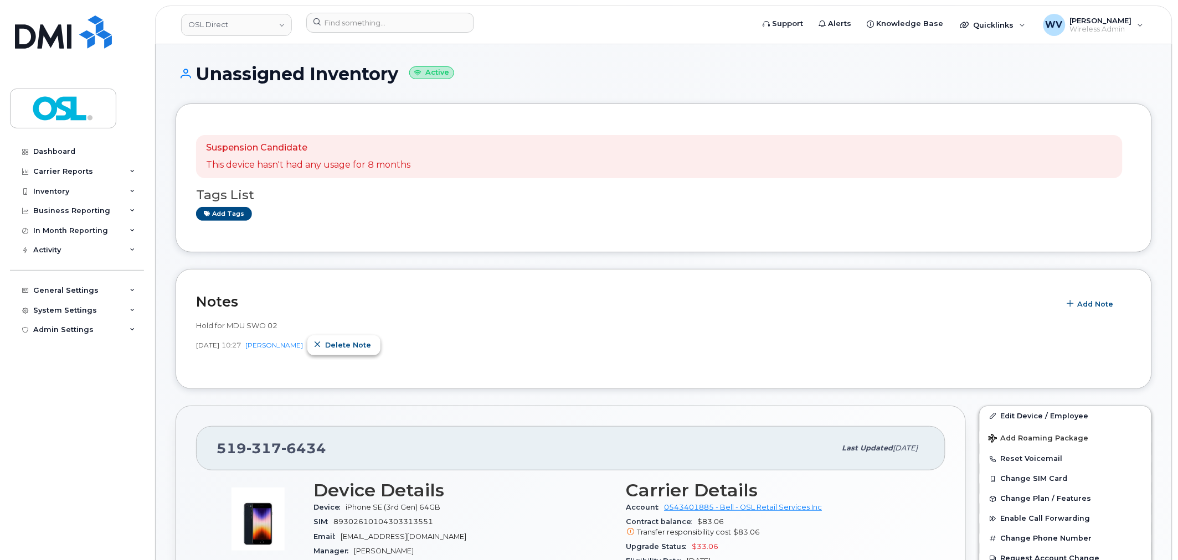
click at [370, 342] on span "Delete note" at bounding box center [348, 345] width 46 height 11
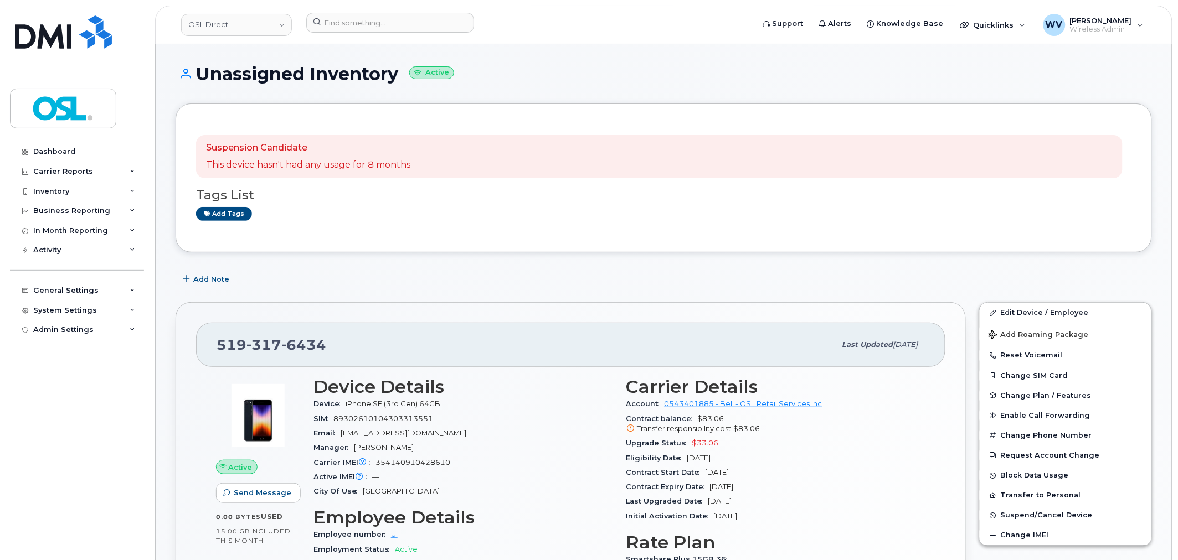
click at [264, 353] on span "317" at bounding box center [263, 345] width 35 height 17
copy span "[PHONE_NUMBER]"
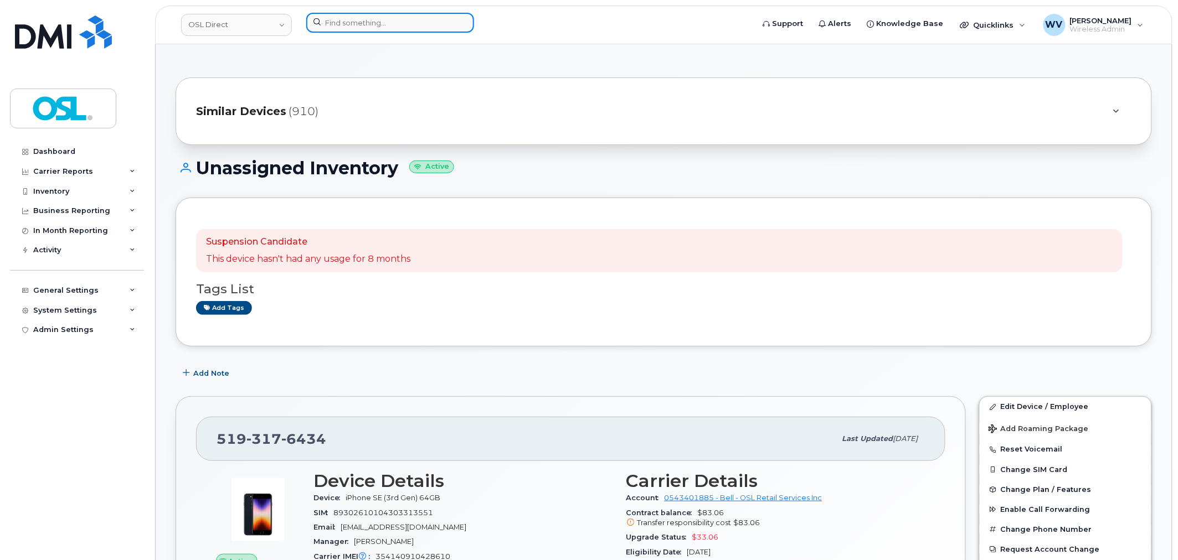
click at [425, 29] on input at bounding box center [390, 23] width 168 height 20
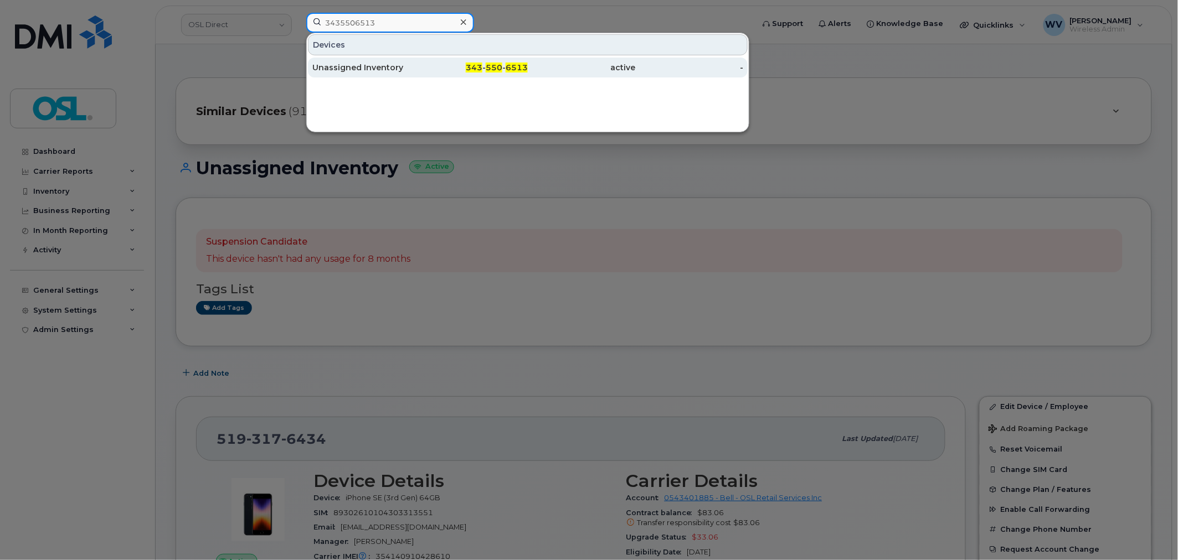
type input "3435506513"
click at [438, 59] on div "343 - 550 - 6513" at bounding box center [474, 68] width 108 height 20
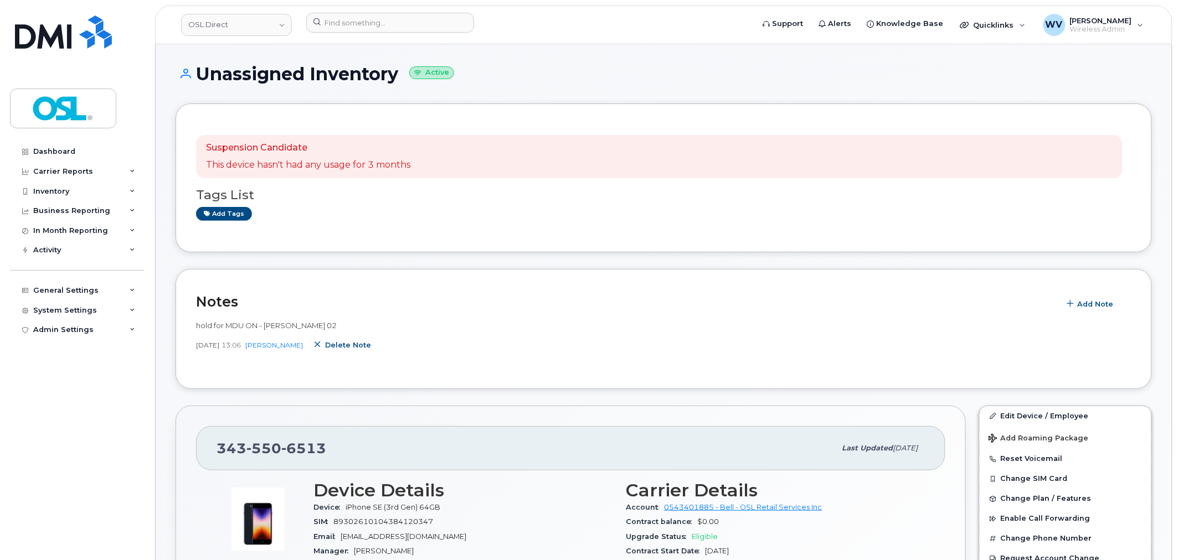
drag, startPoint x: 358, startPoint y: 351, endPoint x: 638, endPoint y: 36, distance: 421.2
click at [358, 351] on button "Delete note" at bounding box center [343, 346] width 73 height 20
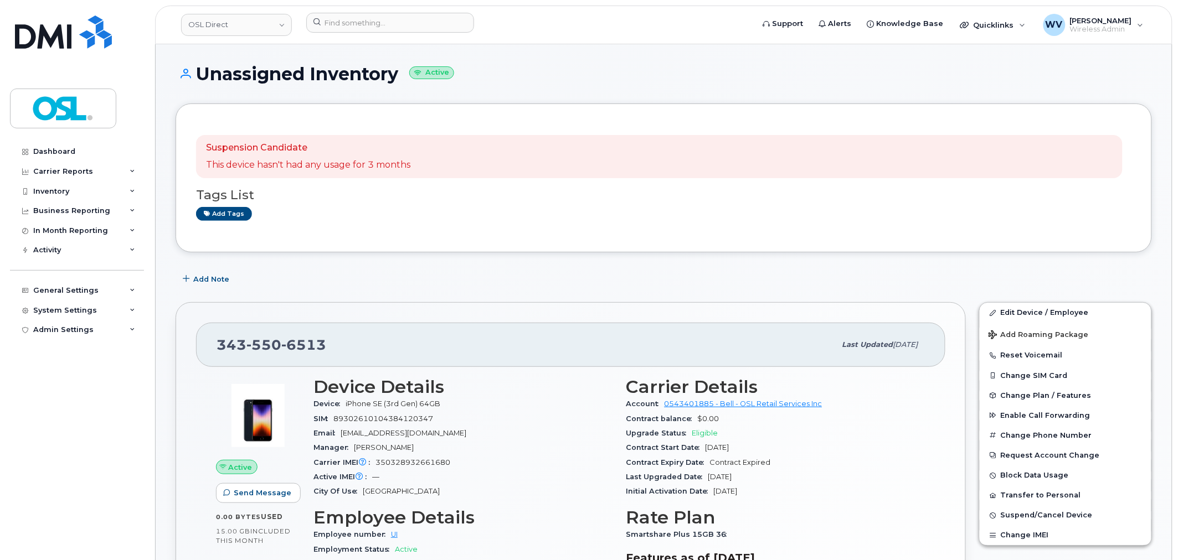
click at [277, 339] on span "550" at bounding box center [263, 345] width 35 height 17
click at [279, 339] on span "550" at bounding box center [263, 345] width 35 height 17
copy span "343 550 6513"
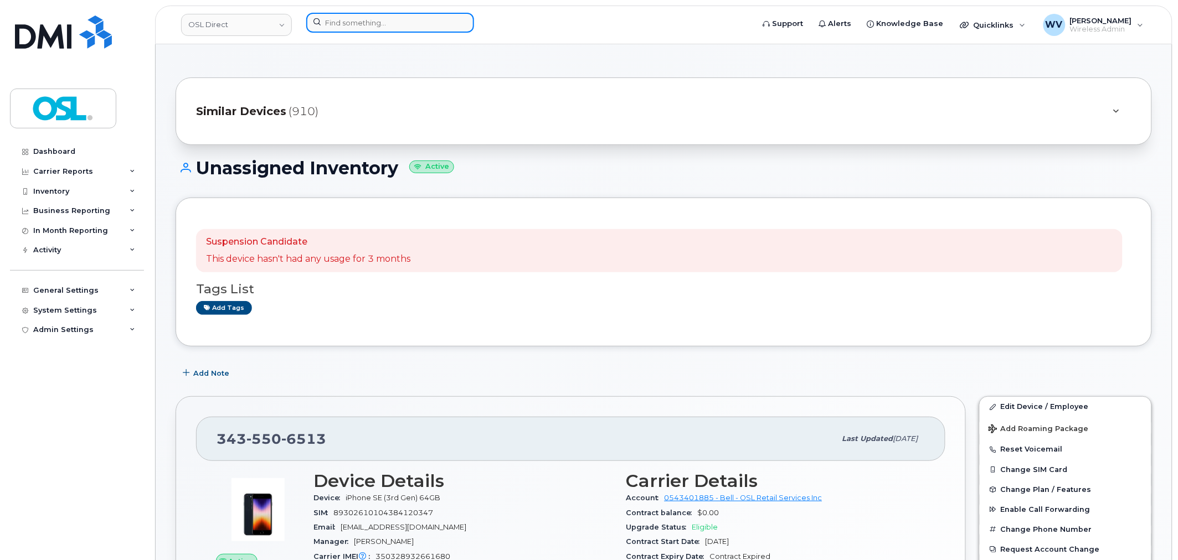
click at [359, 28] on input at bounding box center [390, 23] width 168 height 20
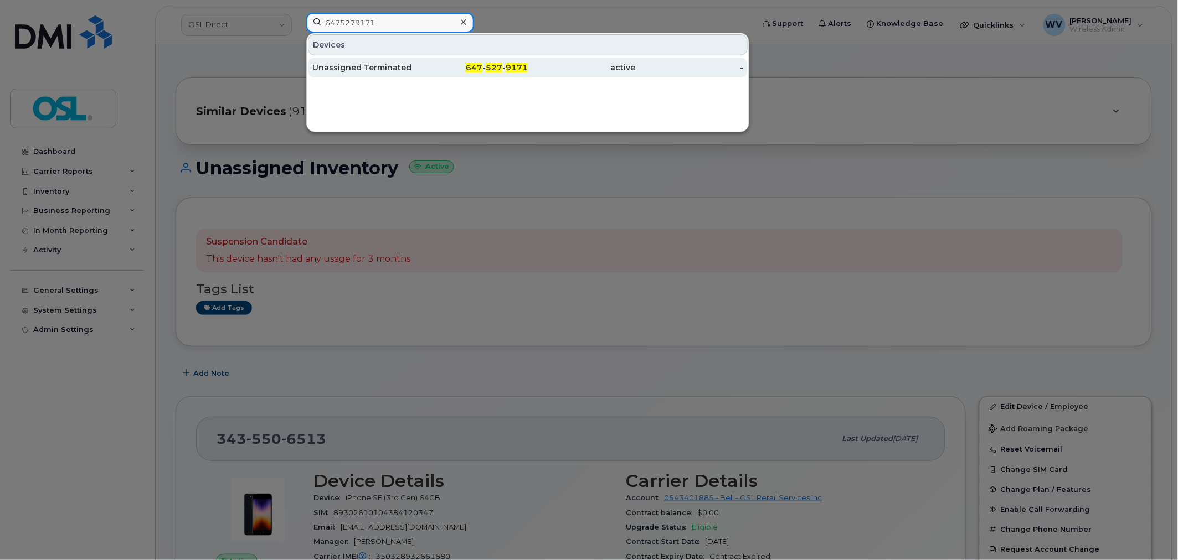
type input "6475279171"
click at [497, 75] on div "647 - 527 - 9171" at bounding box center [474, 68] width 108 height 20
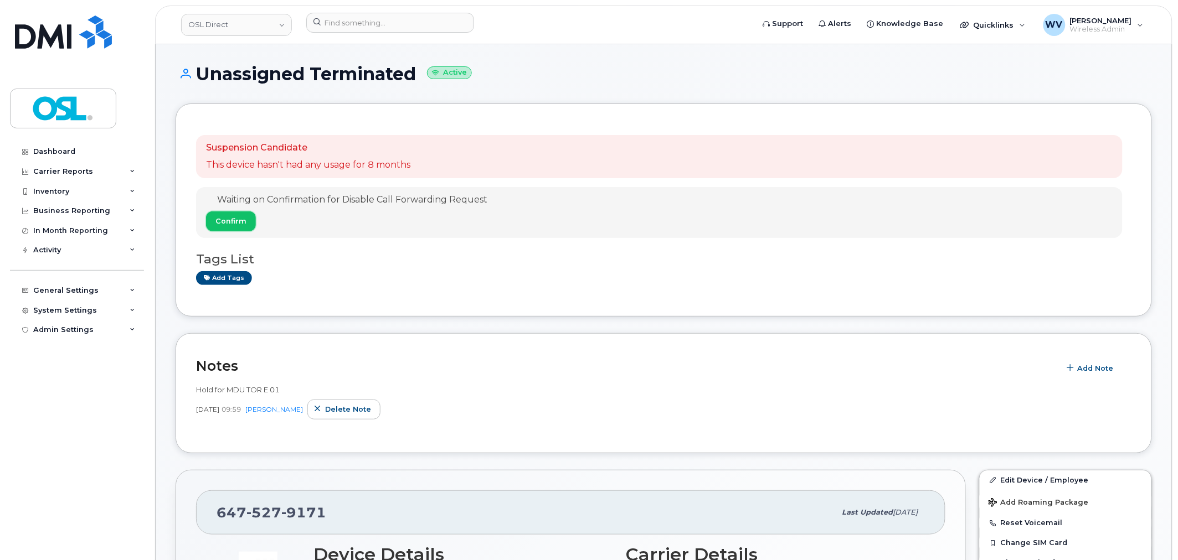
click at [242, 225] on span "Confirm" at bounding box center [230, 221] width 31 height 11
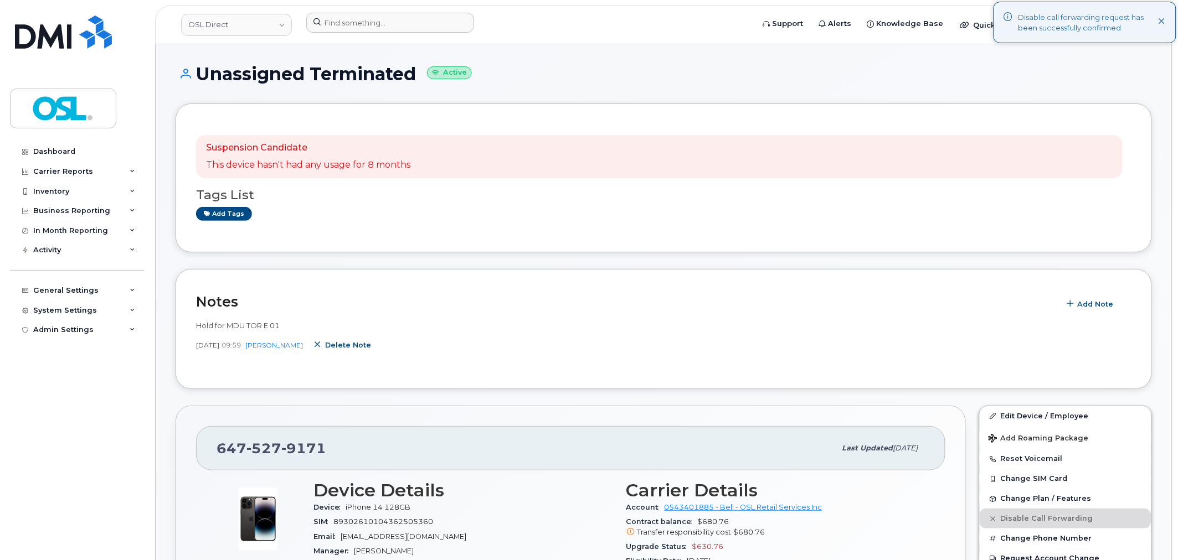
click at [353, 340] on span "Delete note" at bounding box center [348, 345] width 46 height 11
click at [285, 450] on span "9171" at bounding box center [303, 448] width 45 height 17
copy span "647 527 9171"
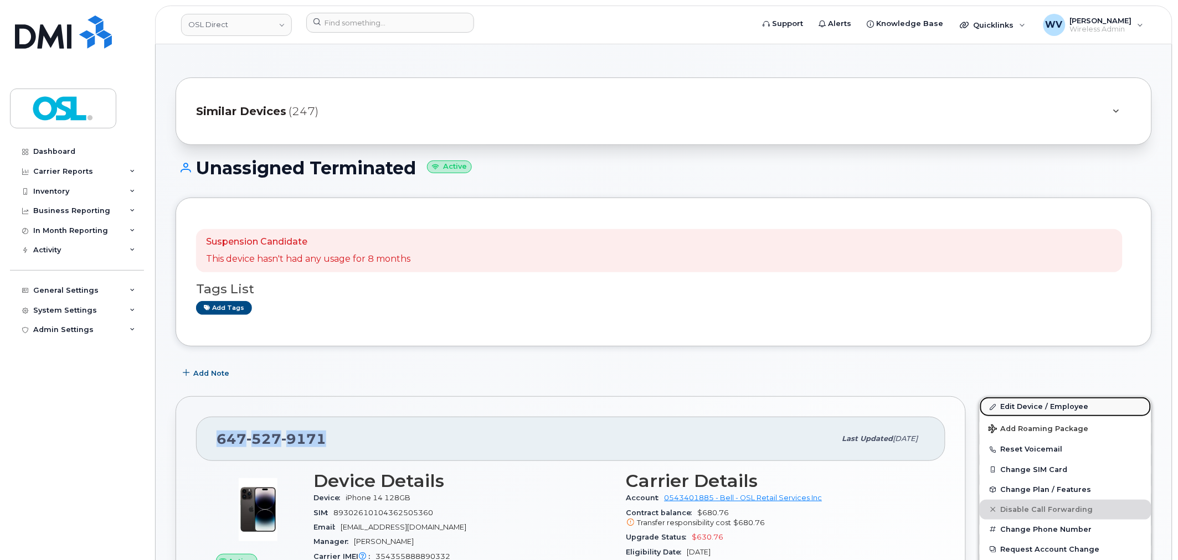
click at [1068, 401] on link "Edit Device / Employee" at bounding box center [1066, 407] width 172 height 20
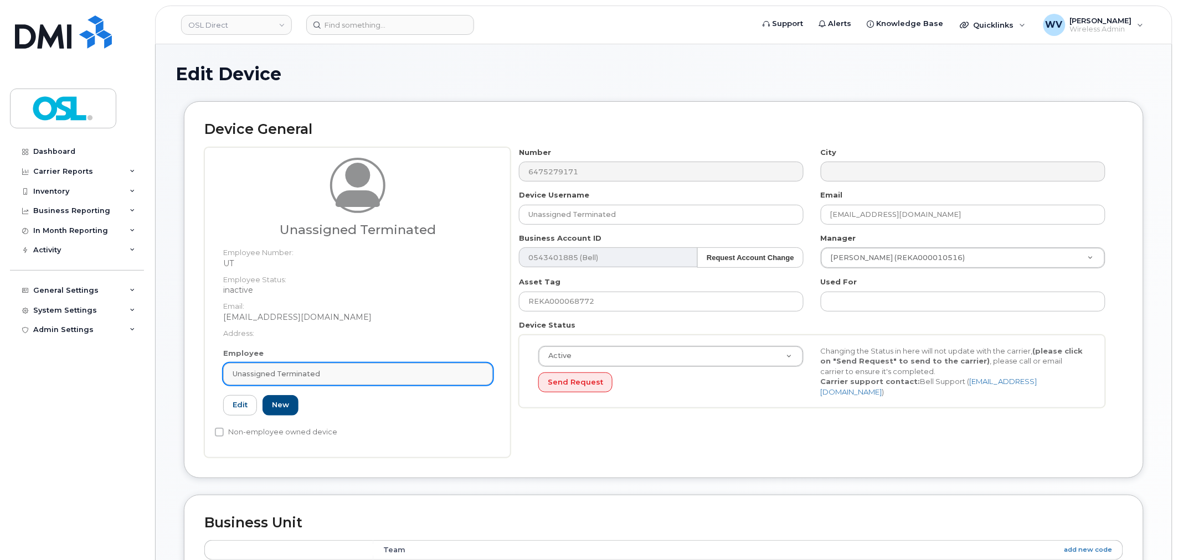
click at [390, 372] on div "Unassigned Terminated" at bounding box center [358, 374] width 251 height 11
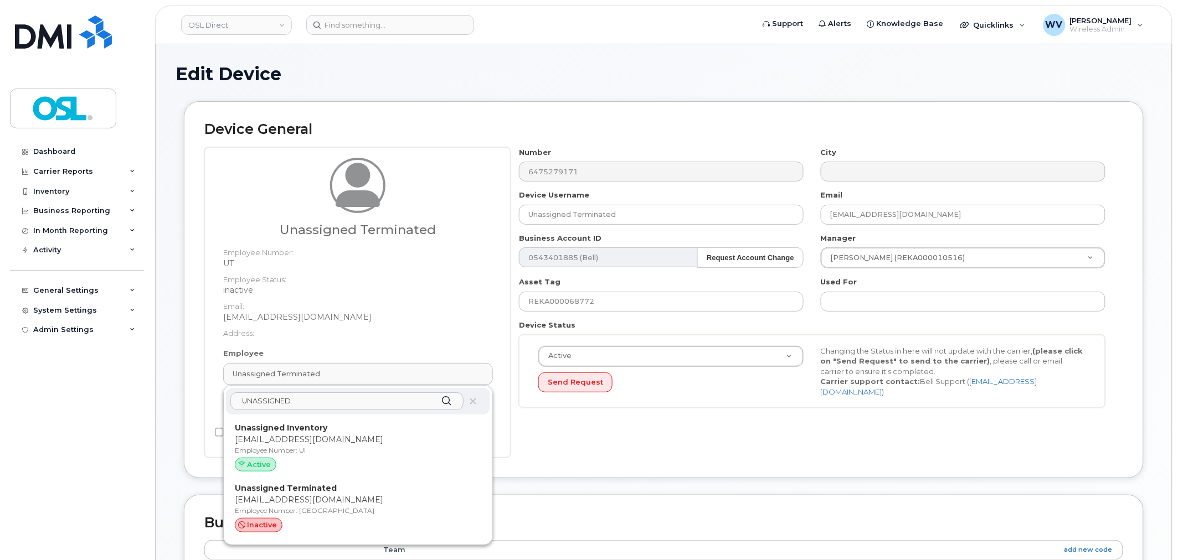
type input "UNASSIGNED"
click at [364, 411] on div "UNASSIGNED" at bounding box center [358, 401] width 264 height 27
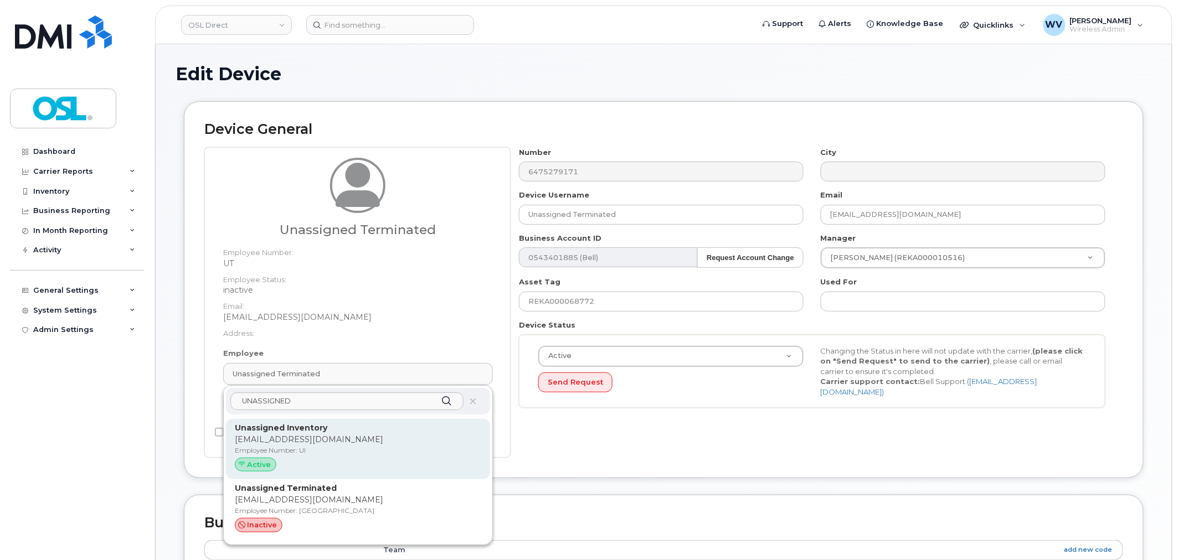
click at [369, 428] on p "Unassigned Inventory" at bounding box center [358, 429] width 246 height 12
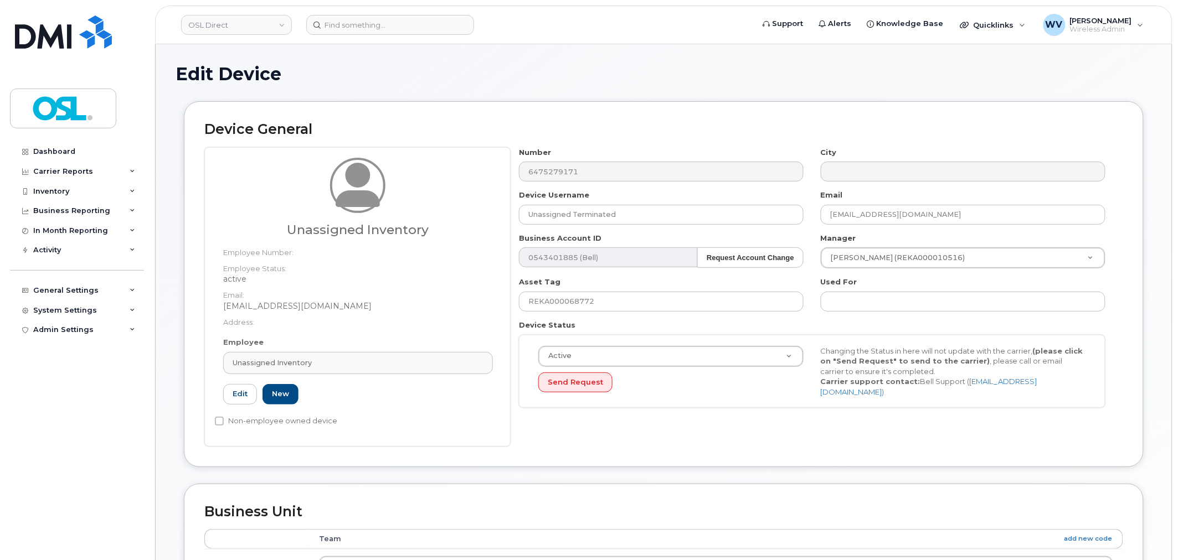
type input "UI"
type input "Unassigned Inventory"
type input "[EMAIL_ADDRESS][DOMAIN_NAME]"
type input "4724252"
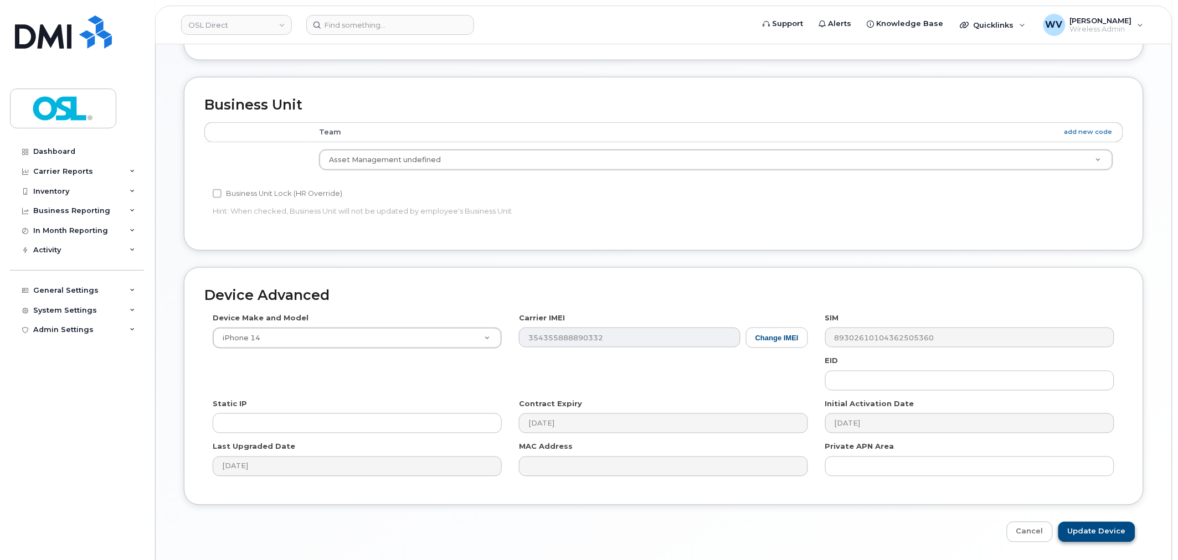
scroll to position [445, 0]
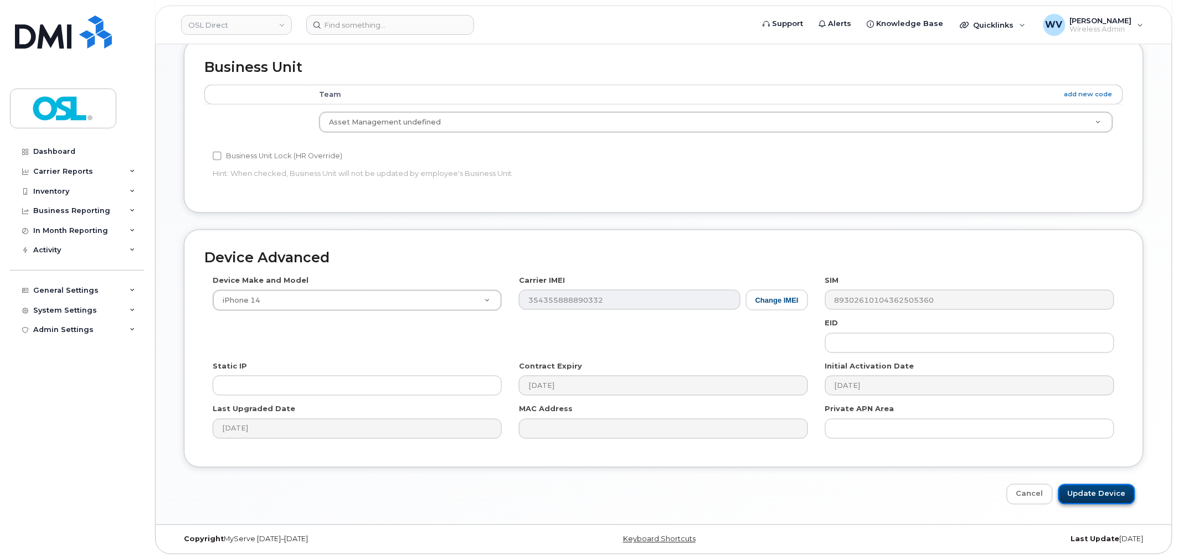
click at [1115, 485] on input "Update Device" at bounding box center [1096, 495] width 77 height 20
type input "Saving..."
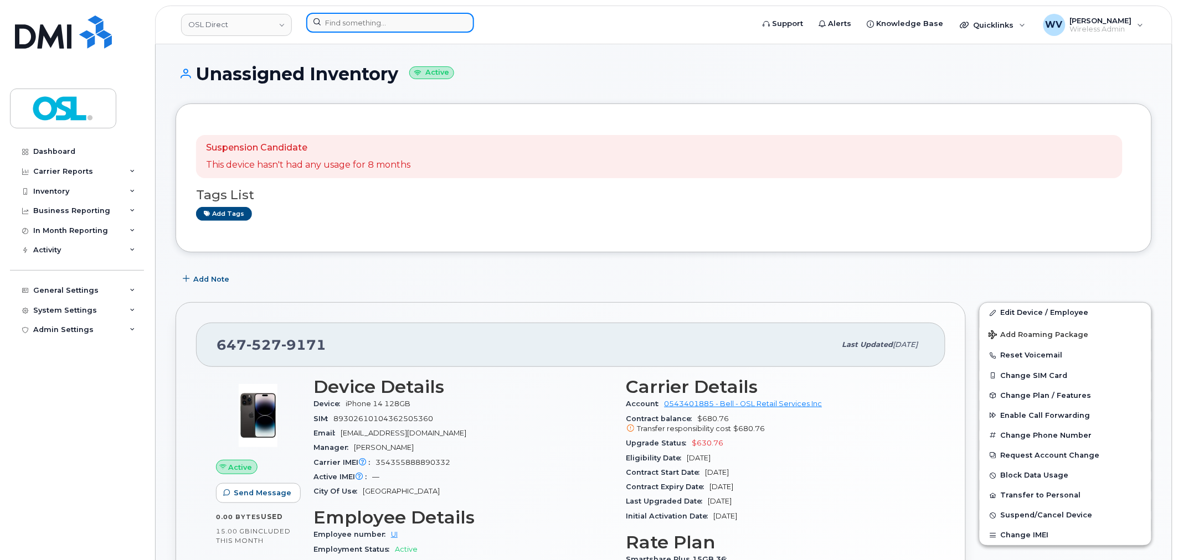
click at [363, 26] on input at bounding box center [390, 23] width 168 height 20
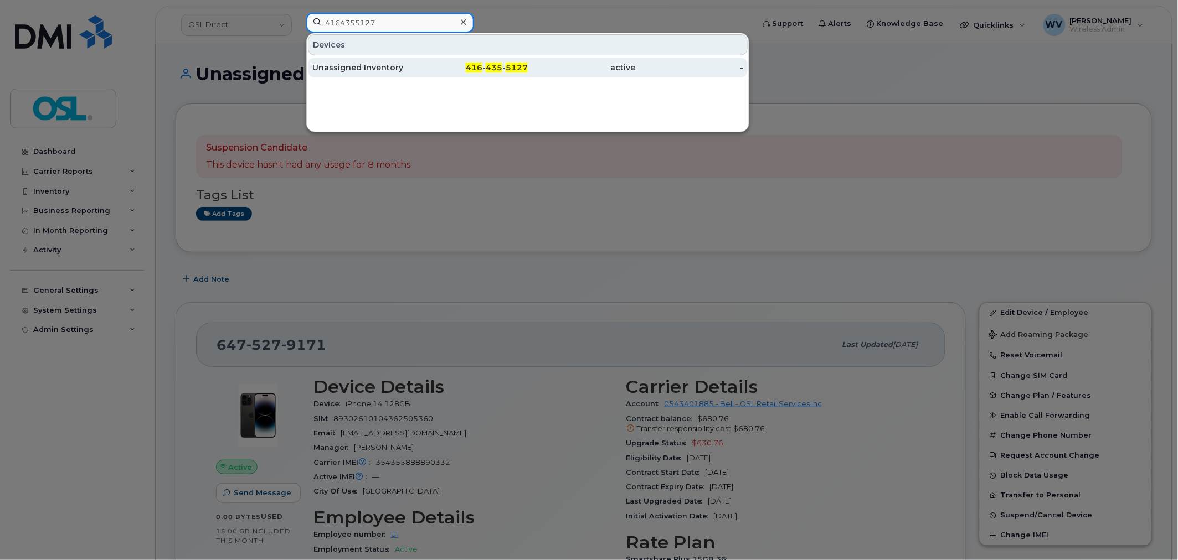
type input "4164355127"
click at [420, 72] on div "416 - 435 - 5127" at bounding box center [474, 67] width 108 height 11
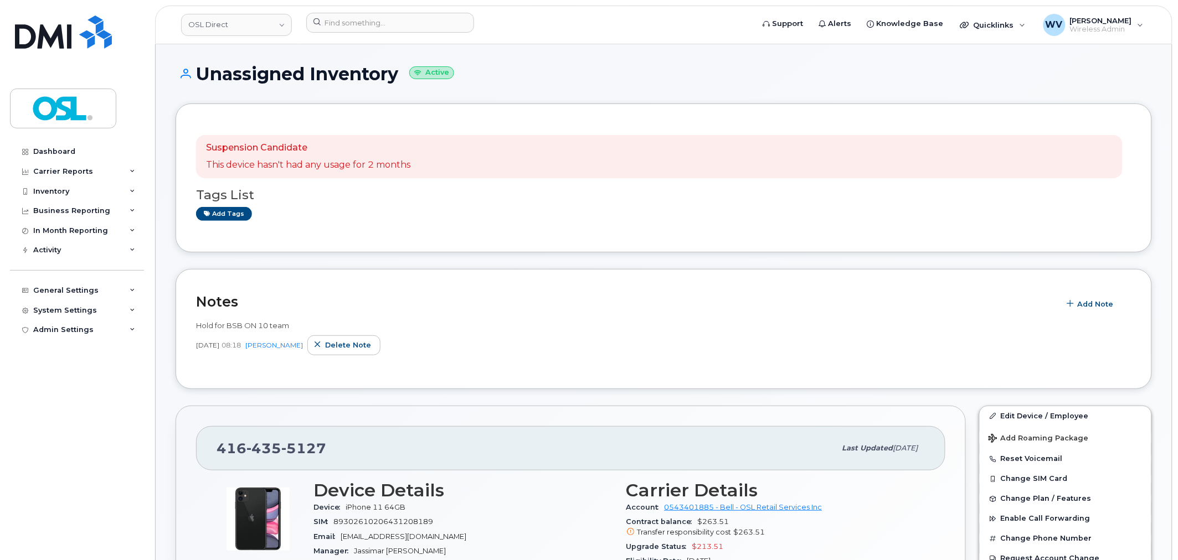
click at [252, 449] on span "435" at bounding box center [263, 448] width 35 height 17
copy span "416 435 5127"
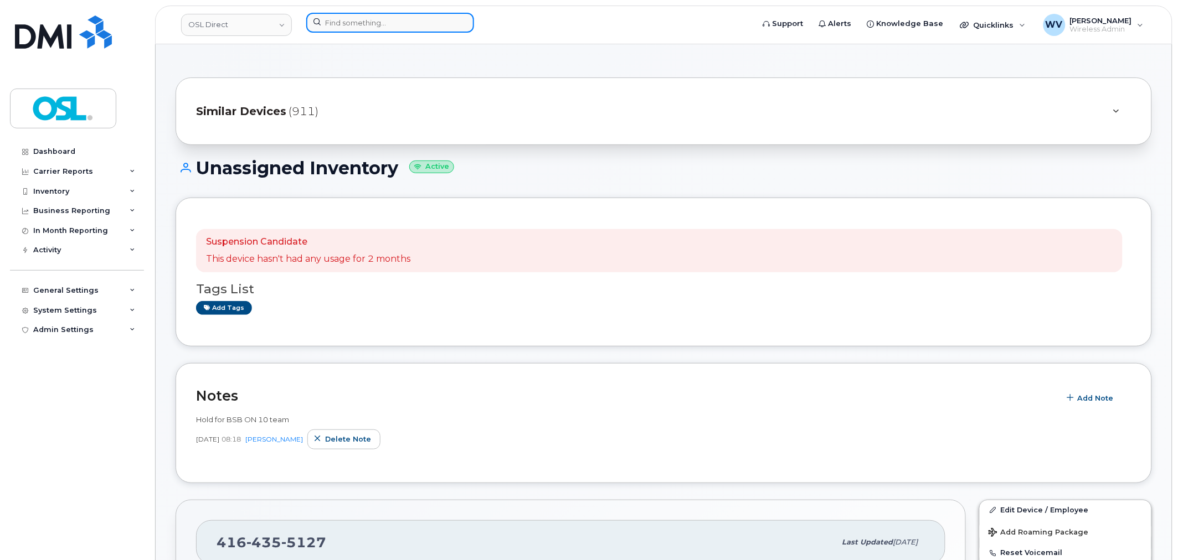
click at [385, 20] on input at bounding box center [390, 23] width 168 height 20
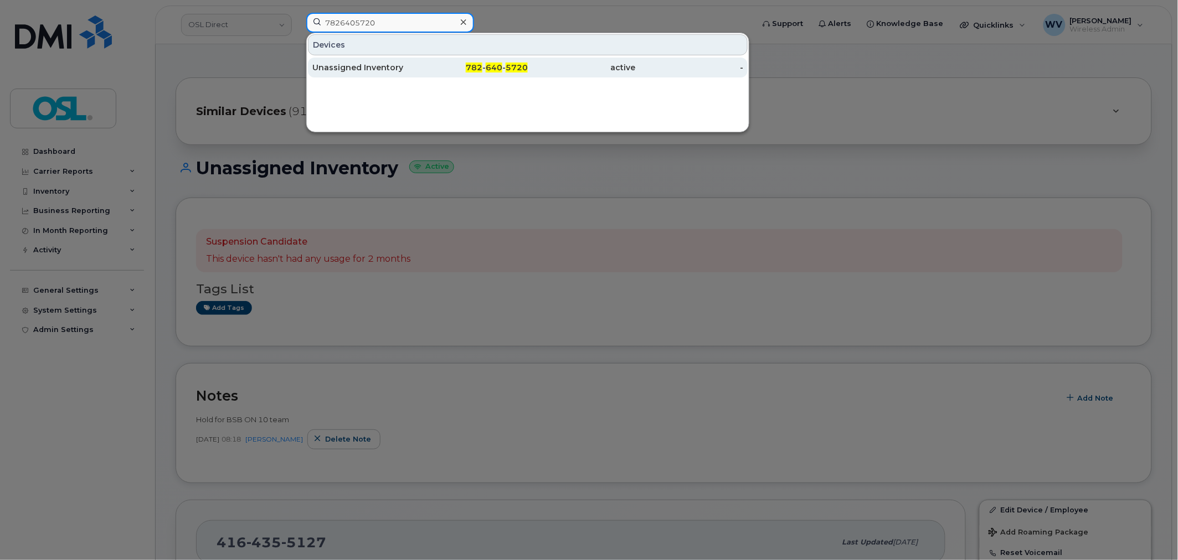
type input "7826405720"
click at [390, 65] on div "Unassigned Inventory" at bounding box center [366, 67] width 108 height 11
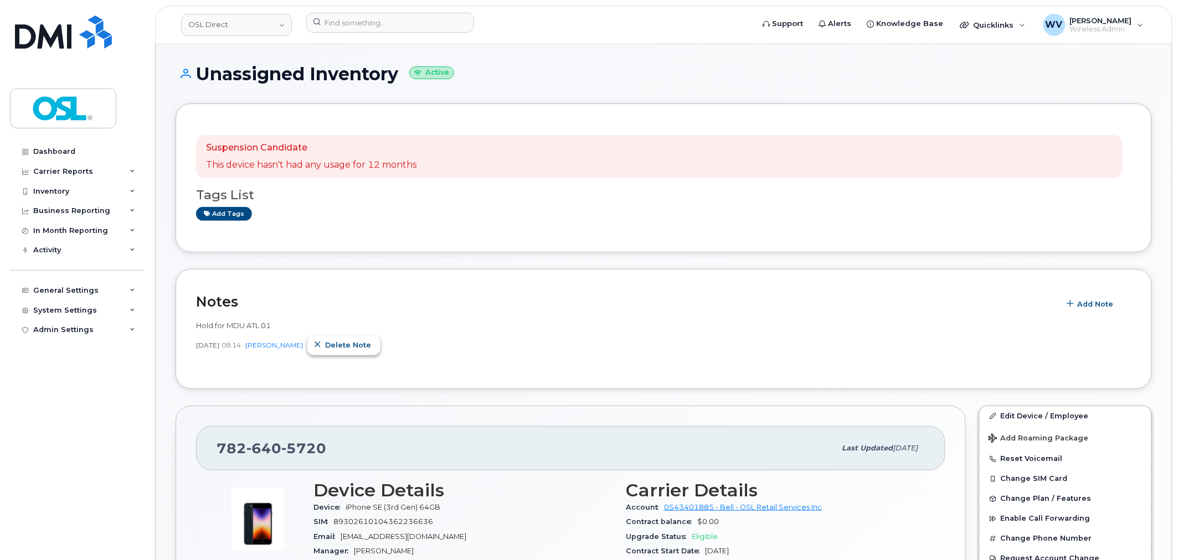
click at [341, 341] on span "Delete note" at bounding box center [348, 345] width 46 height 11
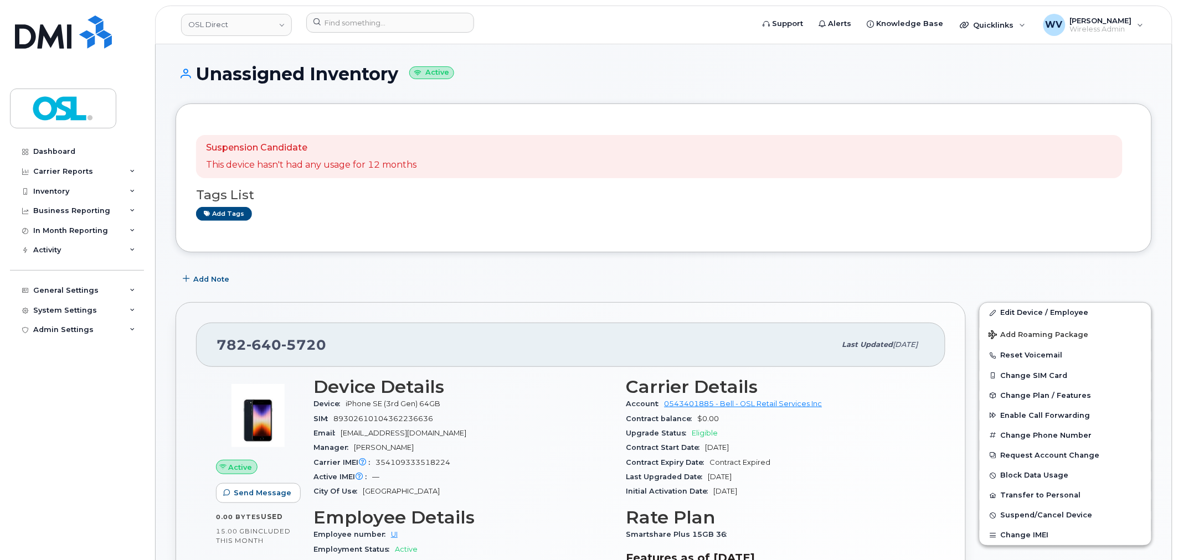
click at [302, 345] on span "5720" at bounding box center [303, 345] width 45 height 17
copy span "782 640 5720"
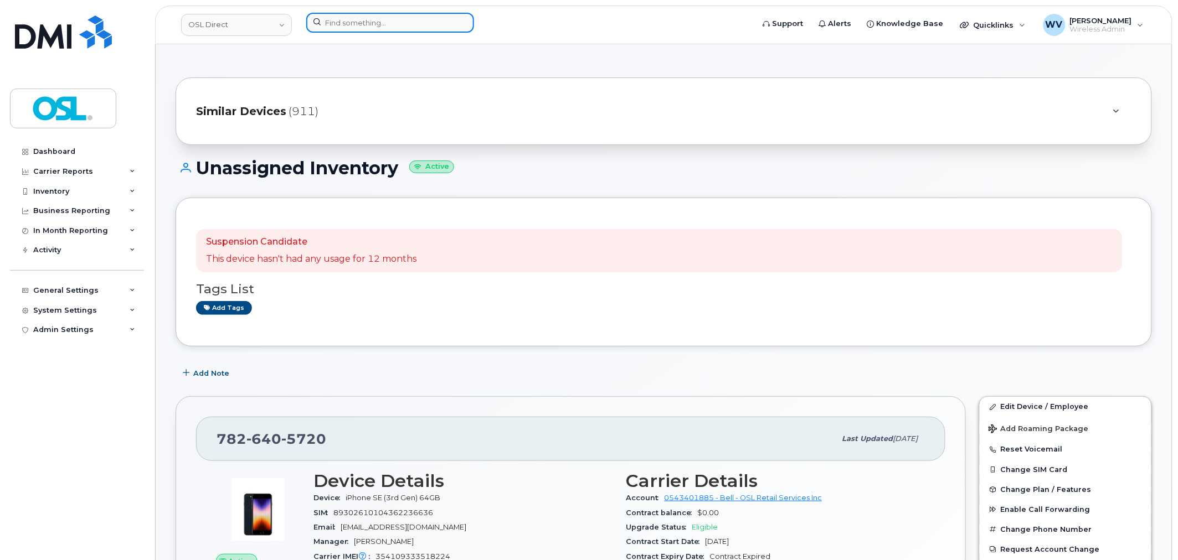
click at [384, 13] on input at bounding box center [390, 23] width 168 height 20
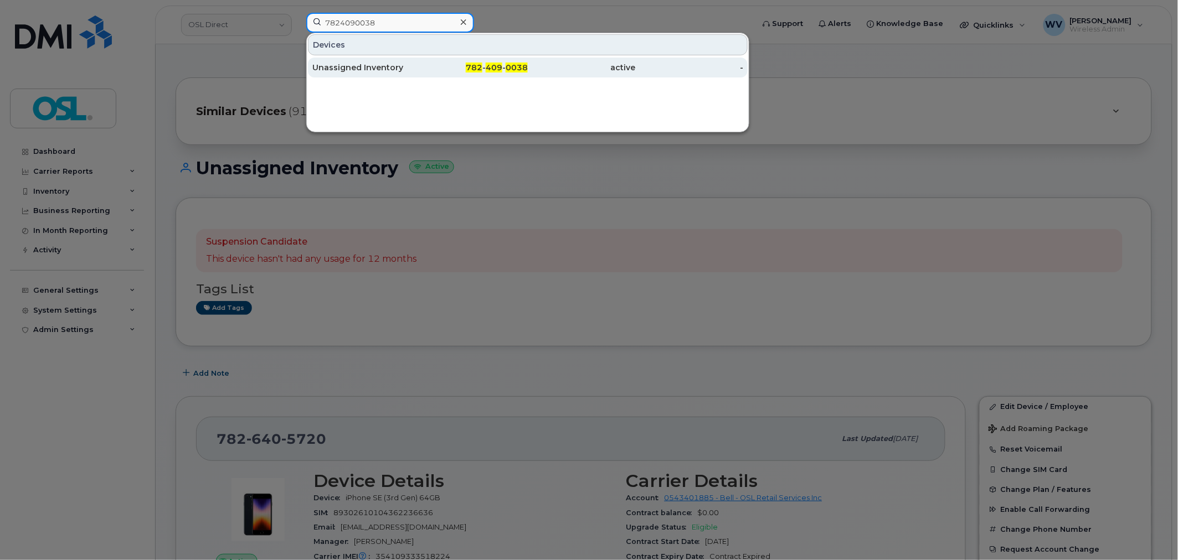
type input "7824090038"
click at [433, 58] on div "782 - 409 - 0038" at bounding box center [474, 68] width 108 height 20
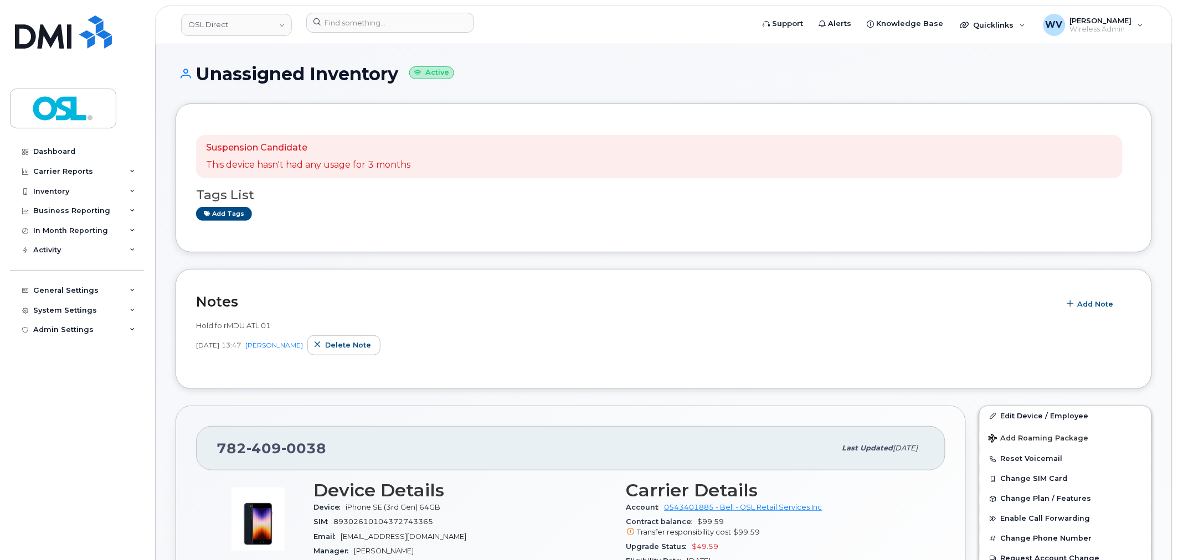
click at [302, 447] on span "0038" at bounding box center [303, 448] width 45 height 17
click at [301, 447] on span "0038" at bounding box center [303, 448] width 45 height 17
copy span "[PHONE_NUMBER]"
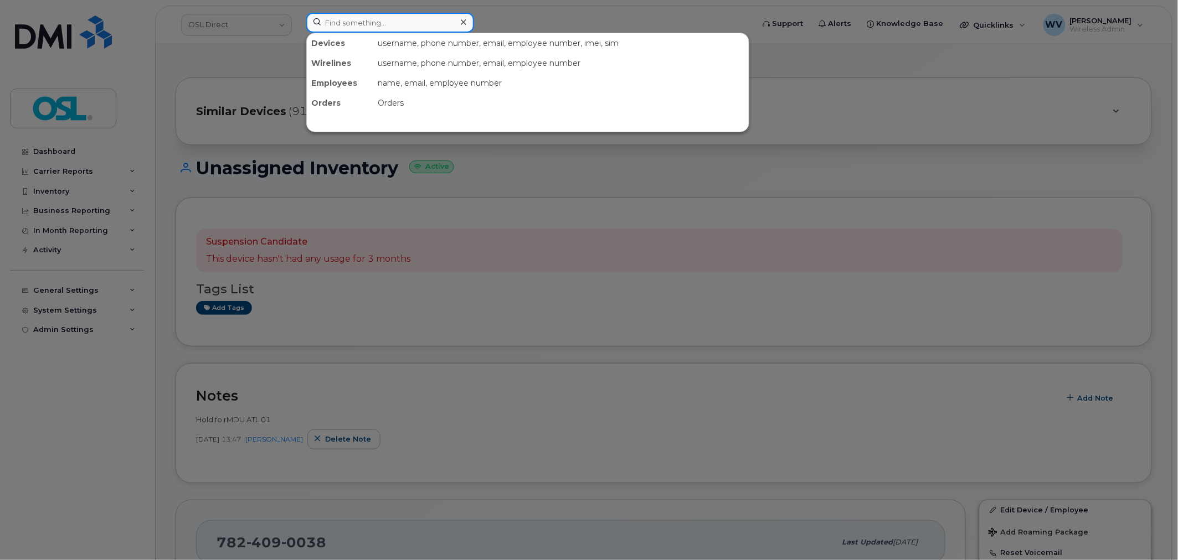
click at [371, 29] on input at bounding box center [390, 23] width 168 height 20
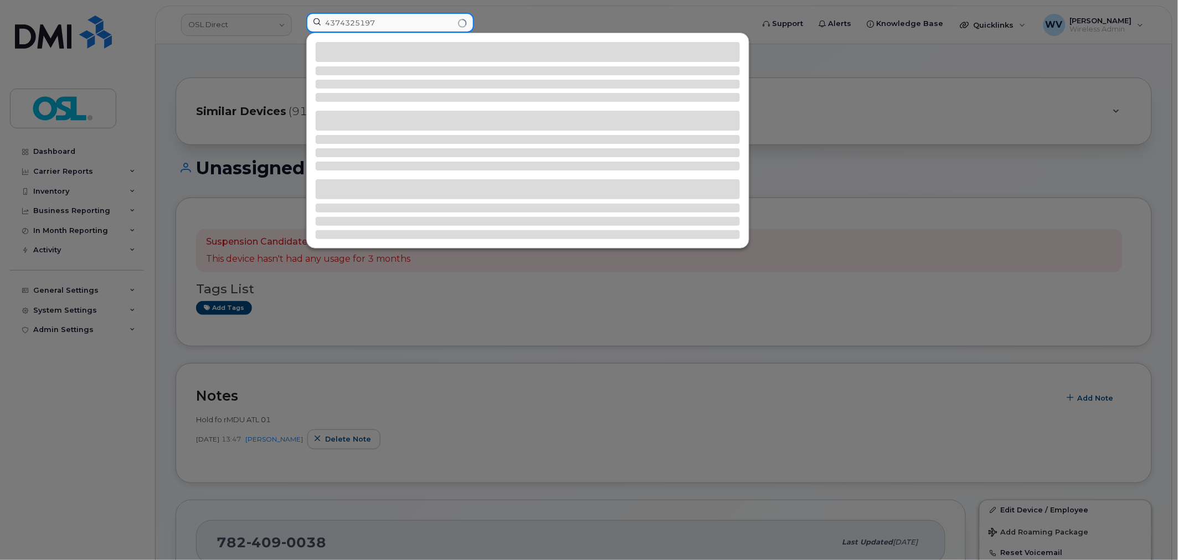
click at [379, 25] on input "4374325197" at bounding box center [390, 23] width 168 height 20
type input "4374325197"
click at [367, 24] on input "4374325197" at bounding box center [390, 23] width 168 height 20
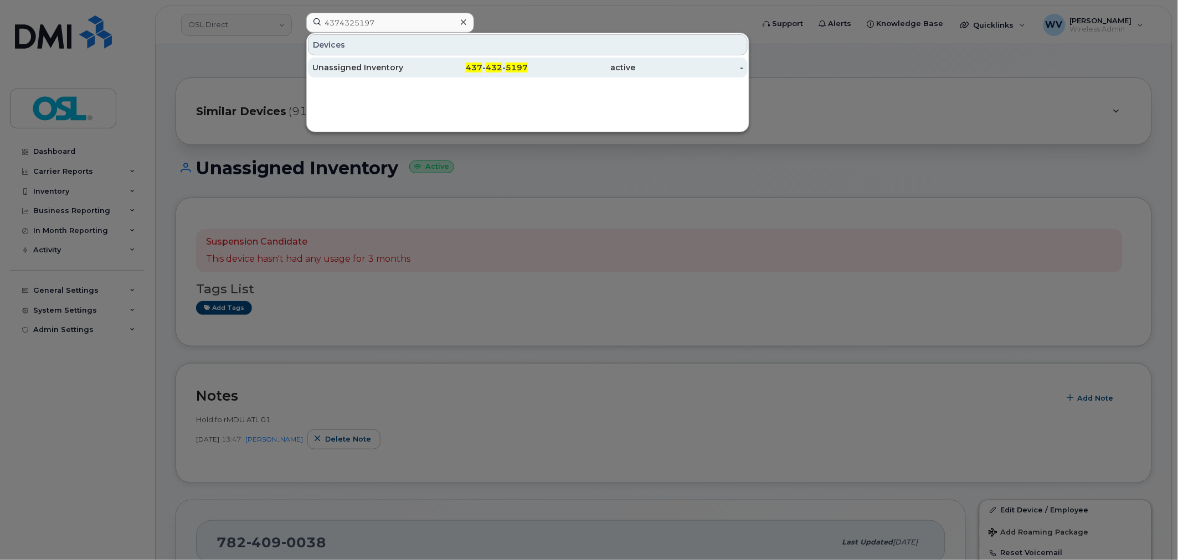
click at [375, 68] on div "Unassigned Inventory" at bounding box center [366, 67] width 108 height 11
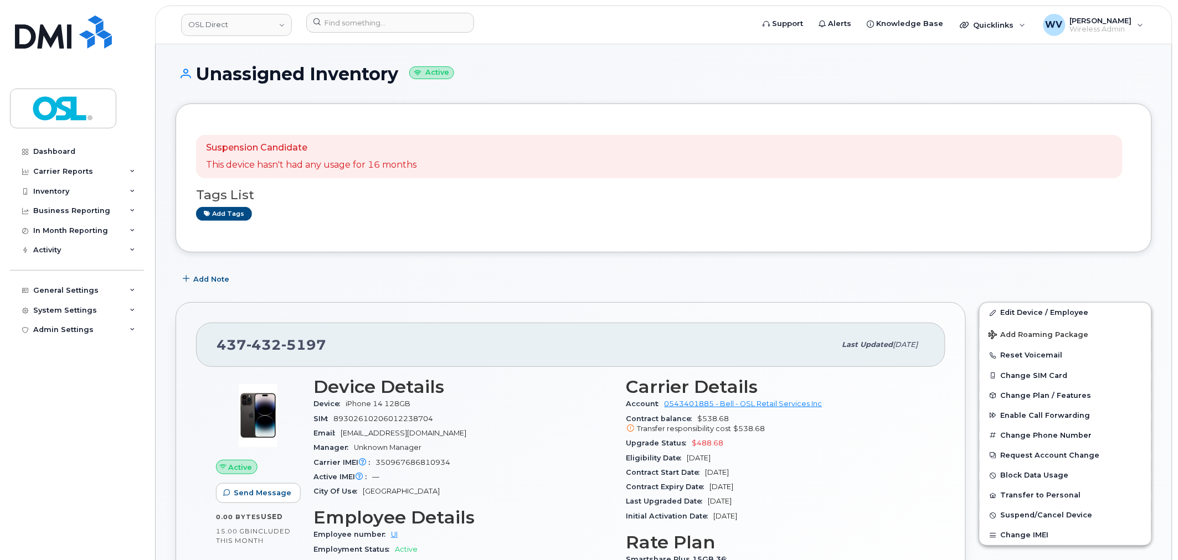
click at [268, 344] on span "432" at bounding box center [263, 345] width 35 height 17
copy span "[PHONE_NUMBER]"
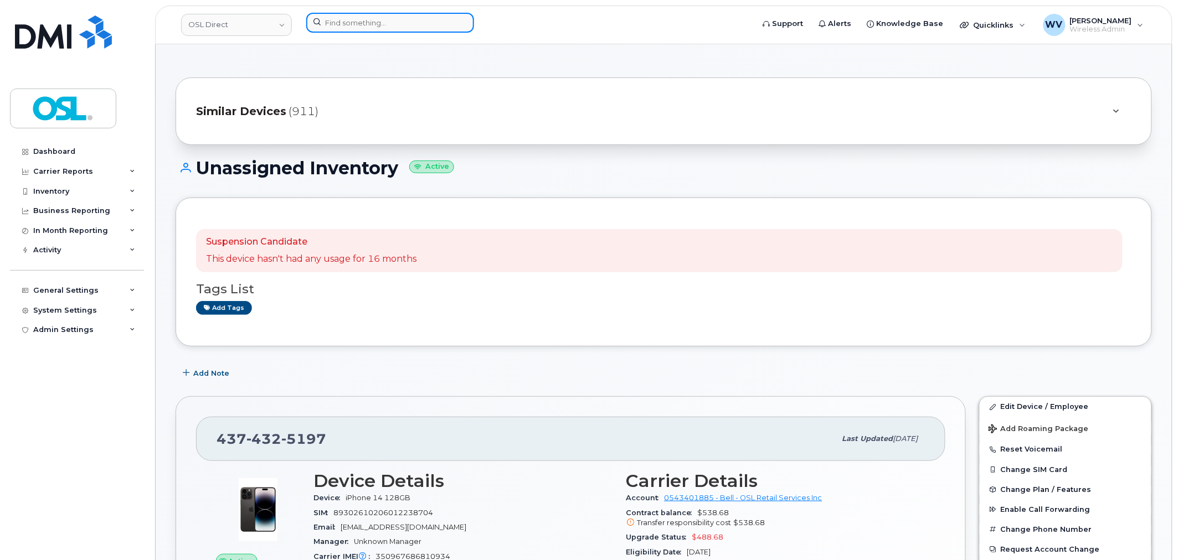
click at [341, 24] on input at bounding box center [390, 23] width 168 height 20
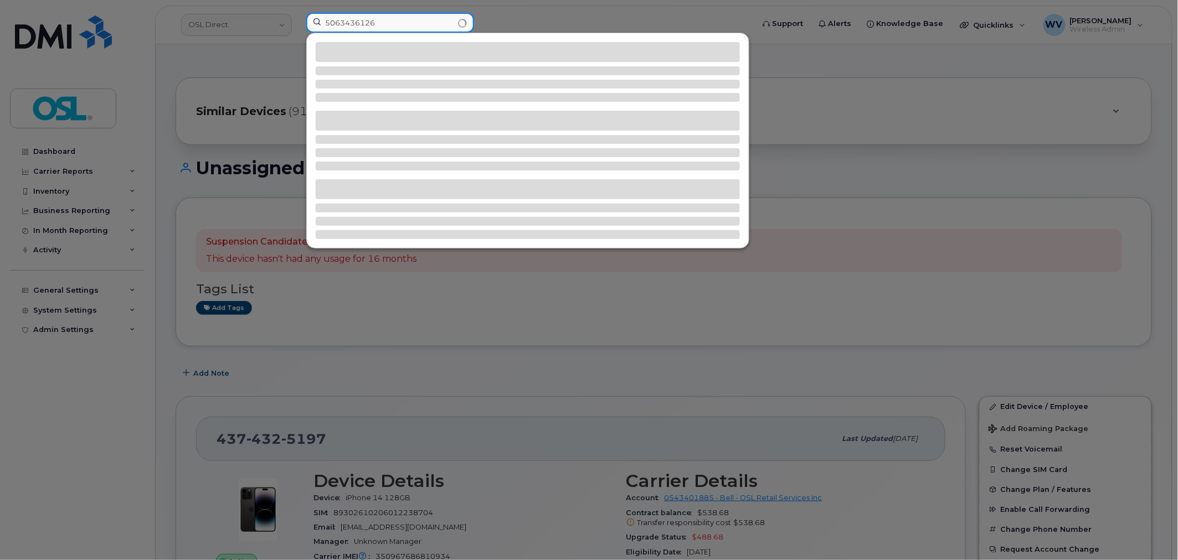
type input "5063436126"
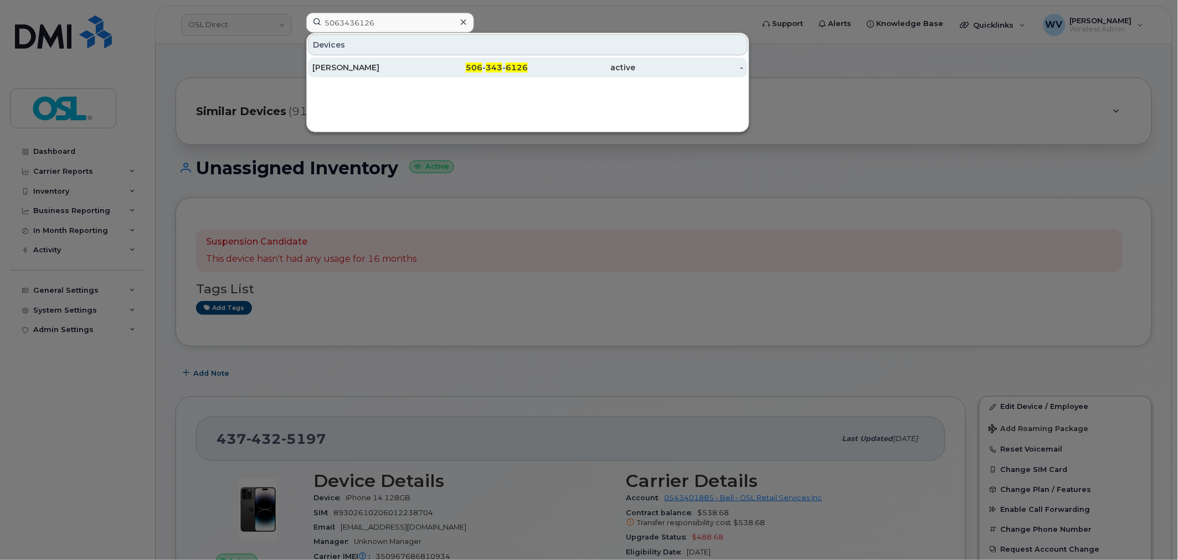
drag, startPoint x: 374, startPoint y: 65, endPoint x: 369, endPoint y: 59, distance: 7.1
click at [374, 64] on div "[PERSON_NAME]" at bounding box center [366, 67] width 108 height 11
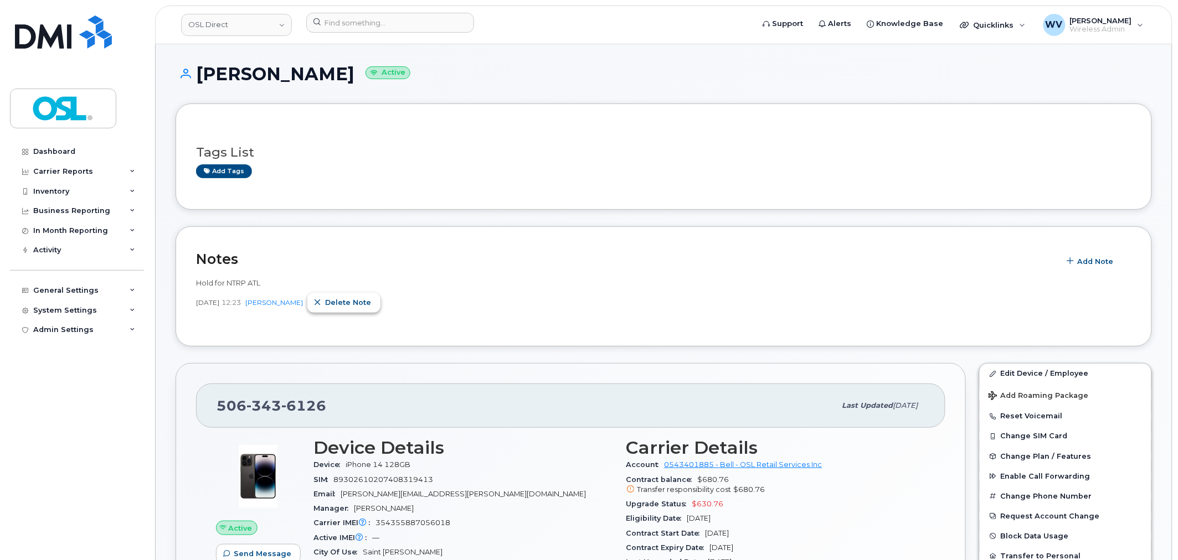
click at [356, 302] on span "Delete note" at bounding box center [348, 302] width 46 height 11
